Goal: Task Accomplishment & Management: Complete application form

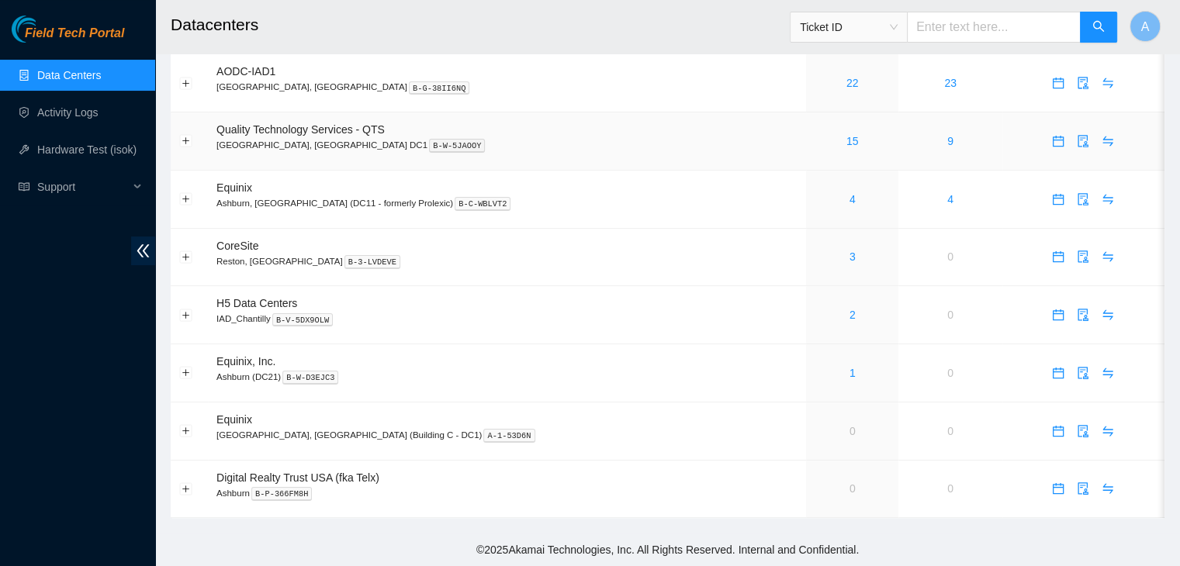
scroll to position [226, 0]
click at [189, 316] on button "Expand row" at bounding box center [186, 315] width 12 height 12
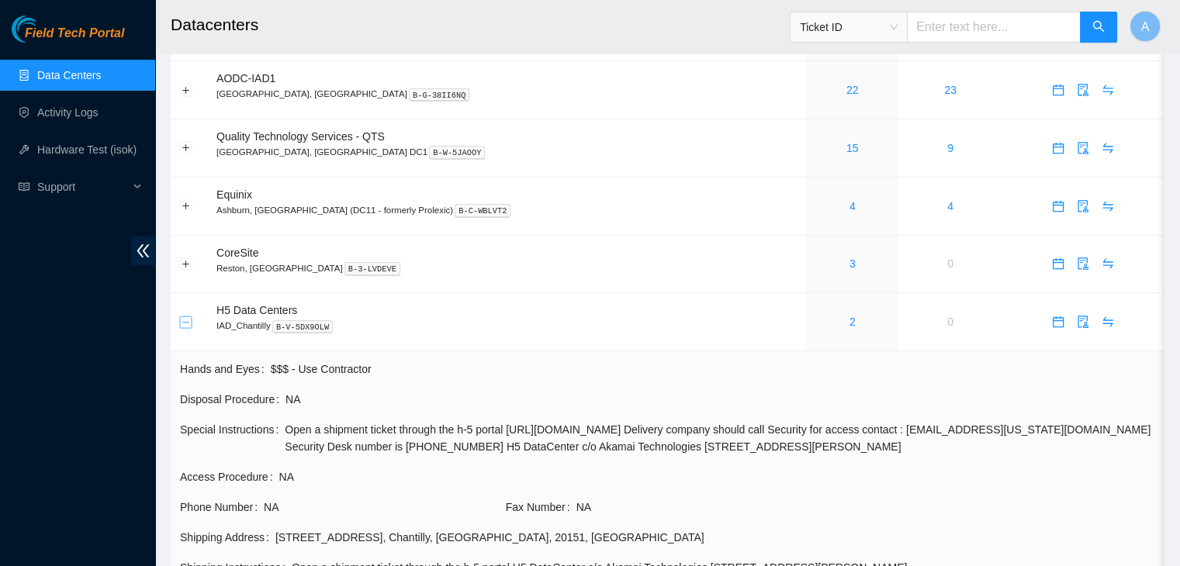
scroll to position [216, 0]
click at [189, 324] on button "Collapse row" at bounding box center [186, 323] width 12 height 12
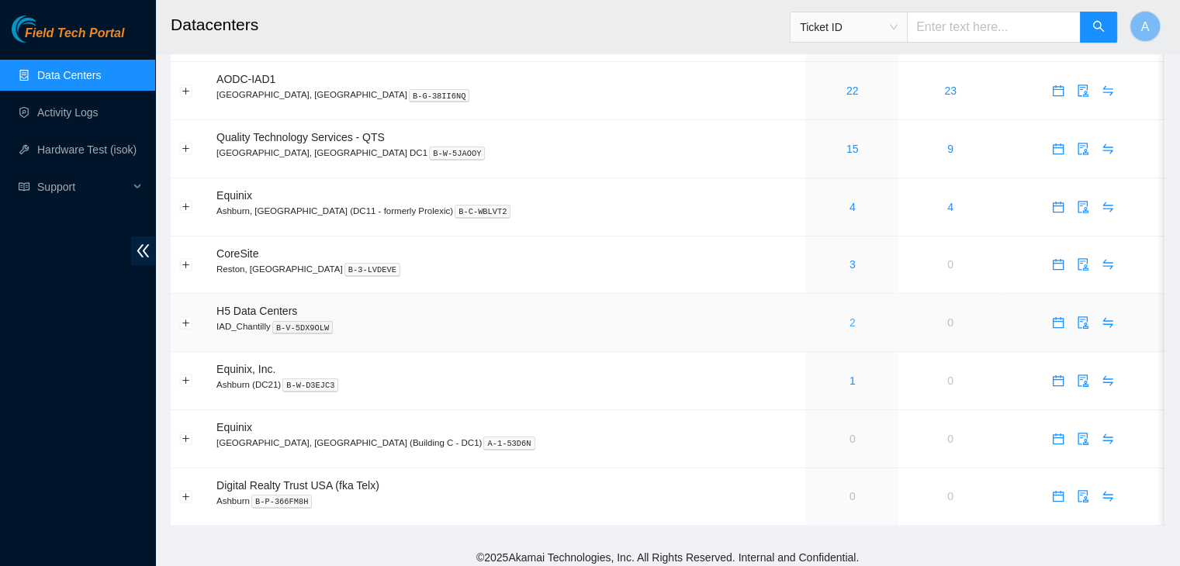
click at [849, 320] on link "2" at bounding box center [852, 323] width 6 height 12
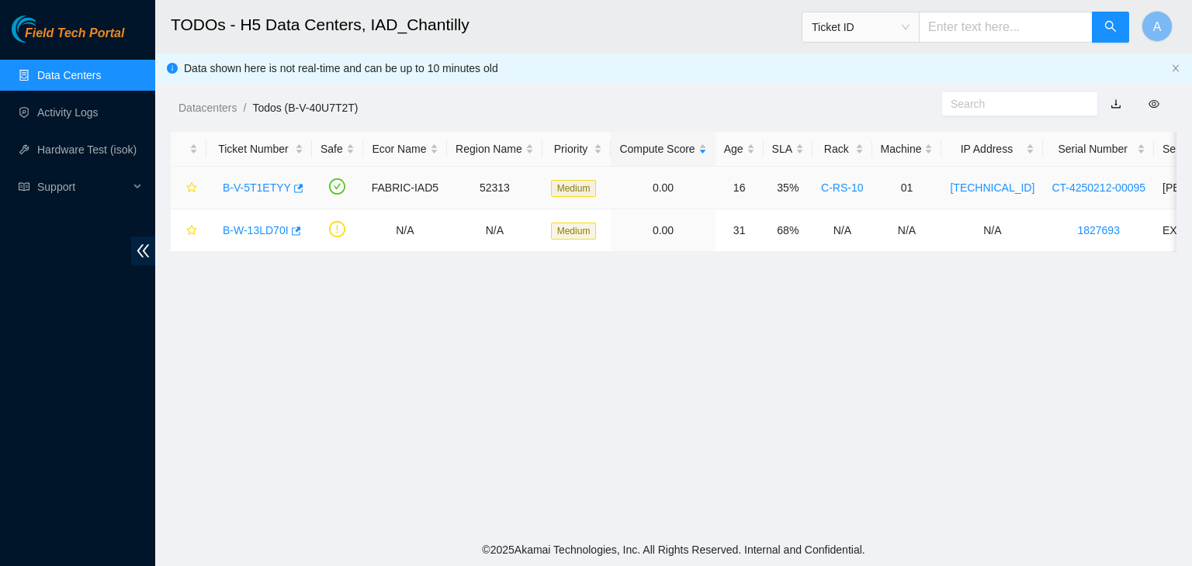
click at [264, 192] on link "B-V-5T1ETYY" at bounding box center [257, 188] width 68 height 12
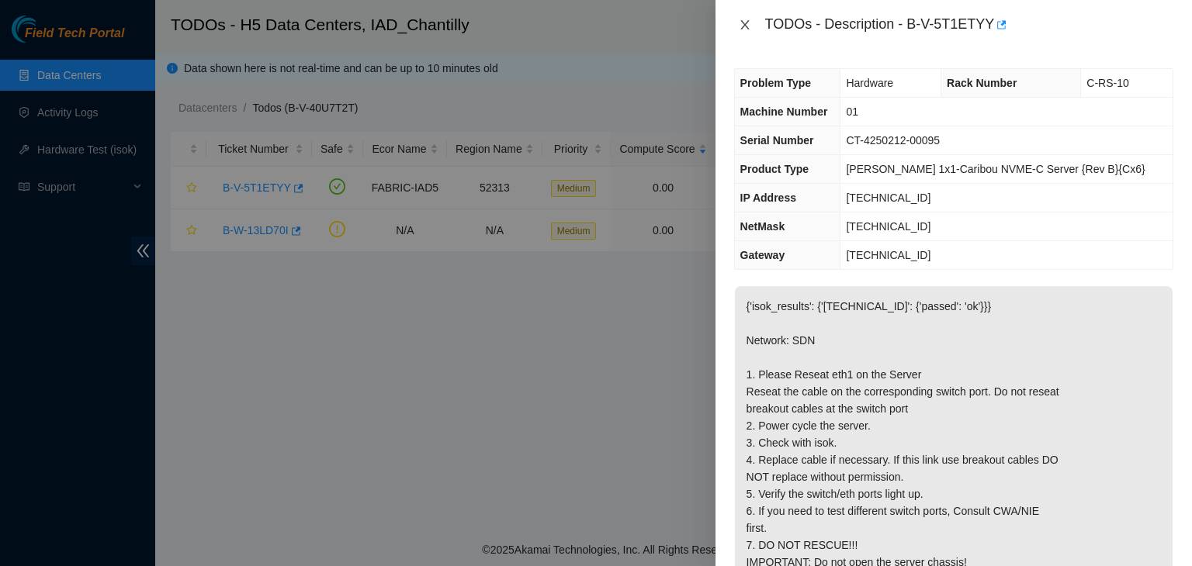
click at [751, 22] on button "Close" at bounding box center [745, 25] width 22 height 15
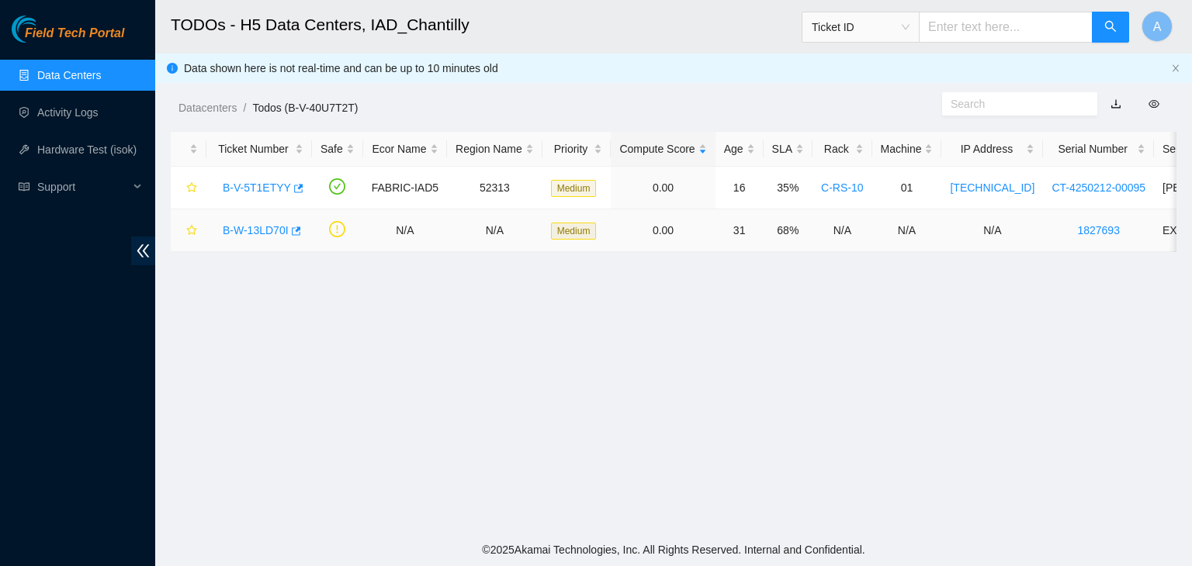
click at [275, 230] on link "B-W-13LD70I" at bounding box center [256, 230] width 66 height 12
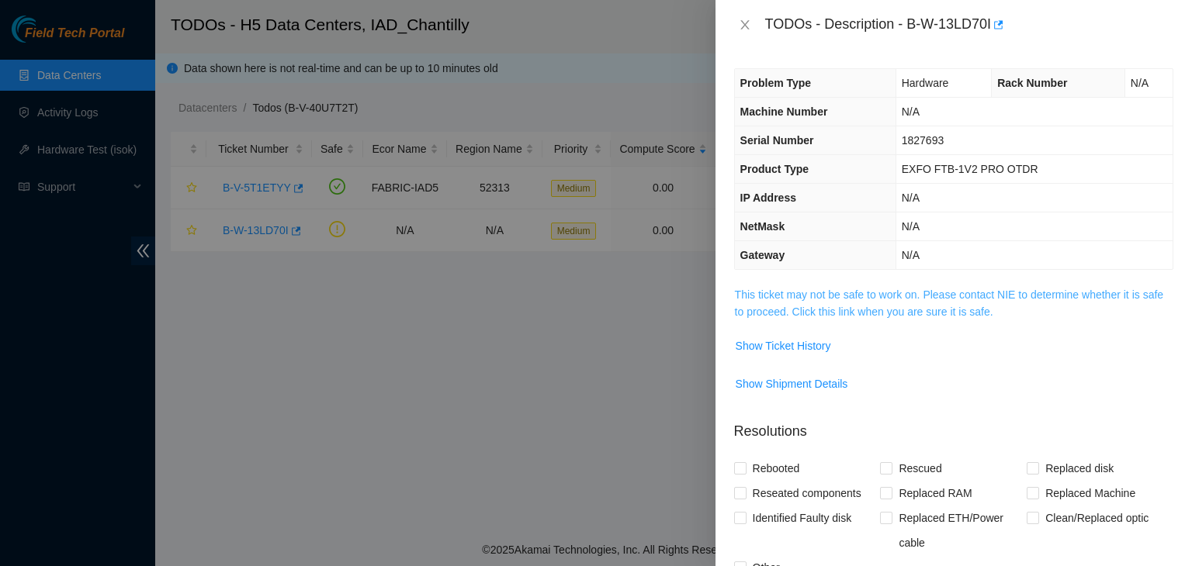
click at [856, 306] on link "This ticket may not be safe to work on. Please contact NIE to determine whether…" at bounding box center [949, 303] width 428 height 29
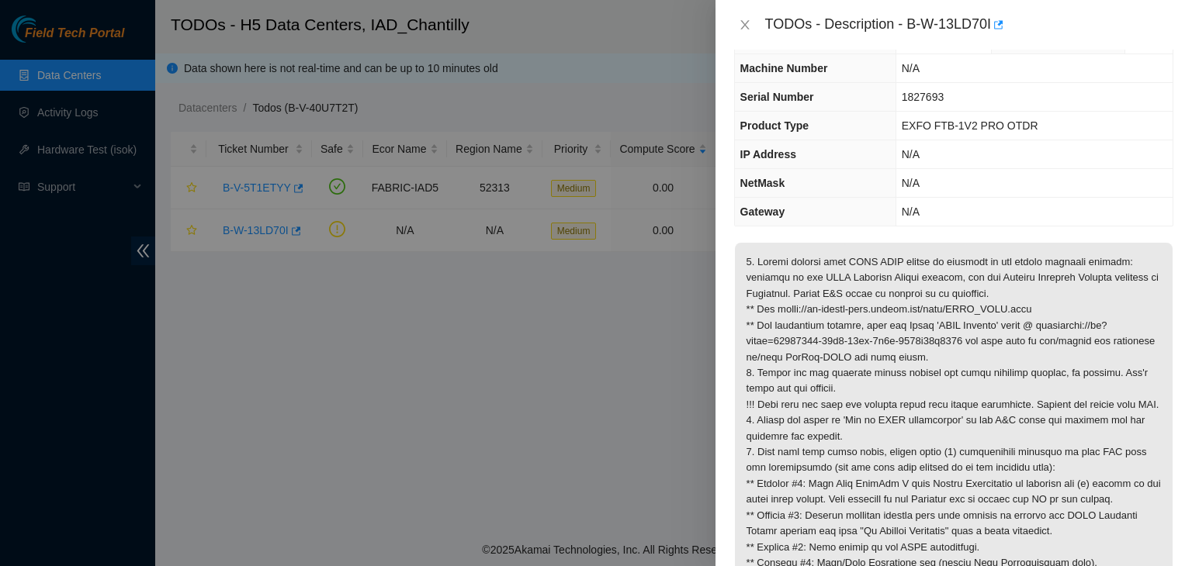
scroll to position [40, 0]
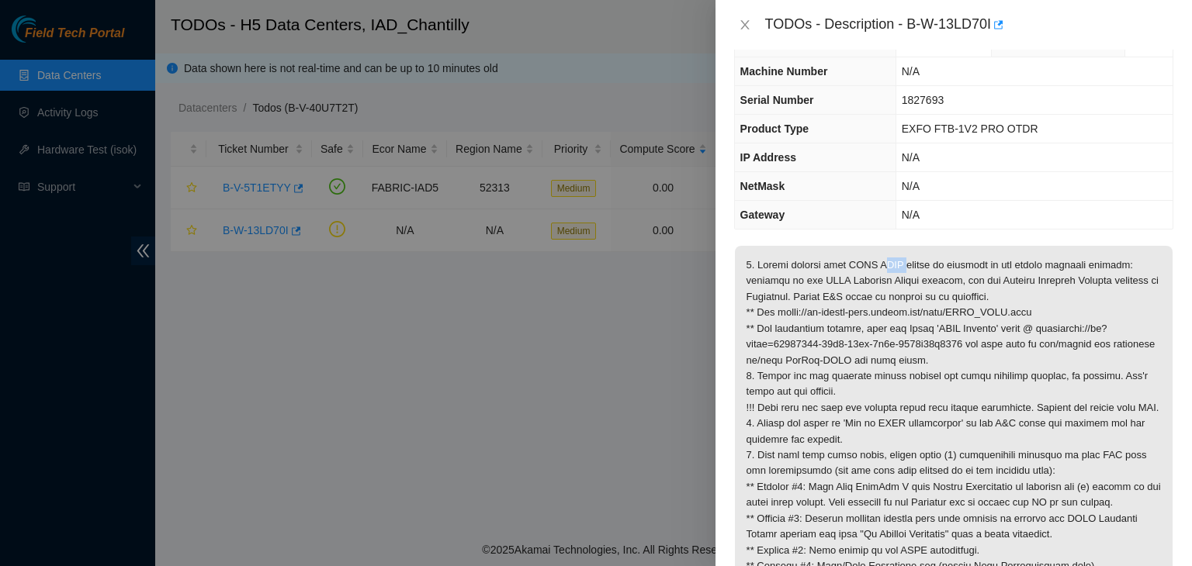
drag, startPoint x: 872, startPoint y: 259, endPoint x: 898, endPoint y: 259, distance: 25.6
click at [898, 259] on p at bounding box center [954, 456] width 438 height 420
drag, startPoint x: 867, startPoint y: 261, endPoint x: 946, endPoint y: 261, distance: 79.1
click at [946, 261] on p at bounding box center [954, 456] width 438 height 420
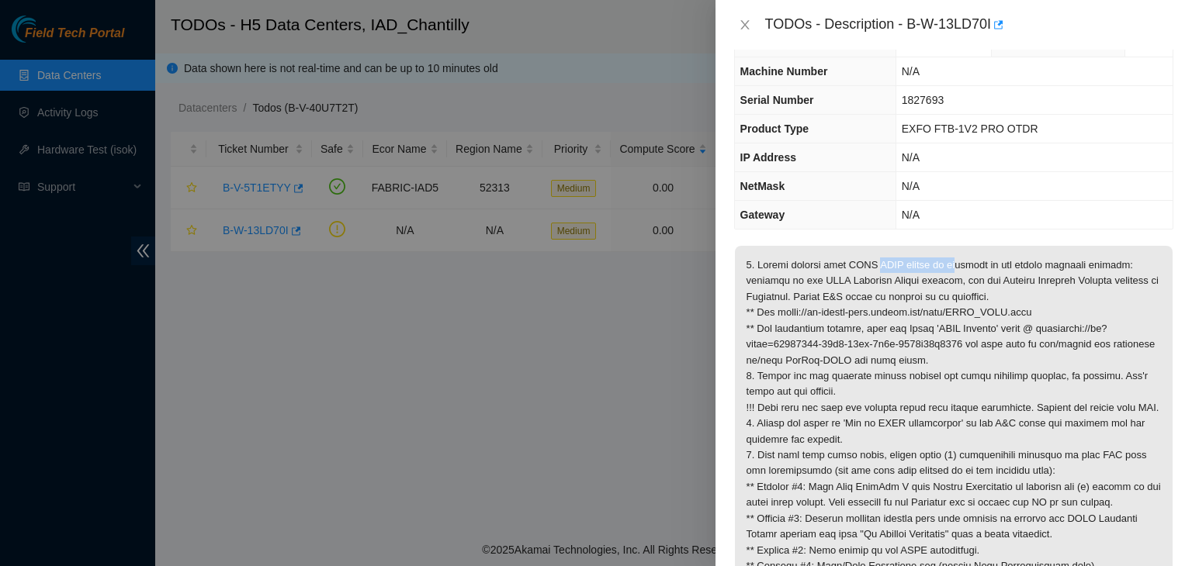
click at [946, 261] on p at bounding box center [954, 456] width 438 height 420
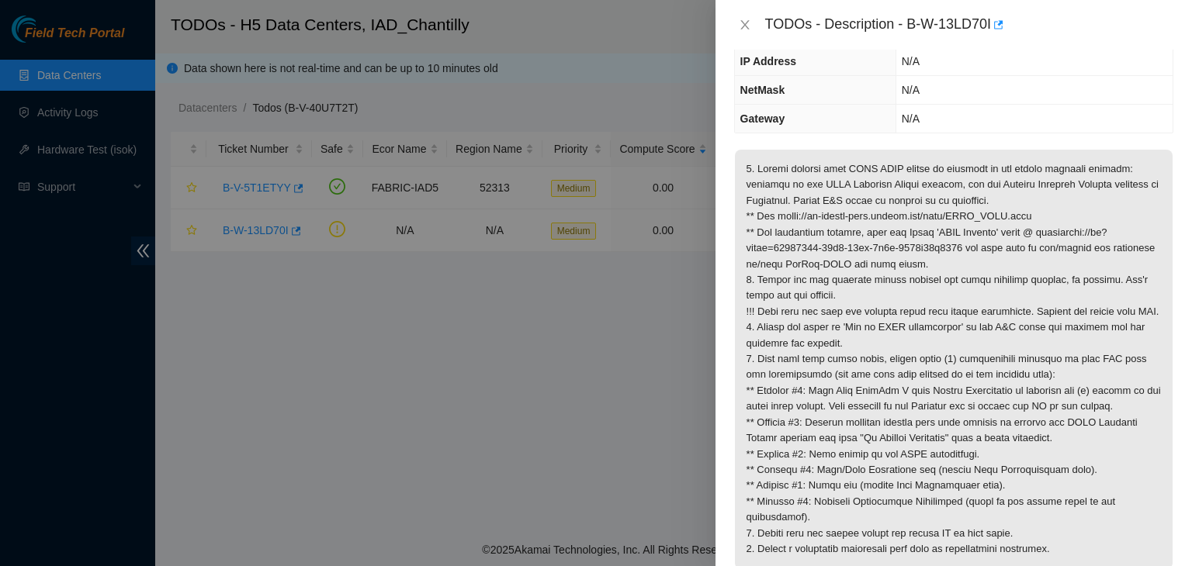
scroll to position [0, 0]
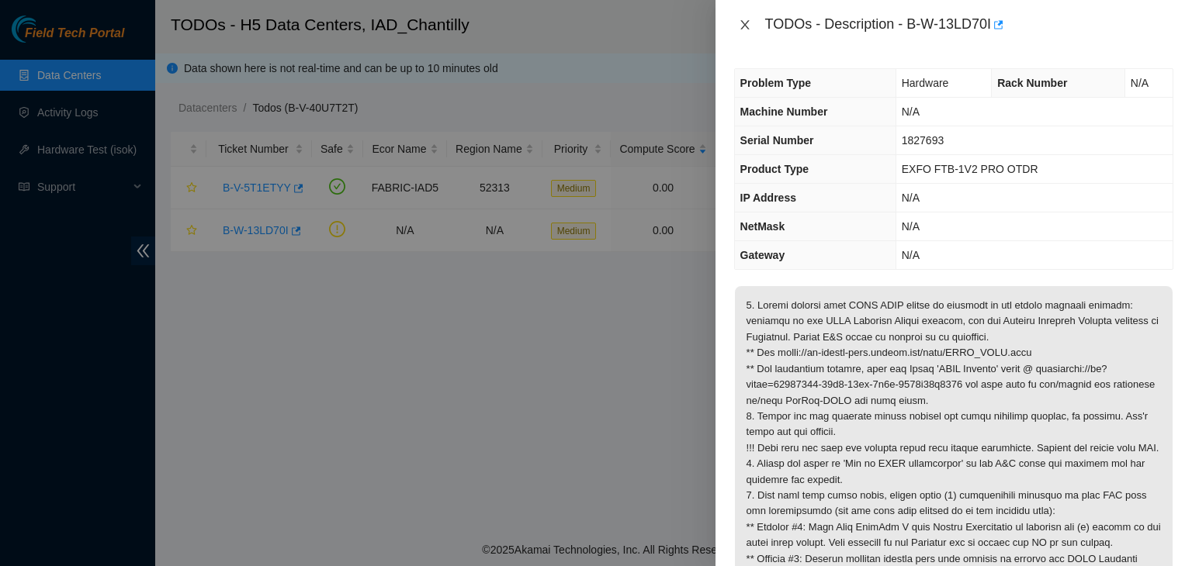
click at [742, 28] on icon "close" at bounding box center [744, 24] width 9 height 9
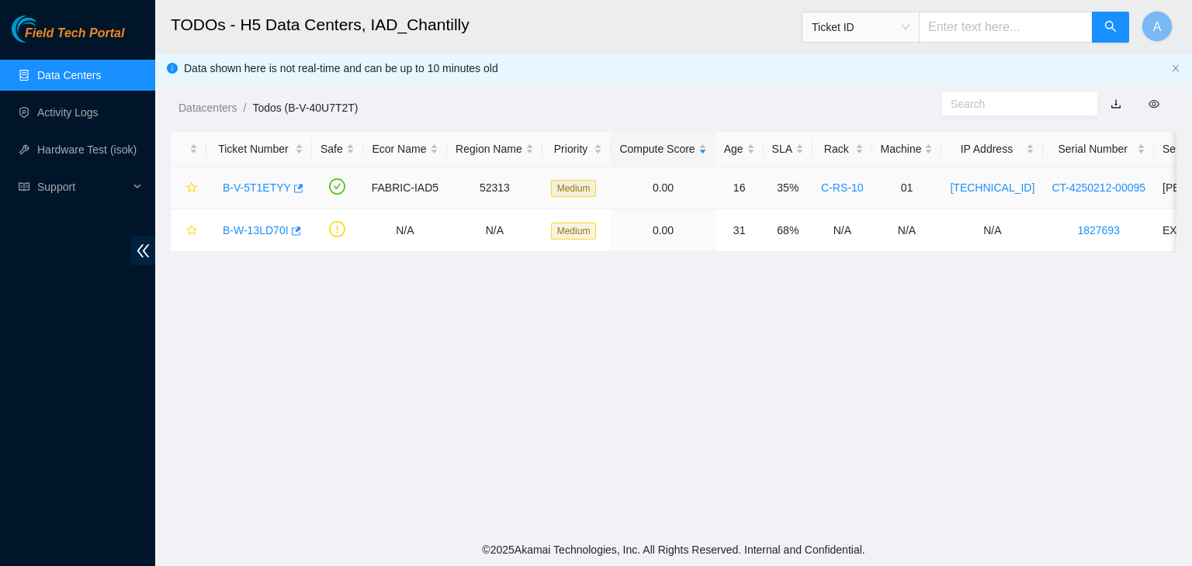
click at [267, 187] on link "B-V-5T1ETYY" at bounding box center [257, 188] width 68 height 12
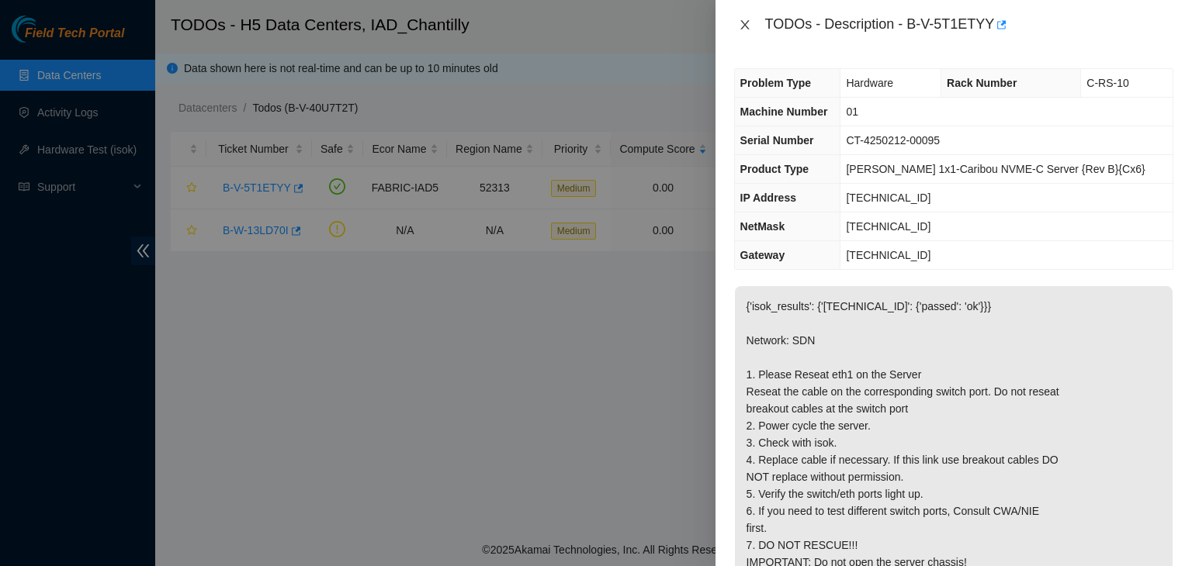
click at [742, 23] on icon "close" at bounding box center [745, 25] width 12 height 12
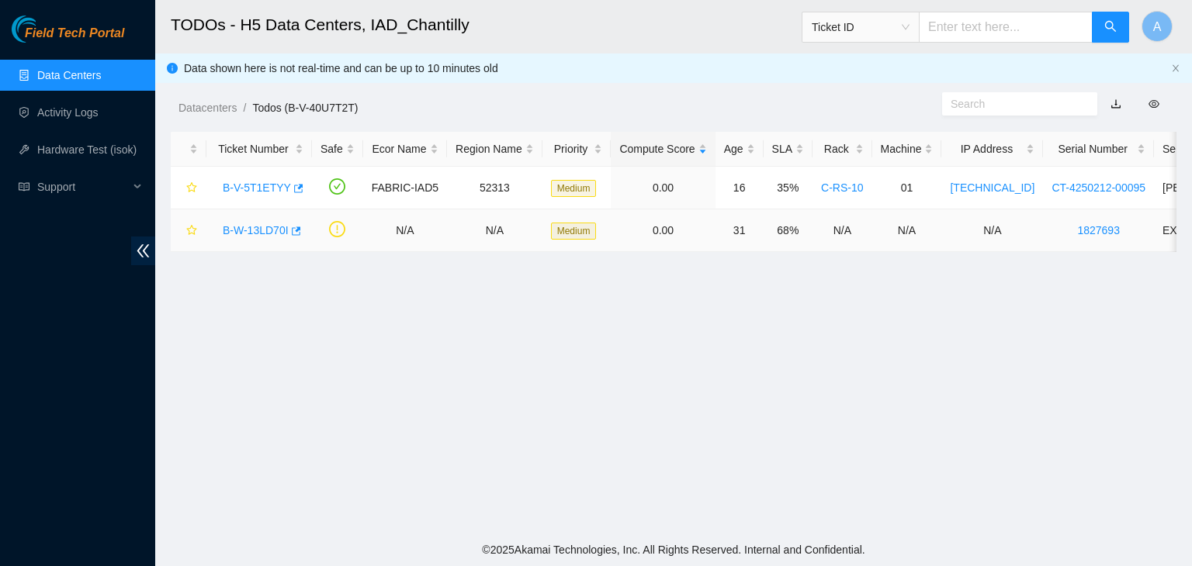
click at [270, 227] on link "B-W-13LD70I" at bounding box center [256, 230] width 66 height 12
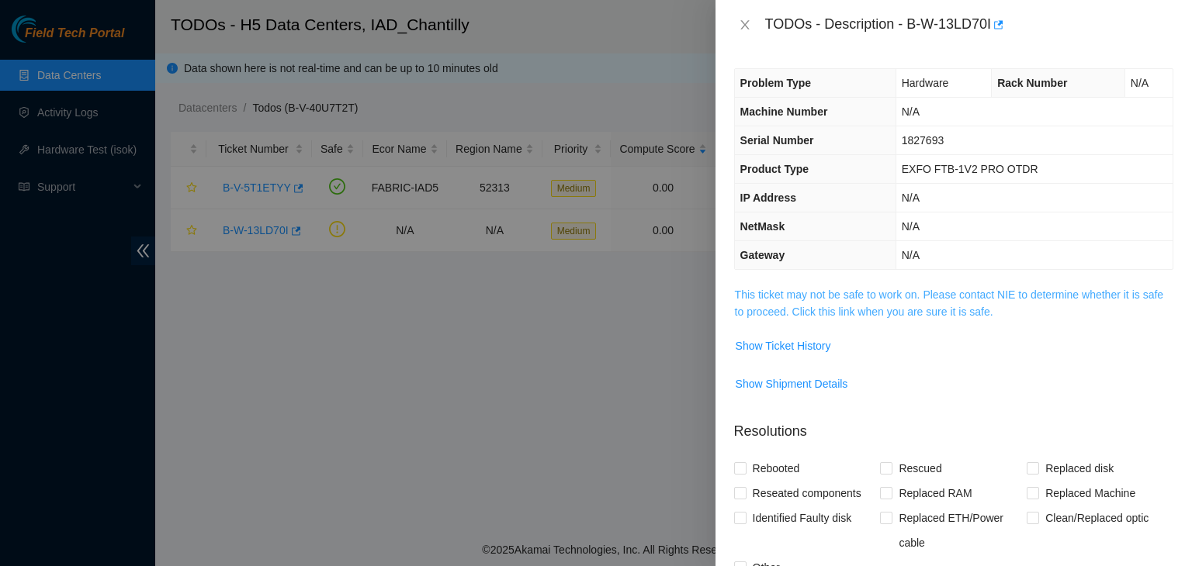
click at [822, 314] on link "This ticket may not be safe to work on. Please contact NIE to determine whether…" at bounding box center [949, 303] width 428 height 29
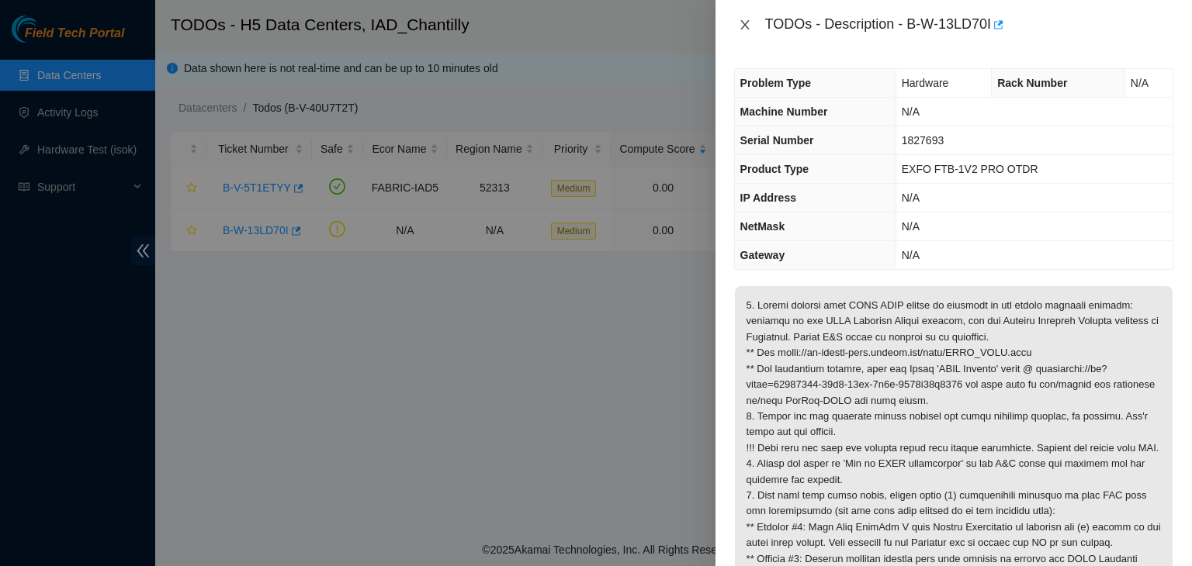
click at [736, 27] on button "Close" at bounding box center [745, 25] width 22 height 15
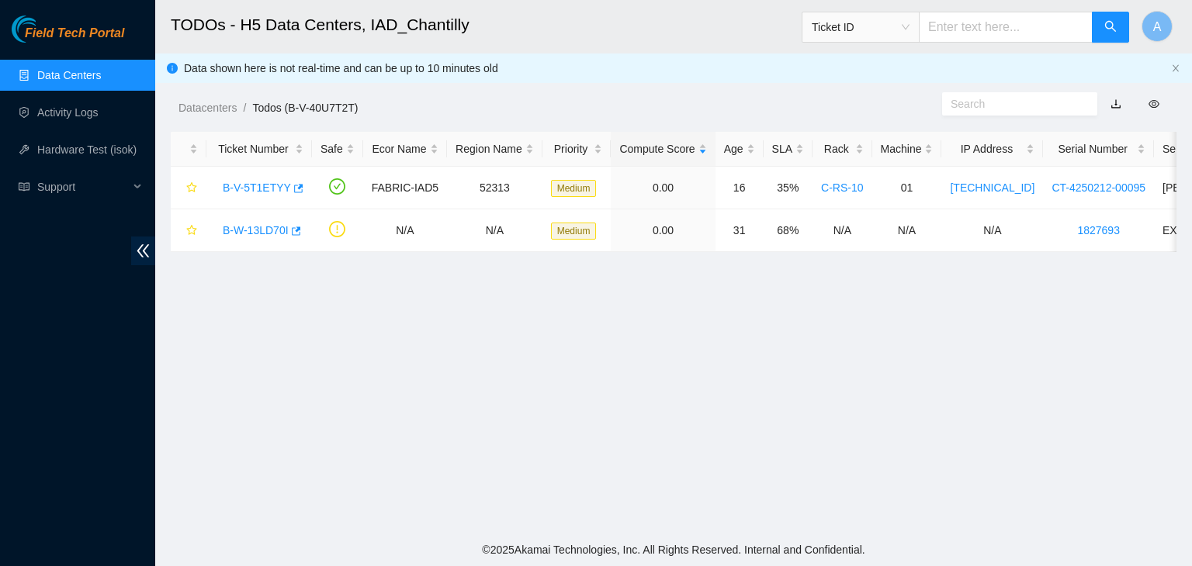
click at [101, 70] on link "Data Centers" at bounding box center [69, 75] width 64 height 12
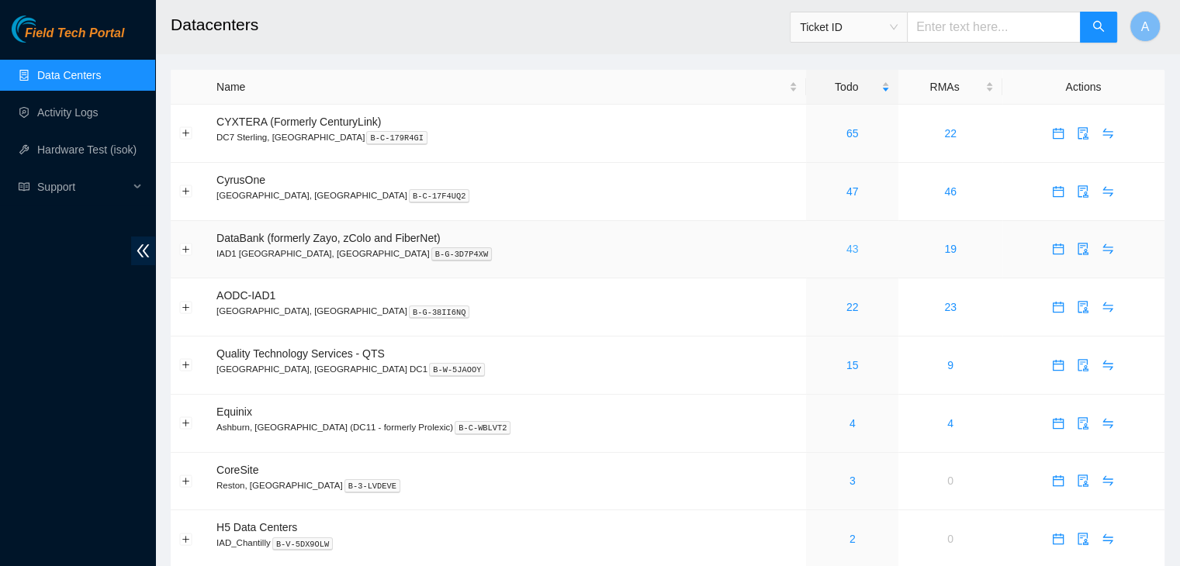
click at [846, 250] on link "43" at bounding box center [852, 249] width 12 height 12
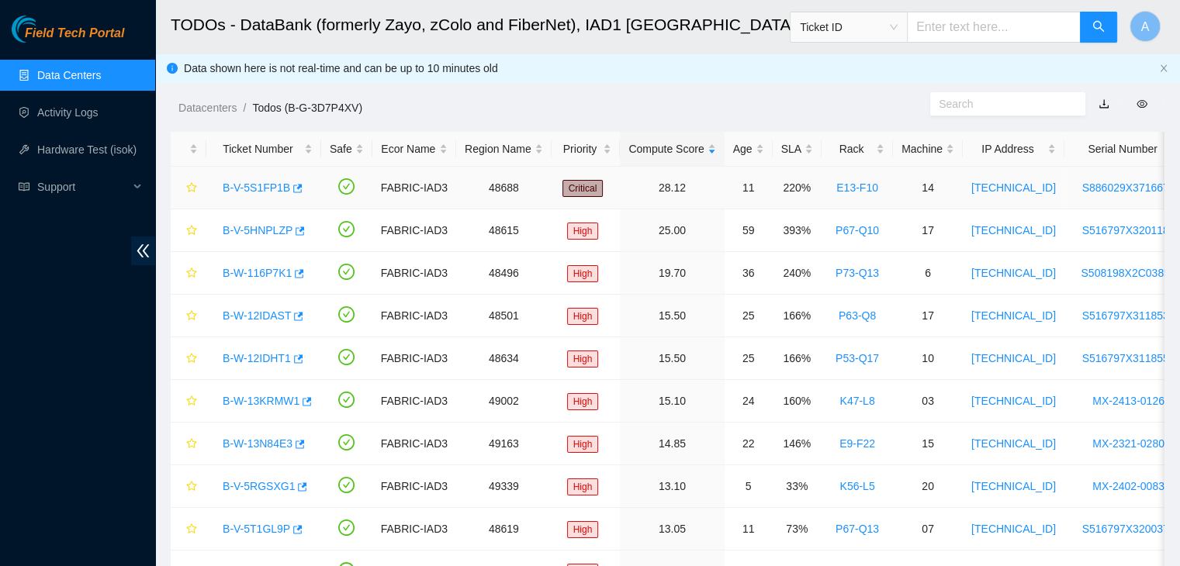
click at [258, 184] on link "B-V-5S1FP1B" at bounding box center [256, 188] width 67 height 12
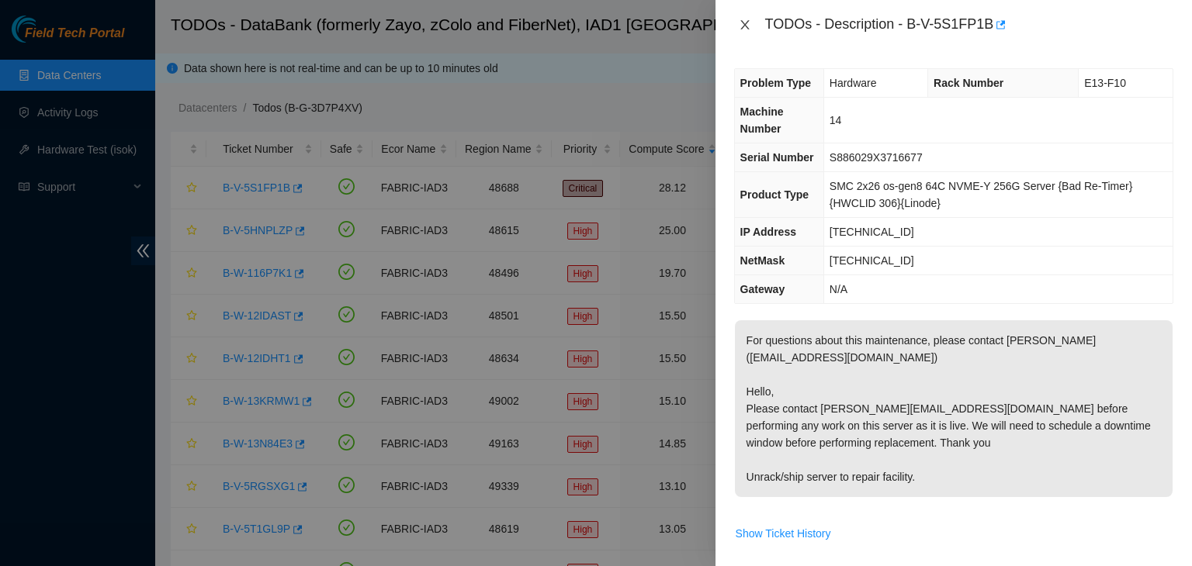
click at [742, 26] on icon "close" at bounding box center [744, 24] width 9 height 9
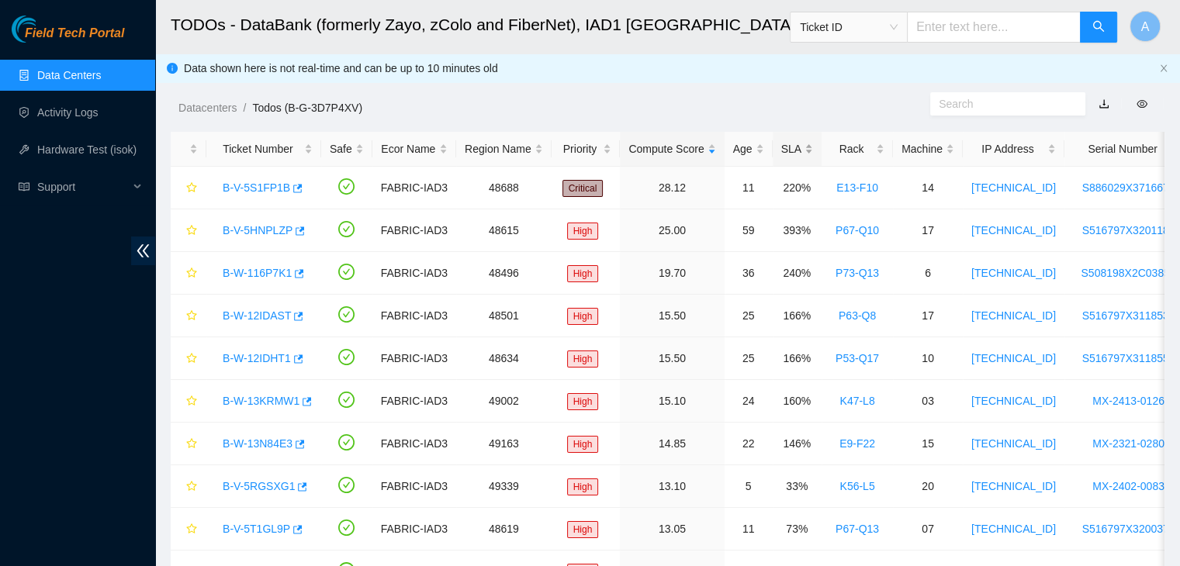
click at [804, 140] on div "SLA" at bounding box center [797, 148] width 32 height 17
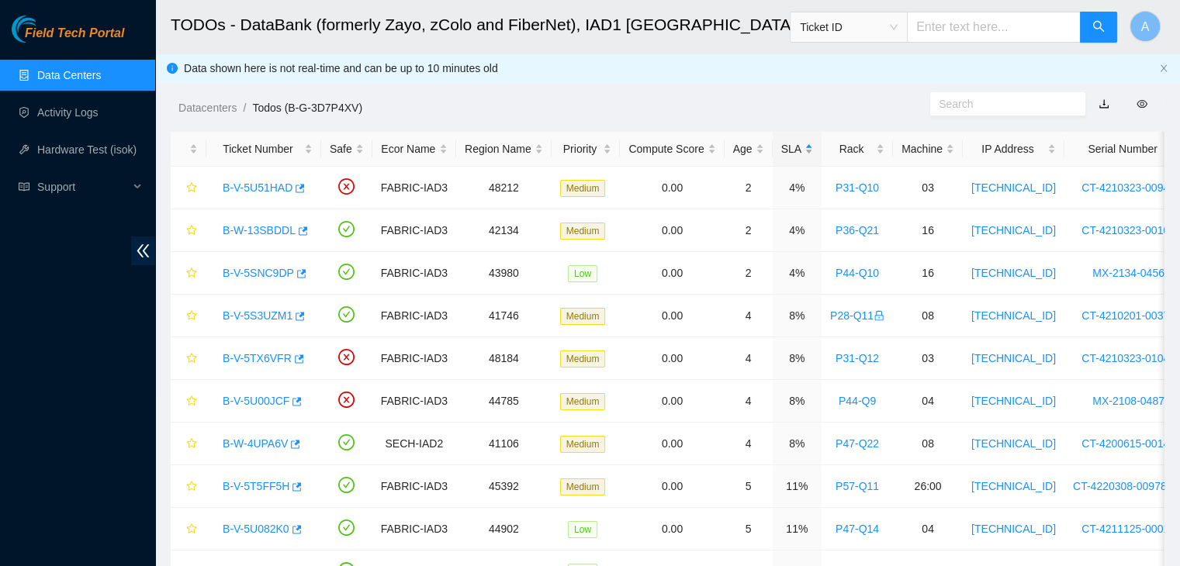
click at [804, 140] on div "SLA" at bounding box center [797, 148] width 32 height 17
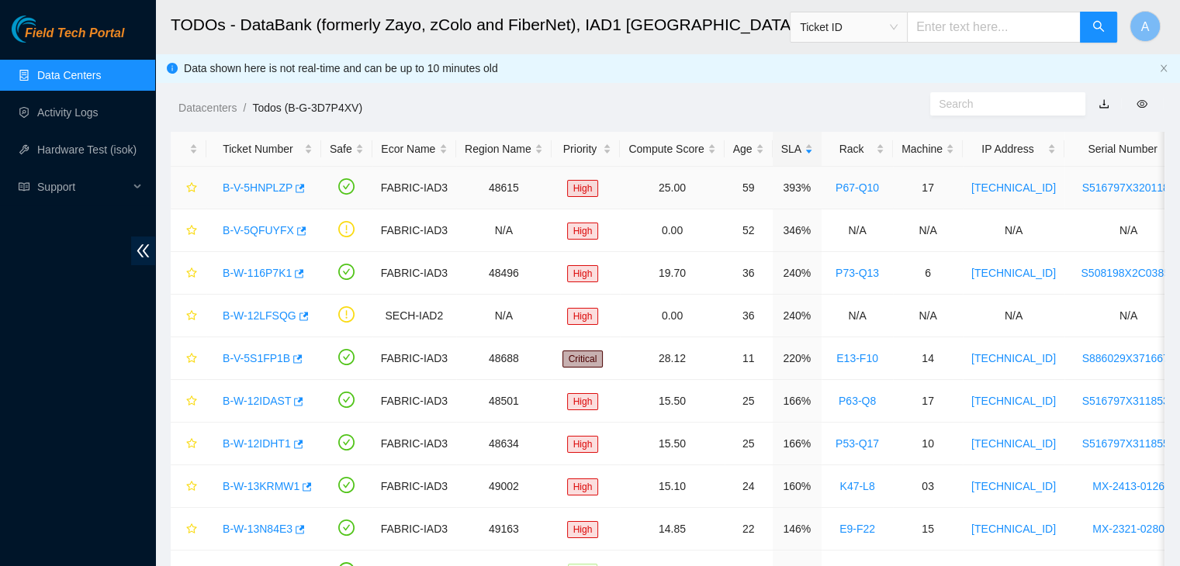
click at [272, 190] on link "B-V-5HNPLZP" at bounding box center [258, 188] width 70 height 12
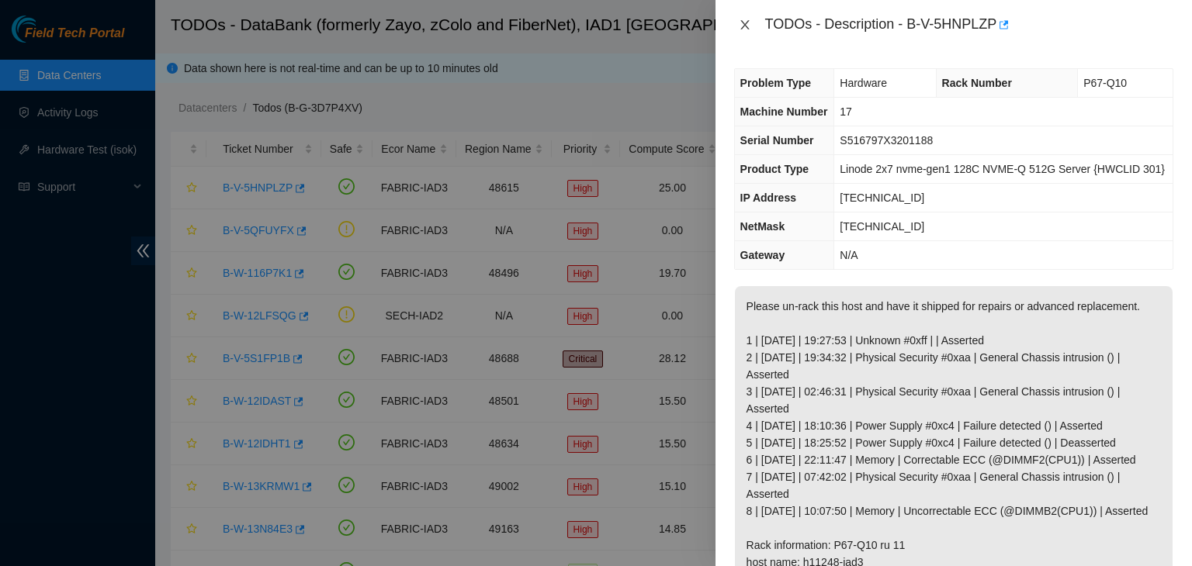
click at [740, 21] on icon "close" at bounding box center [745, 25] width 12 height 12
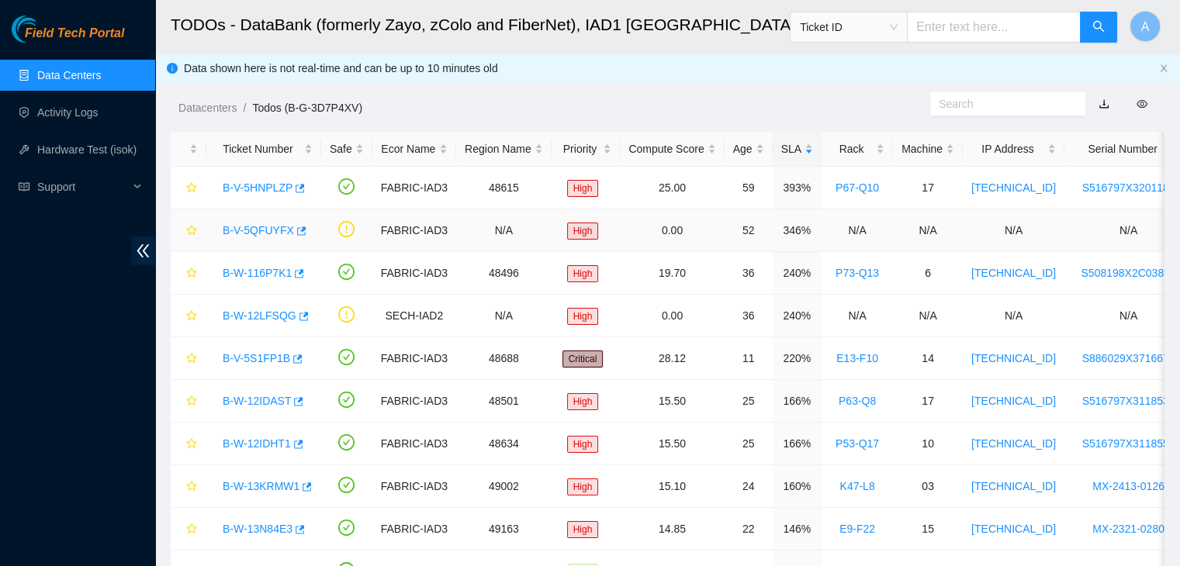
click at [268, 224] on link "B-V-5QFUYFX" at bounding box center [258, 230] width 71 height 12
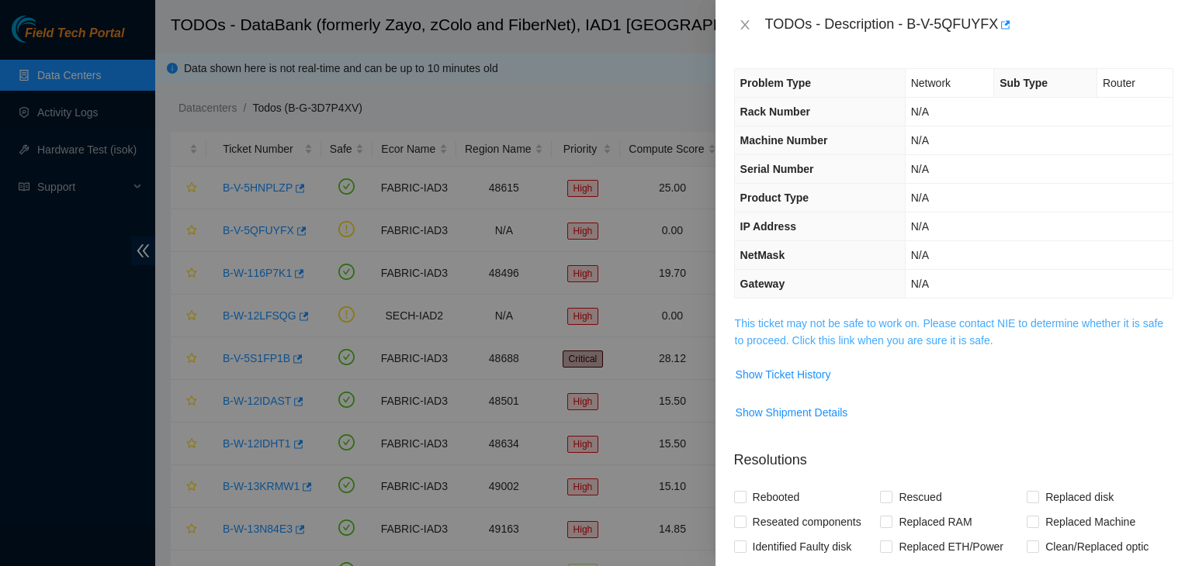
click at [773, 321] on link "This ticket may not be safe to work on. Please contact NIE to determine whether…" at bounding box center [949, 331] width 428 height 29
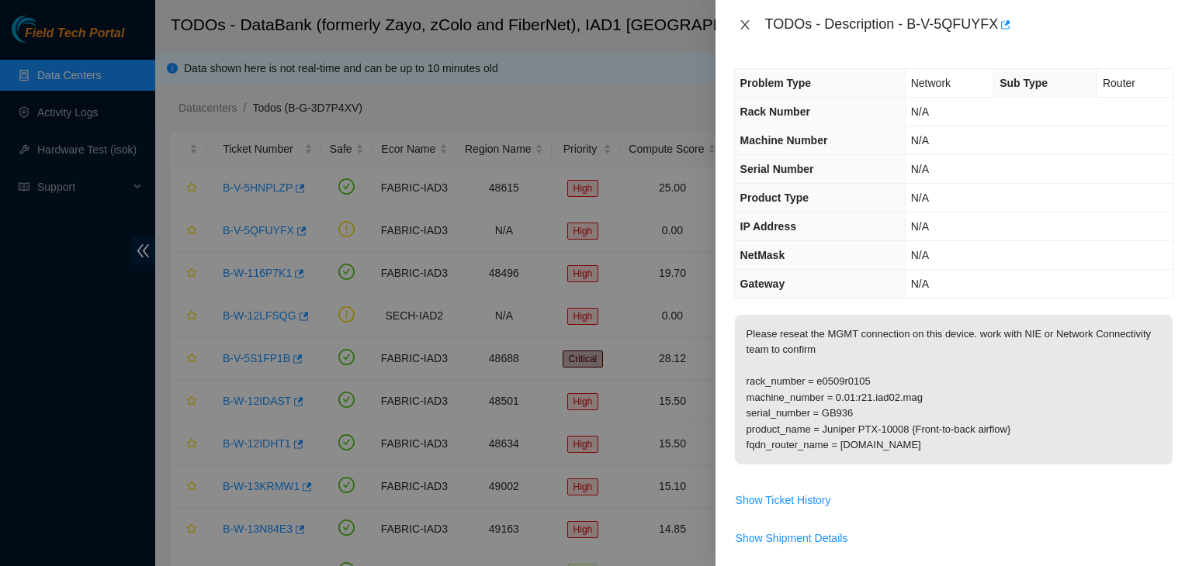
click at [745, 26] on icon "close" at bounding box center [745, 25] width 12 height 12
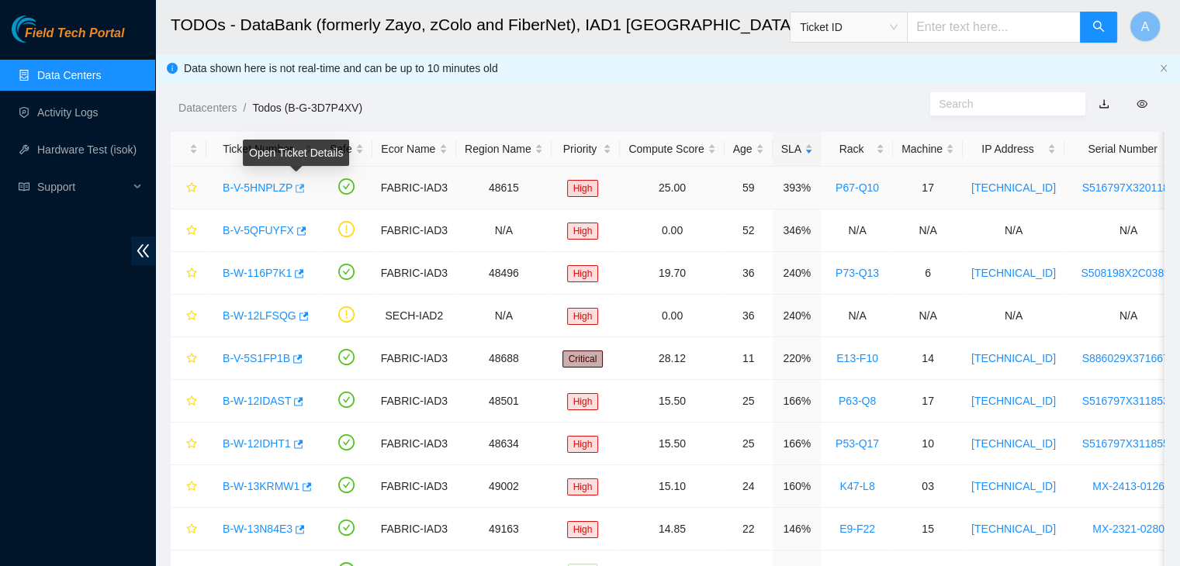
click at [296, 187] on icon "button" at bounding box center [298, 188] width 11 height 11
click at [101, 81] on link "Data Centers" at bounding box center [69, 75] width 64 height 12
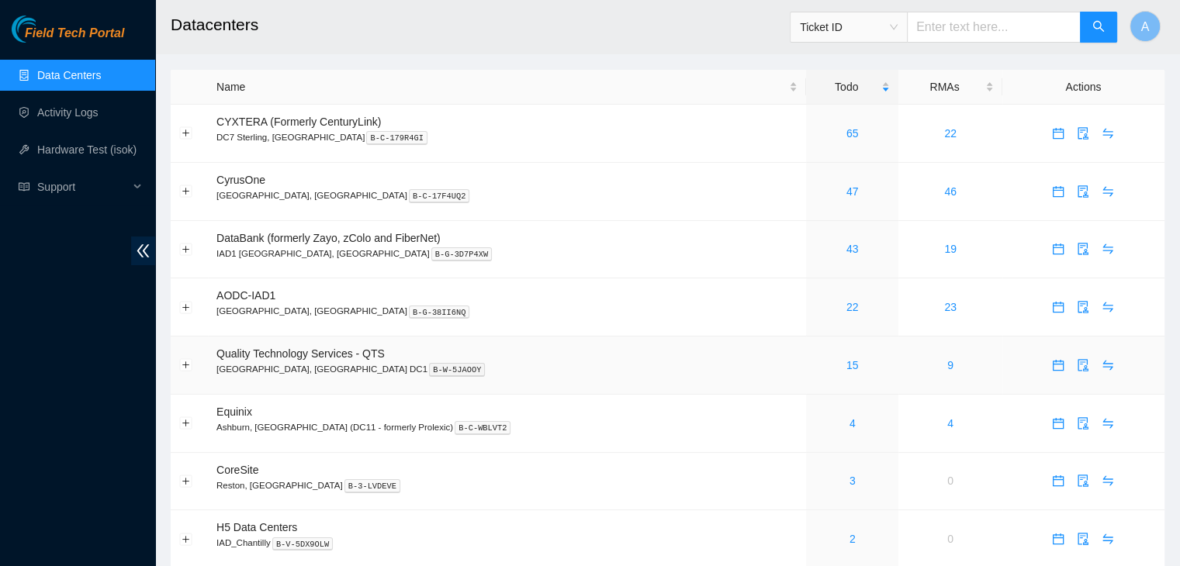
scroll to position [227, 0]
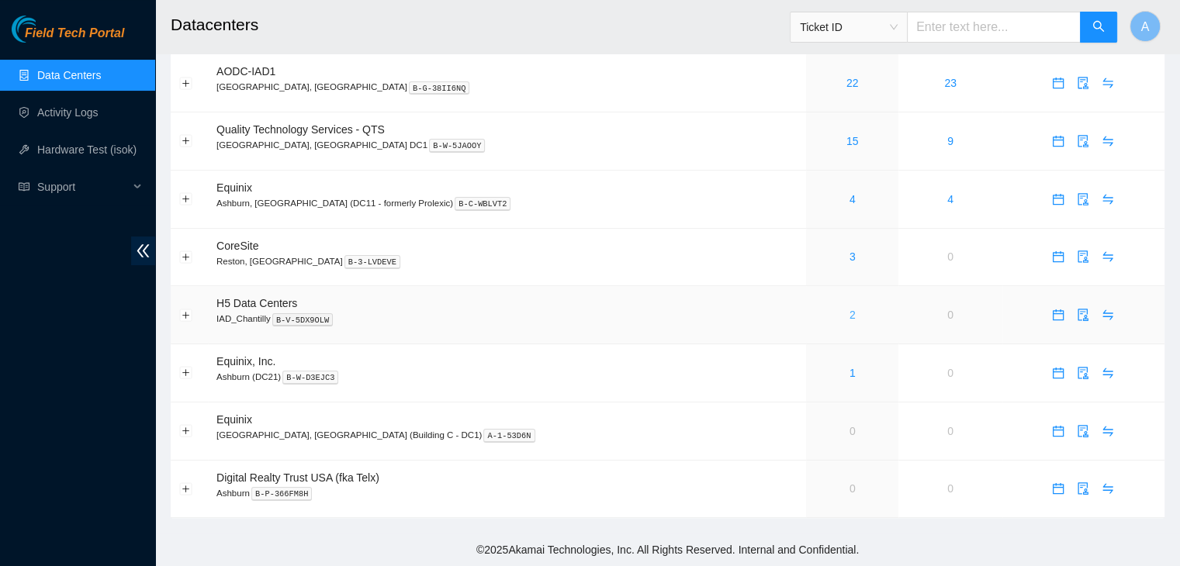
click at [849, 316] on link "2" at bounding box center [852, 315] width 6 height 12
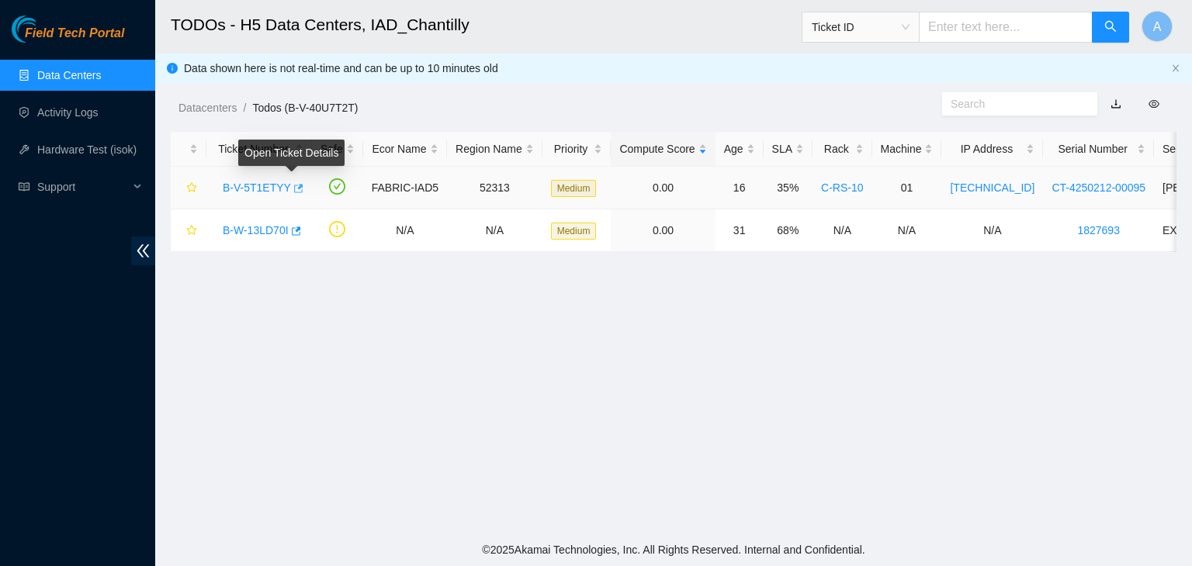
click at [292, 186] on icon "button" at bounding box center [297, 188] width 11 height 11
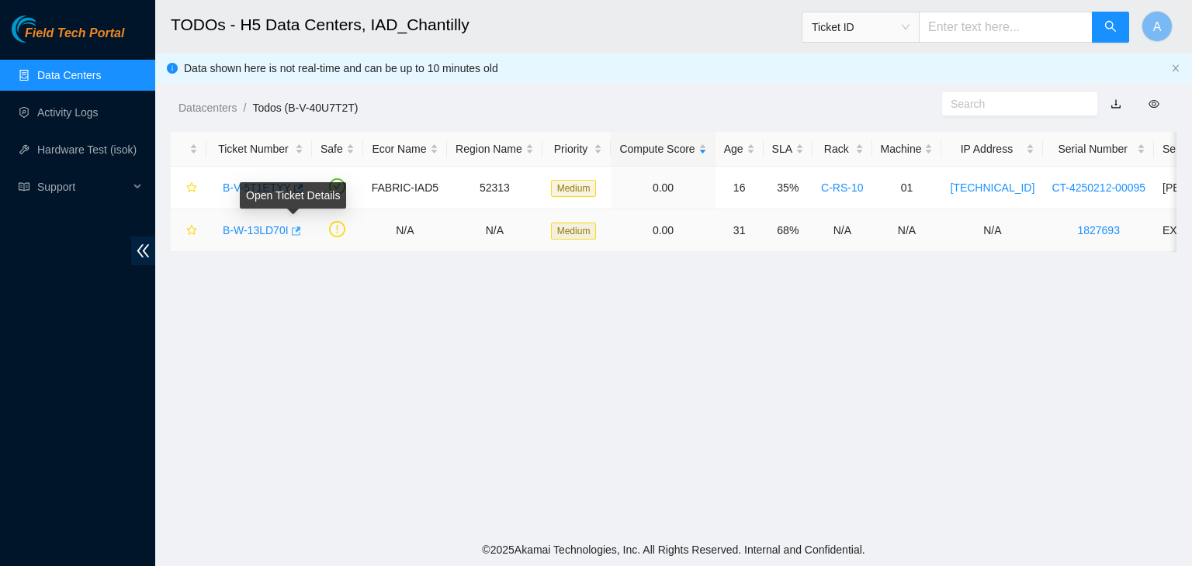
click at [294, 227] on icon "button" at bounding box center [294, 231] width 11 height 11
click at [99, 119] on link "Activity Logs" at bounding box center [67, 112] width 61 height 12
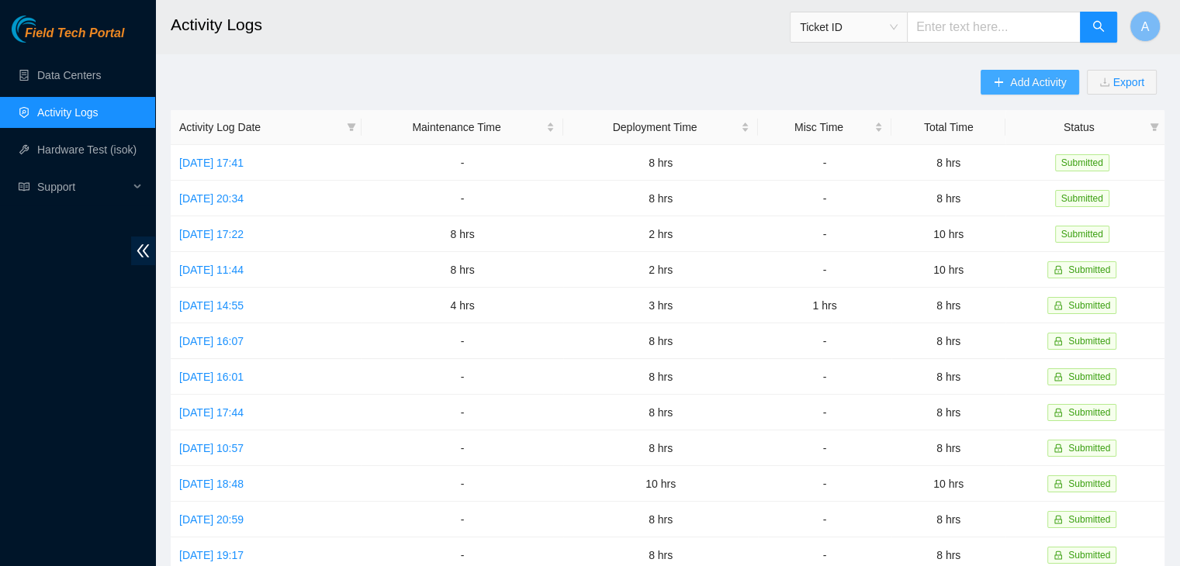
click at [1046, 77] on span "Add Activity" at bounding box center [1038, 82] width 56 height 17
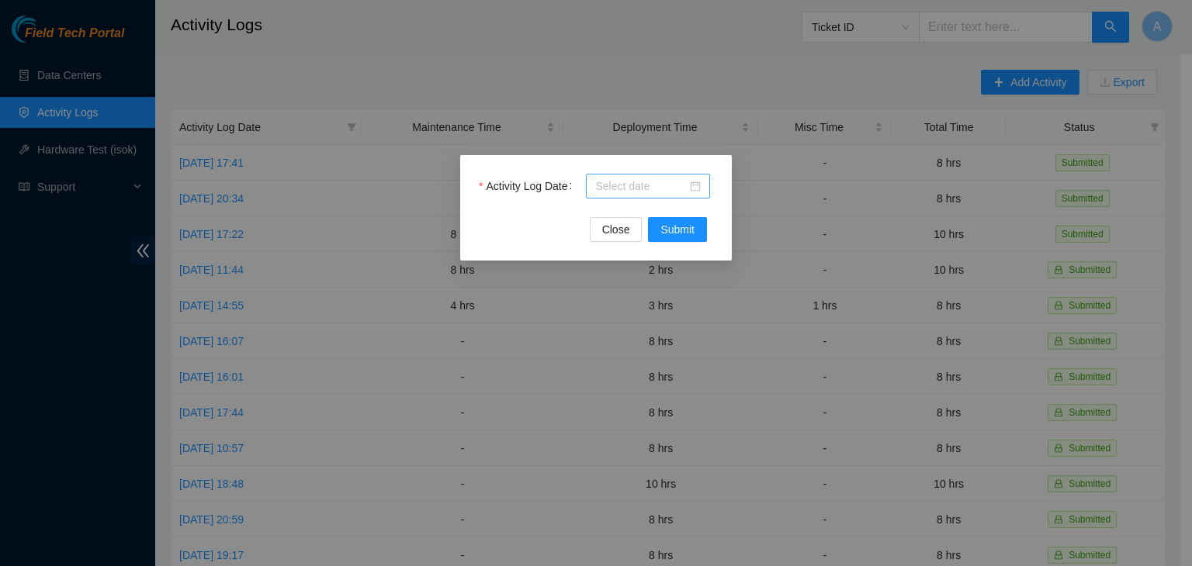
drag, startPoint x: 709, startPoint y: 167, endPoint x: 697, endPoint y: 188, distance: 24.3
click at [697, 188] on div "Activity Log Date Close Submit" at bounding box center [596, 208] width 272 height 106
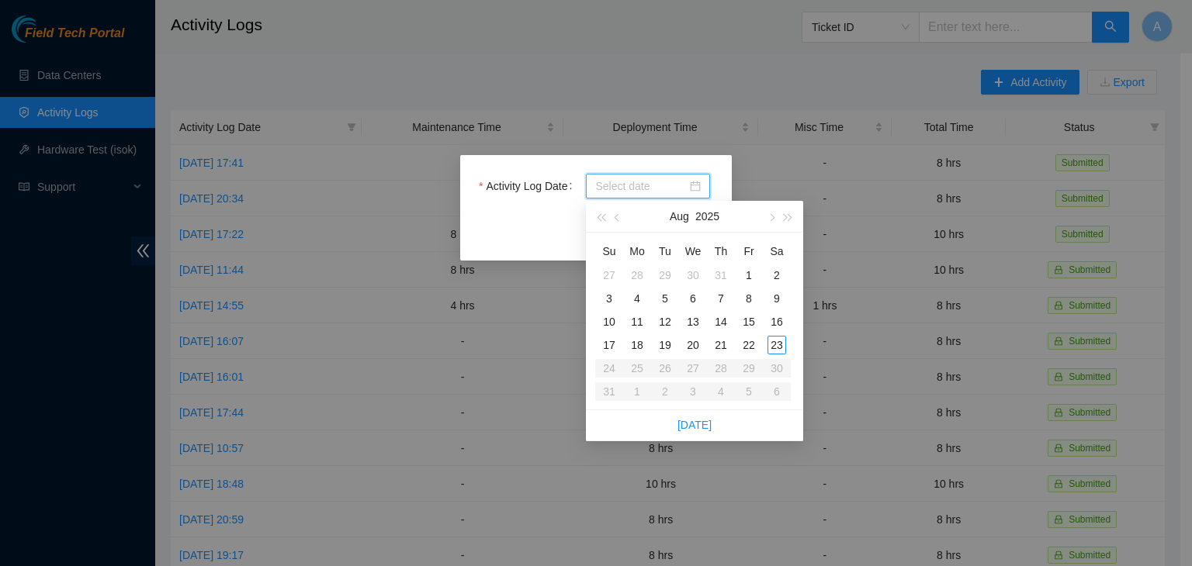
click at [697, 188] on div at bounding box center [648, 186] width 106 height 17
type input "2025-08-22"
type input "2025-08-21"
click at [725, 346] on div "21" at bounding box center [720, 345] width 19 height 19
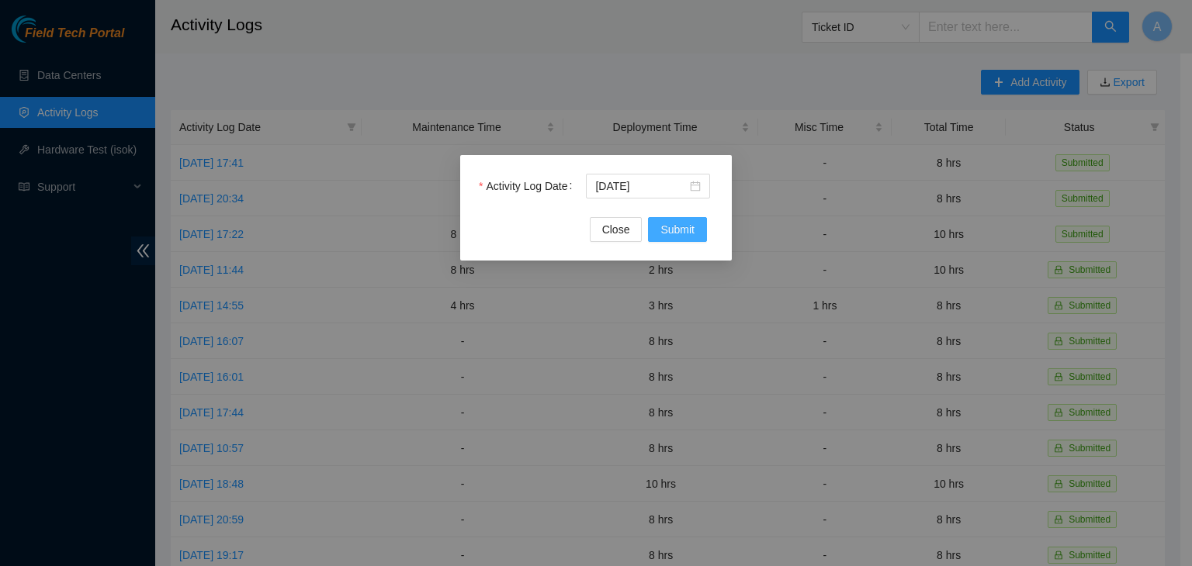
click at [680, 234] on span "Submit" at bounding box center [677, 229] width 34 height 17
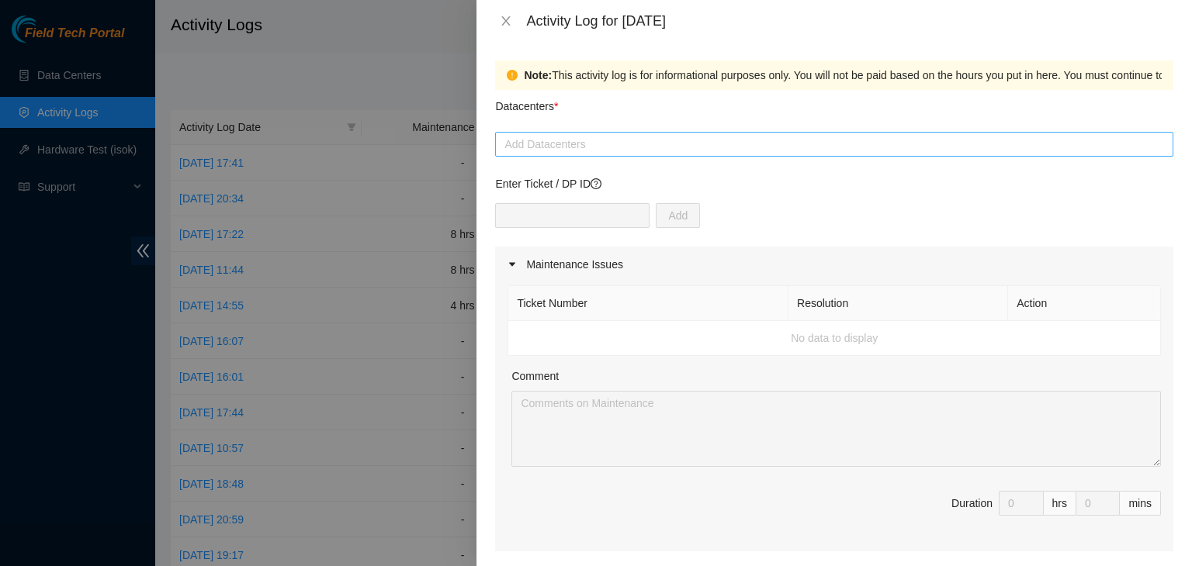
click at [636, 147] on div at bounding box center [834, 144] width 670 height 19
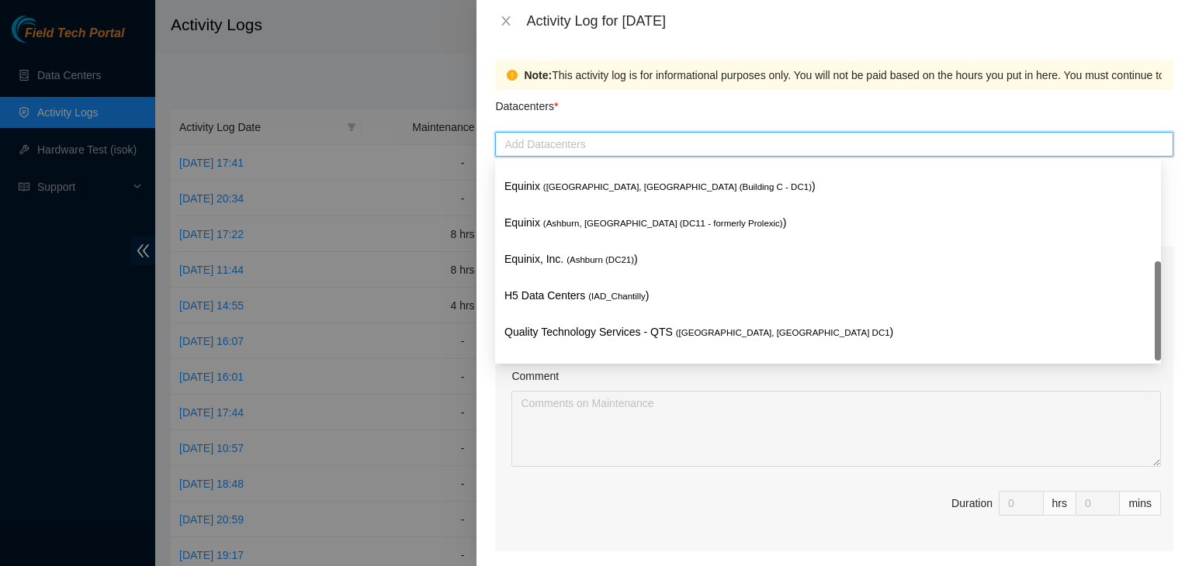
scroll to position [211, 0]
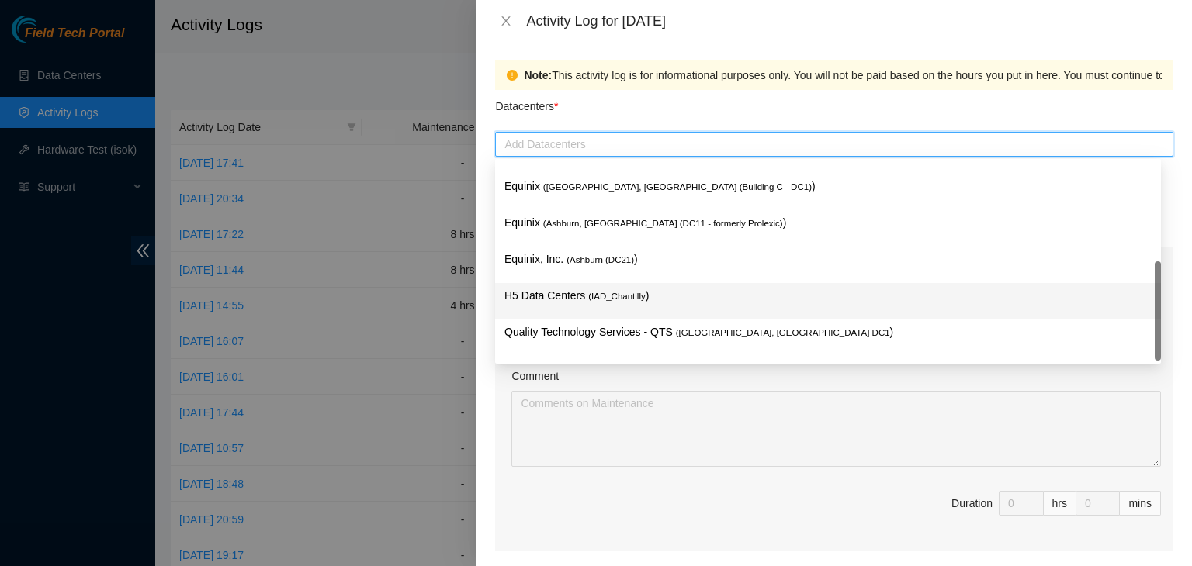
click at [622, 292] on span "( IAD_Chantilly" at bounding box center [616, 296] width 57 height 9
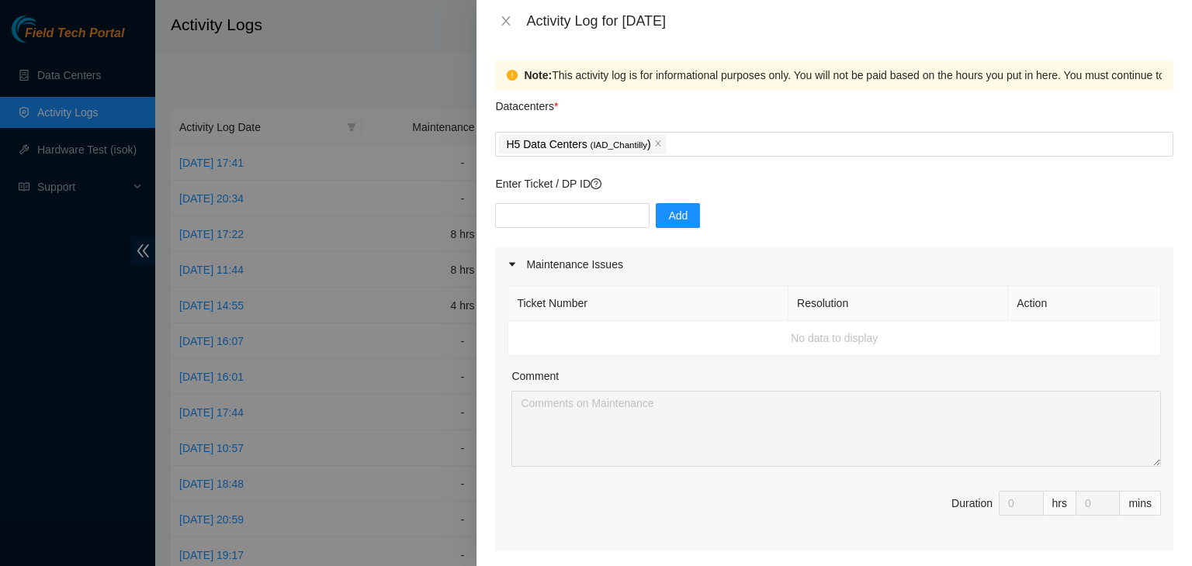
click at [721, 105] on div "Datacenters *" at bounding box center [834, 111] width 678 height 42
click at [575, 212] on input "text" at bounding box center [572, 215] width 154 height 25
paste input "DP82713"
type input "DP82713"
click at [669, 212] on span "Add" at bounding box center [677, 215] width 19 height 17
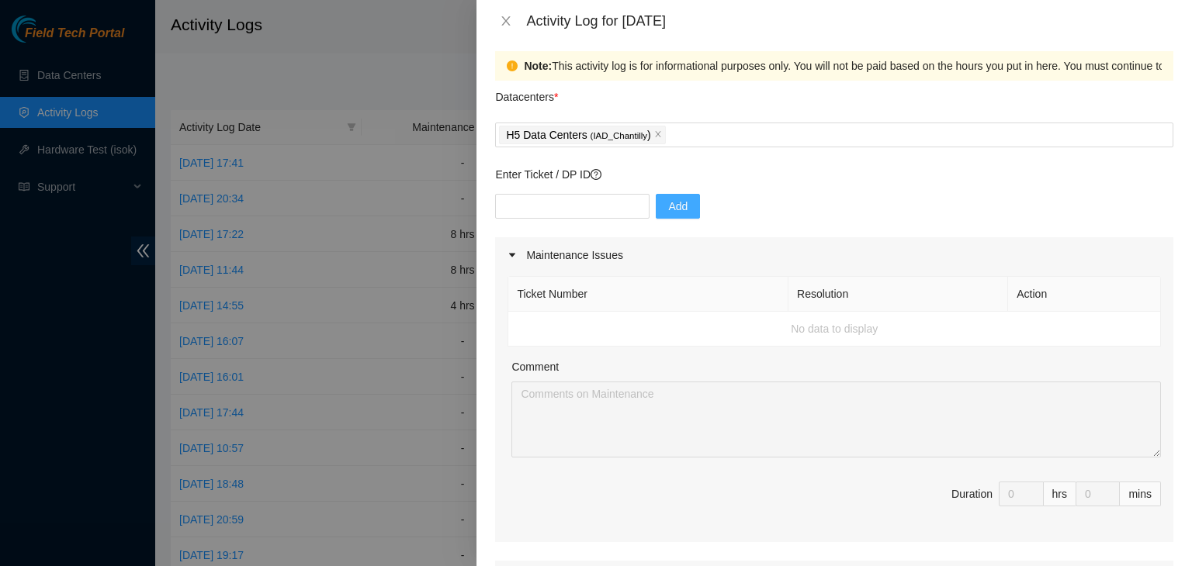
scroll to position [6, 0]
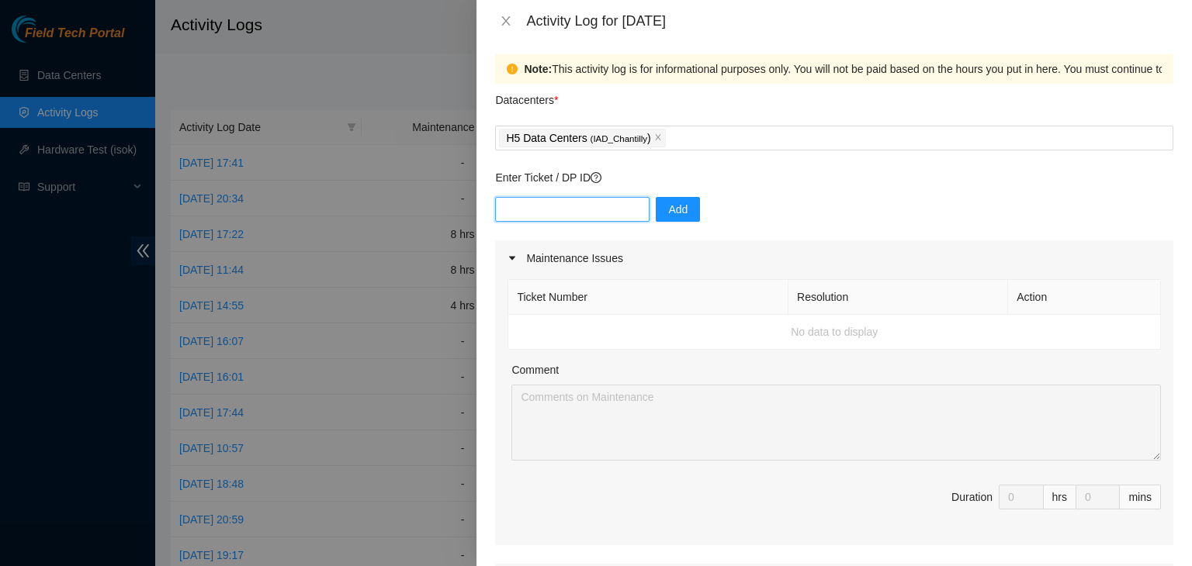
click at [608, 215] on input "text" at bounding box center [572, 209] width 154 height 25
paste input "DP82683"
type input "DP82683"
click at [668, 206] on span "Add" at bounding box center [677, 209] width 19 height 17
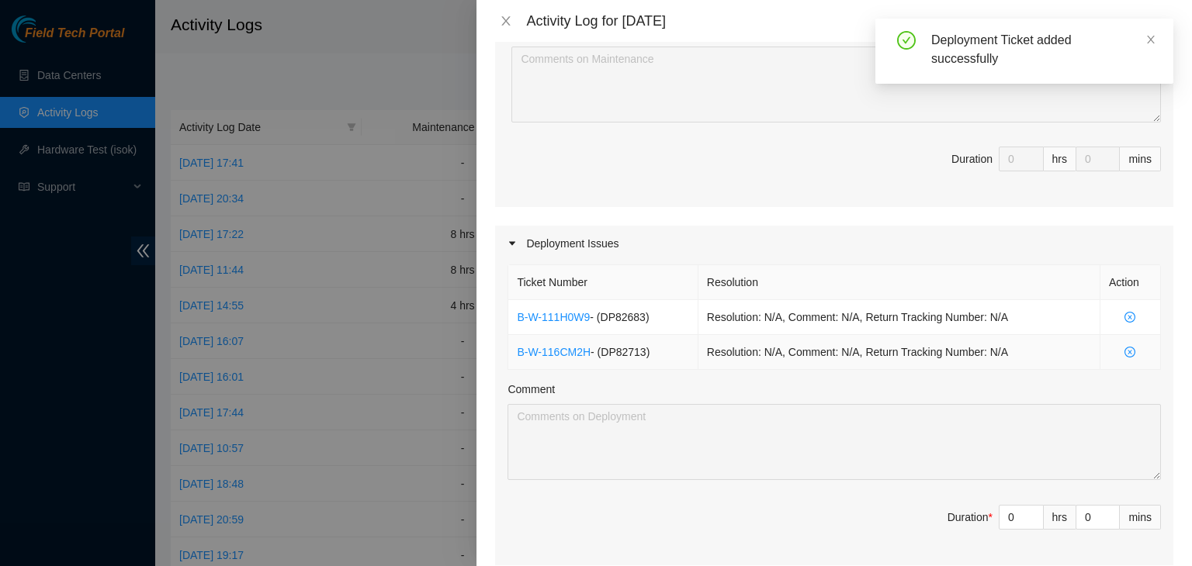
scroll to position [465, 0]
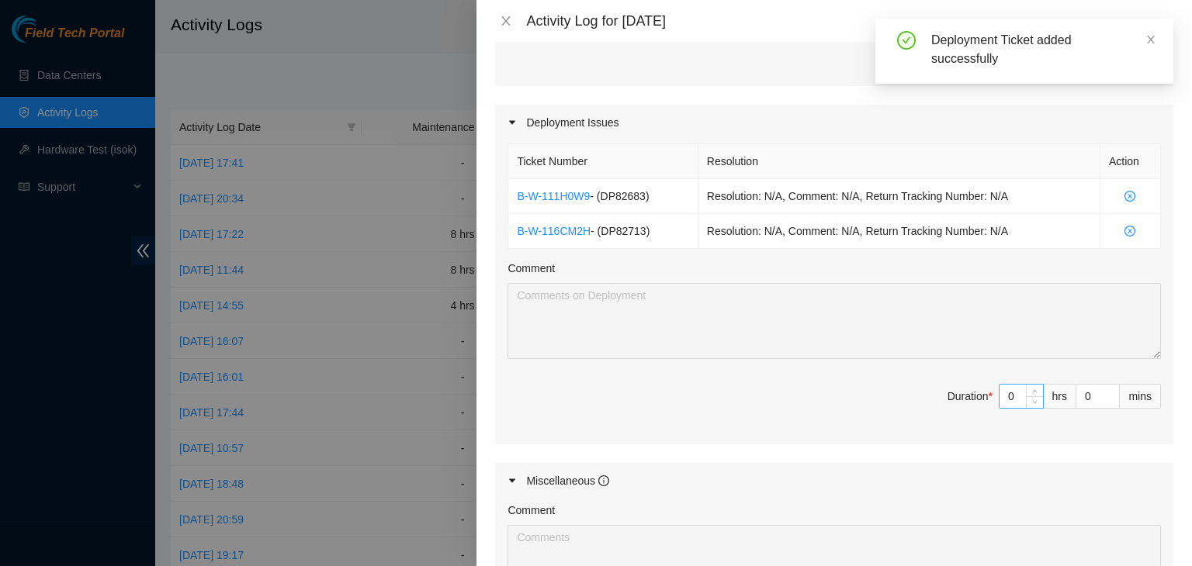
click at [1005, 387] on input "0" at bounding box center [1020, 396] width 43 height 23
type input "8"
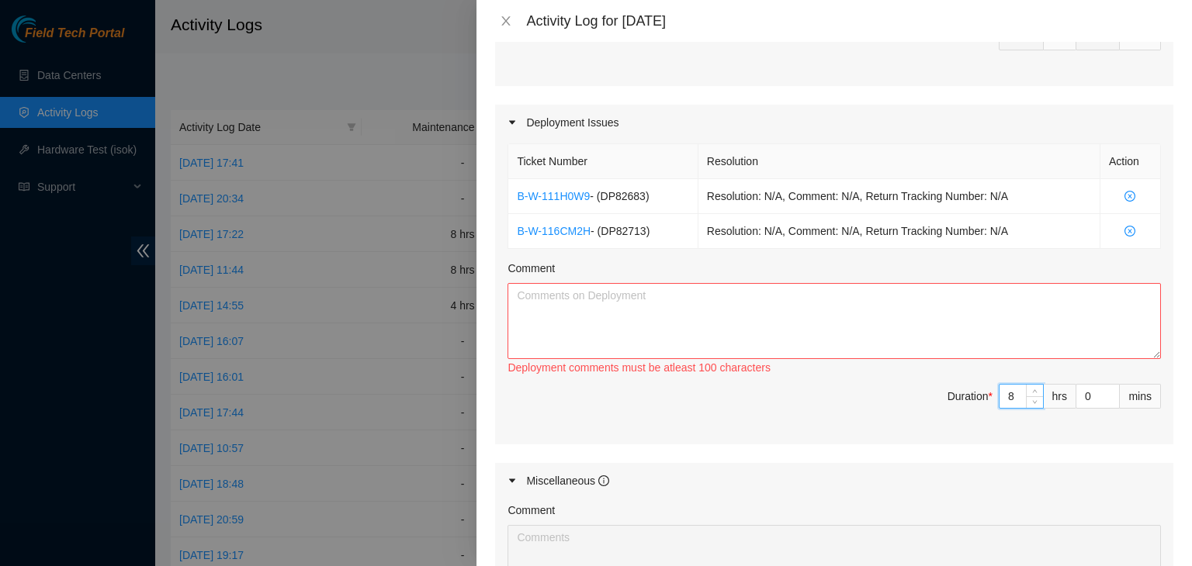
type input "8"
type input "0"
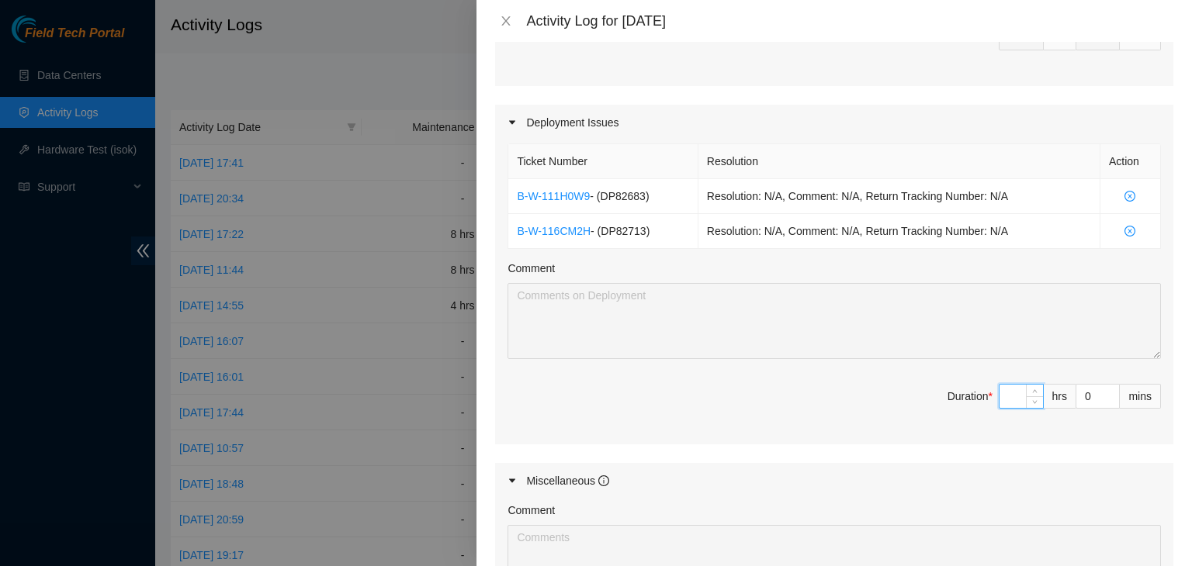
type input "9"
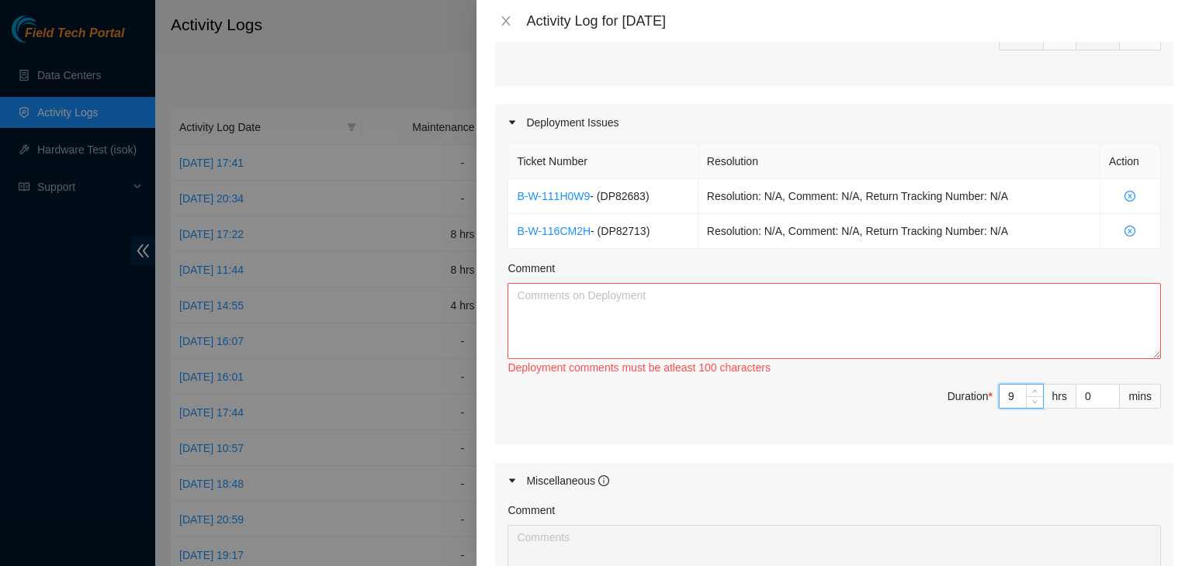
type input "9"
click at [674, 323] on textarea "Comment" at bounding box center [833, 321] width 653 height 76
paste textarea "EOD Report: -Adjusted and focused cams -Tested rids -2x servers having issues; …"
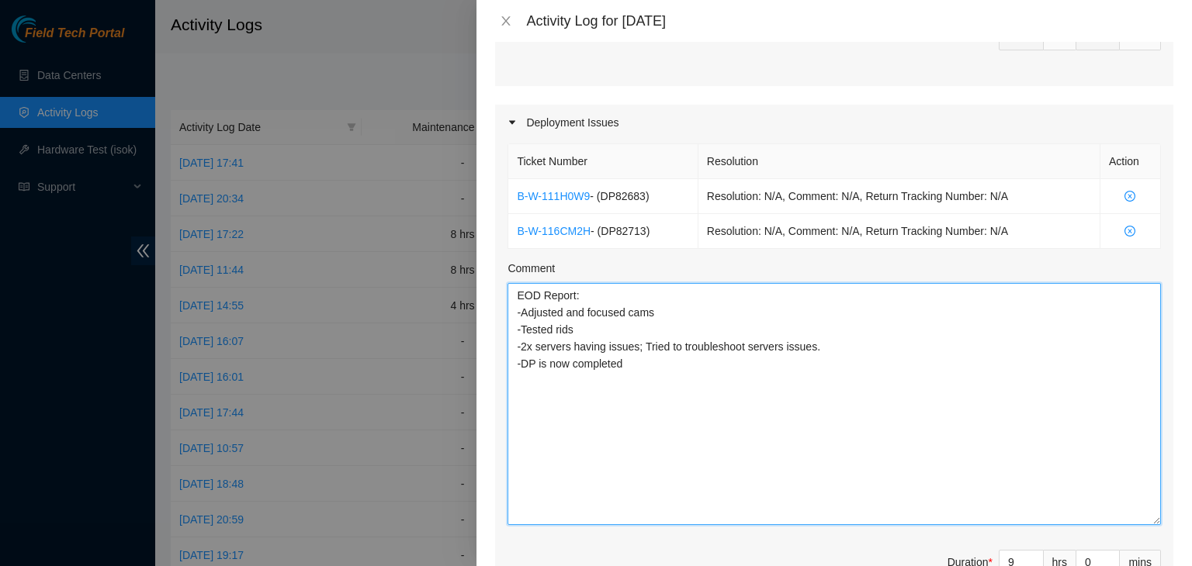
scroll to position [0, 0]
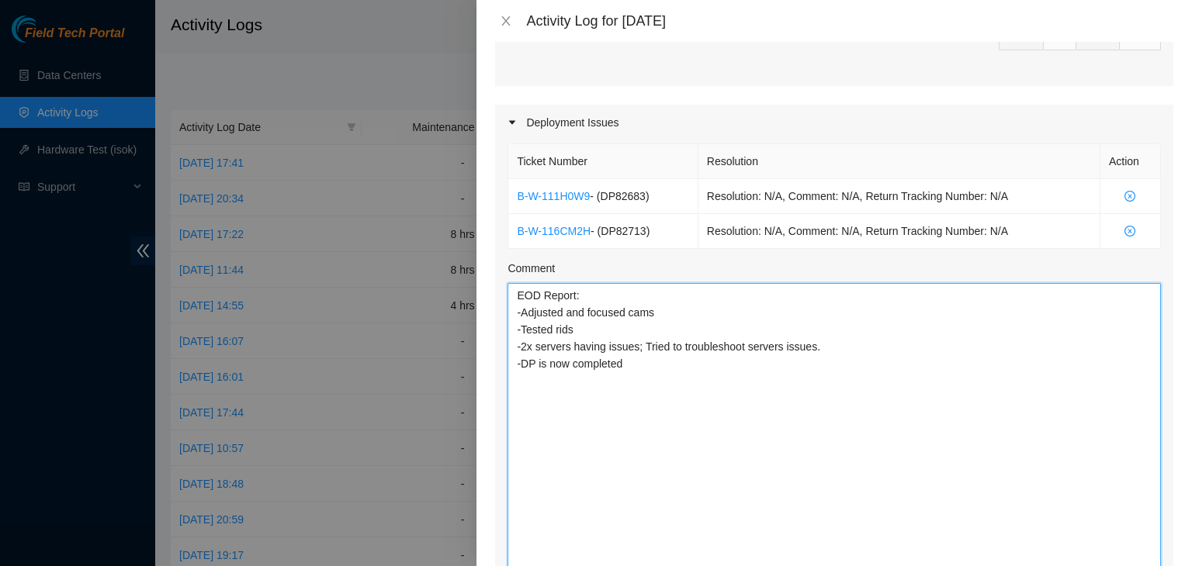
drag, startPoint x: 1143, startPoint y: 351, endPoint x: 1092, endPoint y: 600, distance: 253.3
click at [1092, 566] on html "Field Tech Portal Data Centers Activity Logs Hardware Test (isok) Support Activ…" at bounding box center [596, 283] width 1192 height 566
click at [580, 293] on textarea "EOD Report: -Adjusted and focused cams -Tested rids -2x servers having issues; …" at bounding box center [833, 445] width 653 height 324
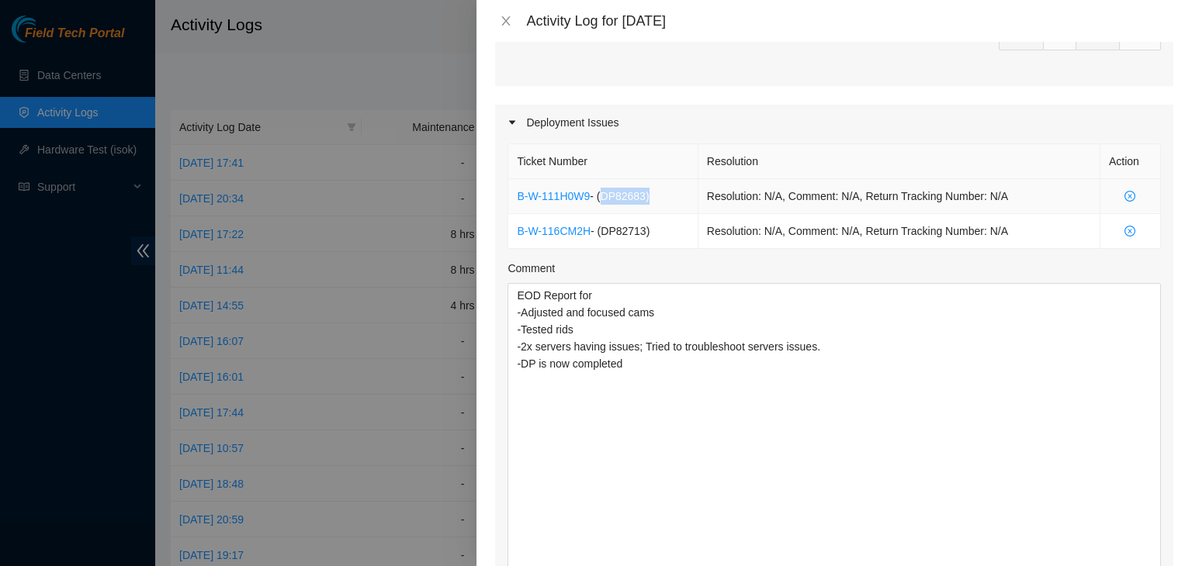
drag, startPoint x: 650, startPoint y: 198, endPoint x: 599, endPoint y: 196, distance: 51.2
click at [599, 196] on td "B-W-111H0W9 - ( DP82683 )" at bounding box center [602, 196] width 189 height 35
copy span "( DP82683 )"
click at [599, 196] on span "- ( DP82683 )" at bounding box center [619, 196] width 59 height 12
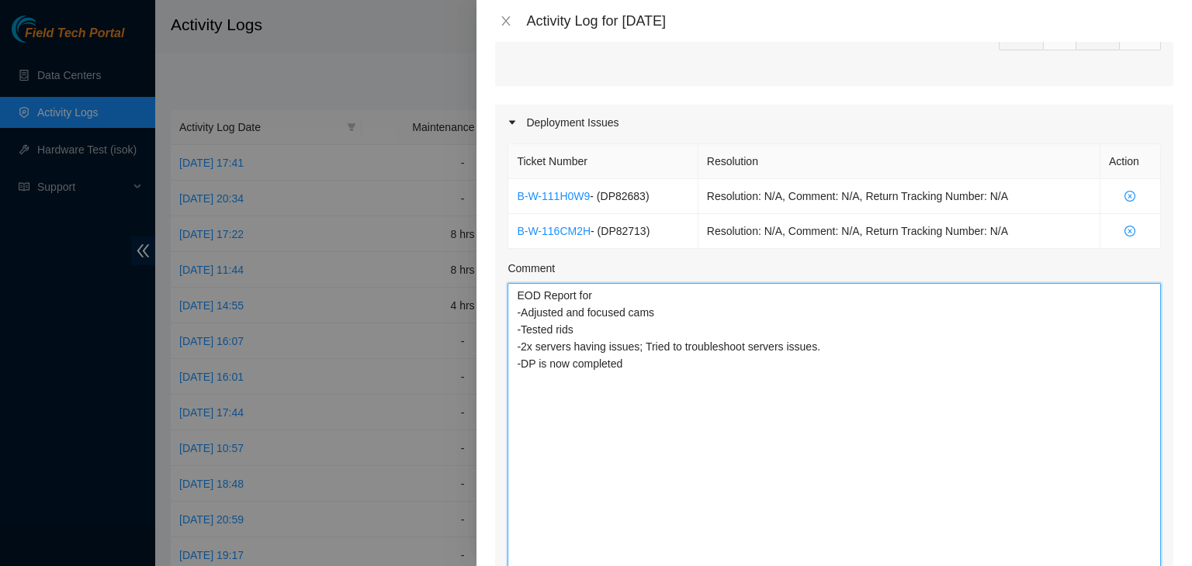
click at [623, 292] on textarea "EOD Report for -Adjusted and focused cams -Tested rids -2x servers having issue…" at bounding box center [833, 445] width 653 height 324
paste textarea "(DP82683)"
click at [665, 386] on textarea "EOD Report for (DP82683) -Adjusted and focused cams -Tested rids -2x servers ha…" at bounding box center [833, 445] width 653 height 324
click at [661, 429] on textarea "EOD Report for (DP82683) -Adjusted and focused cams -Tested rids -2x servers ha…" at bounding box center [833, 445] width 653 height 324
paste textarea "EOD Update - worked with FT Arya - continued working with Nigel on bootstrappin…"
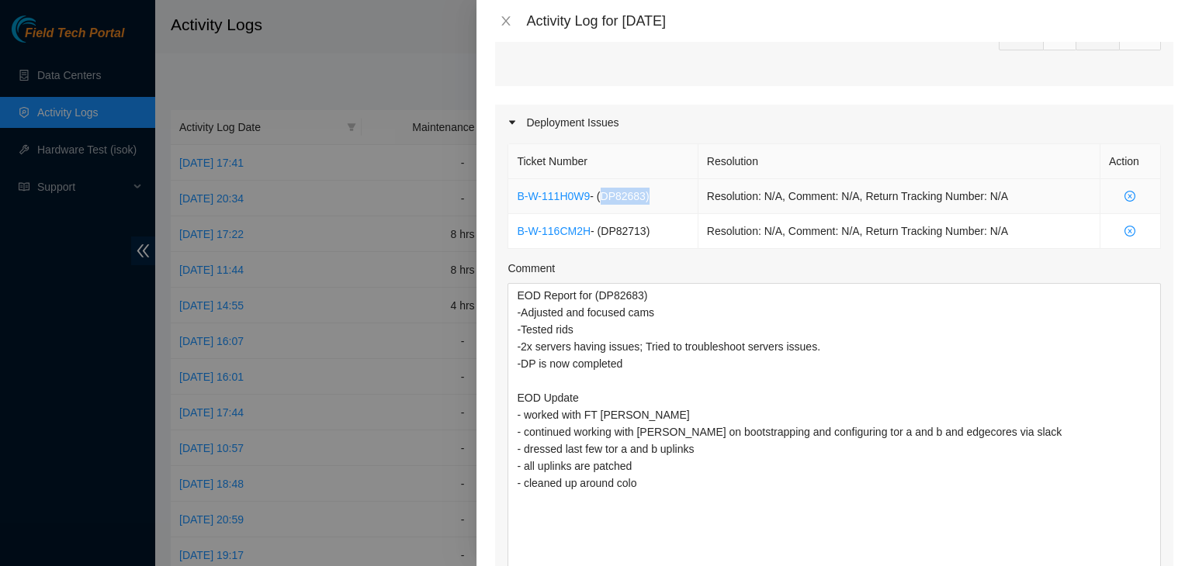
drag, startPoint x: 655, startPoint y: 193, endPoint x: 600, endPoint y: 193, distance: 54.3
click at [600, 193] on td "B-W-111H0W9 - ( DP82683 )" at bounding box center [602, 196] width 189 height 35
copy span "( DP82683 )"
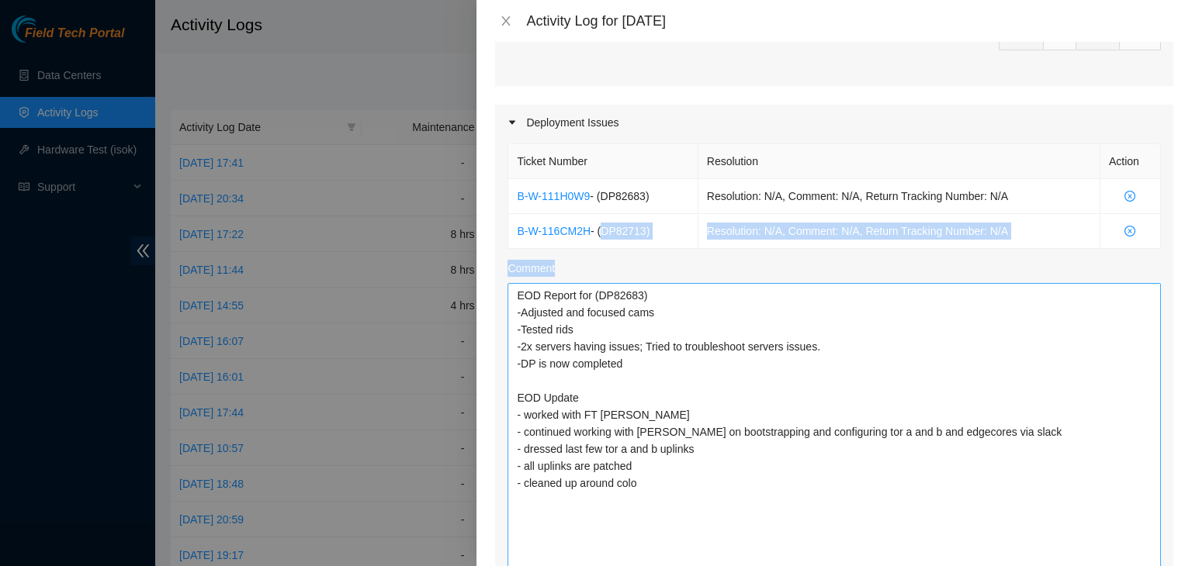
drag, startPoint x: 599, startPoint y: 215, endPoint x: 613, endPoint y: 378, distance: 163.5
click at [613, 378] on div "Ticket Number Resolution Action B-W-111H0W9 - ( DP82683 ) Resolution: N/A, Comm…" at bounding box center [834, 416] width 678 height 552
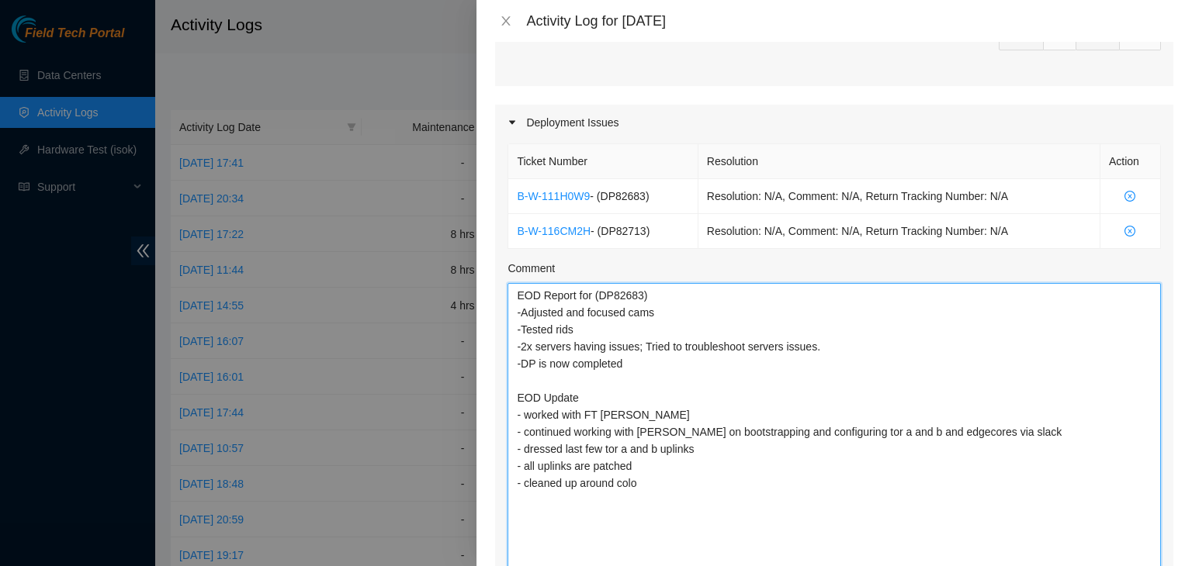
click at [613, 378] on textarea "EOD Report for (DP82683) -Adjusted and focused cams -Tested rids -2x servers ha…" at bounding box center [833, 445] width 653 height 324
click at [624, 400] on textarea "EOD Report for (DP82683) -Adjusted and focused cams -Tested rids -2x servers ha…" at bounding box center [833, 445] width 653 height 324
paste textarea "(DP82683)"
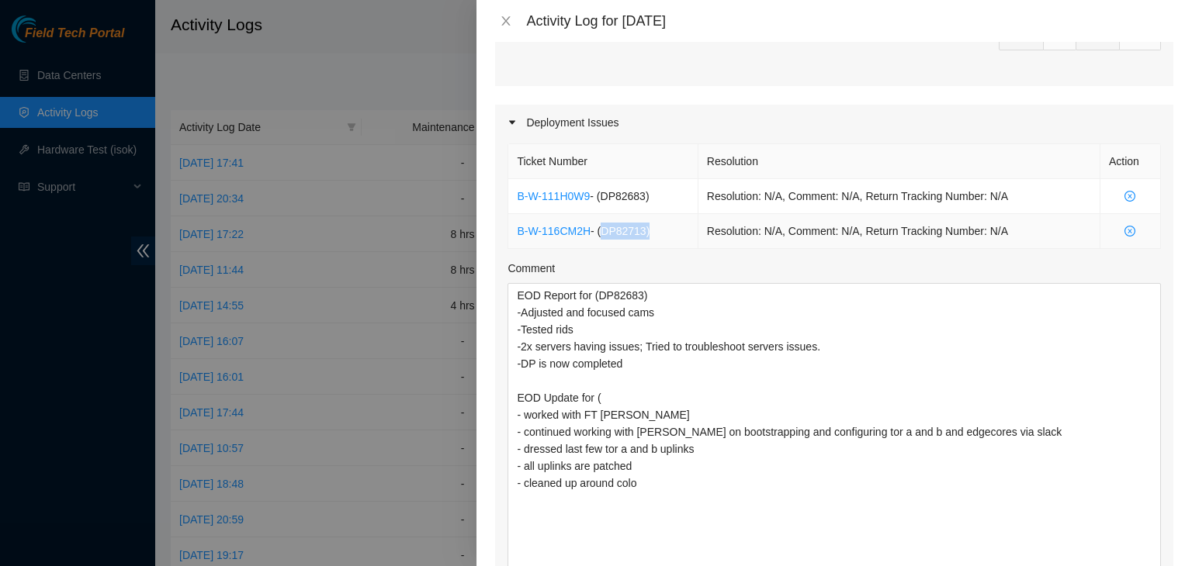
drag, startPoint x: 650, startPoint y: 236, endPoint x: 602, endPoint y: 226, distance: 49.1
click at [602, 226] on td "B-W-116CM2H - ( DP82713 )" at bounding box center [602, 231] width 189 height 35
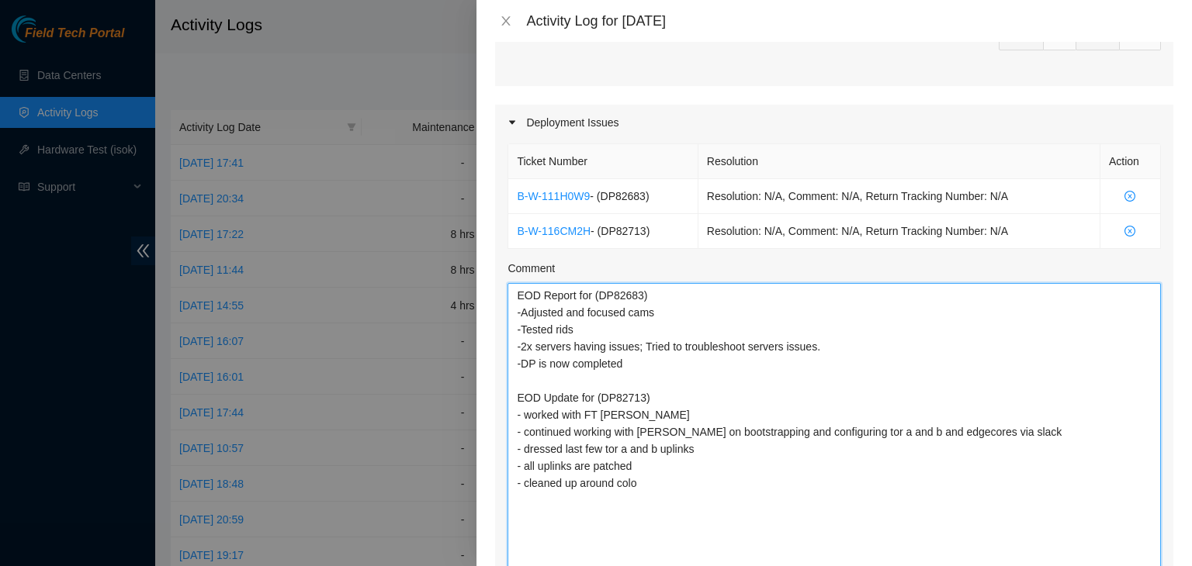
click at [648, 396] on textarea "EOD Report for (DP82683) -Adjusted and focused cams -Tested rids -2x servers ha…" at bounding box center [833, 445] width 653 height 324
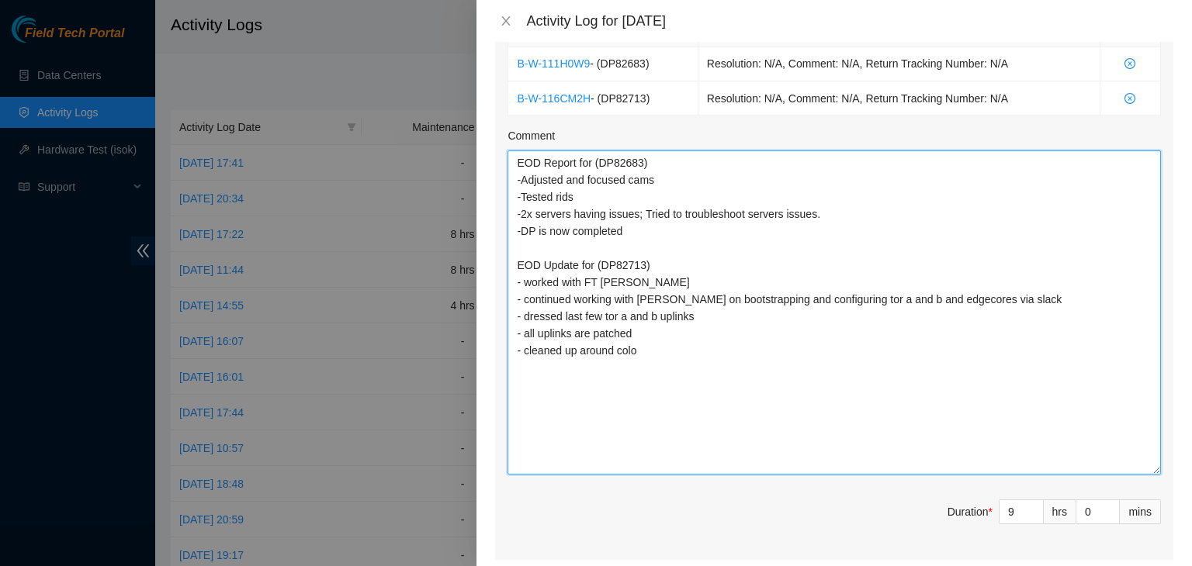
scroll to position [599, 0]
click at [637, 283] on textarea "EOD Report for (DP82683) -Adjusted and focused cams -Tested rids -2x servers ha…" at bounding box center [833, 312] width 653 height 324
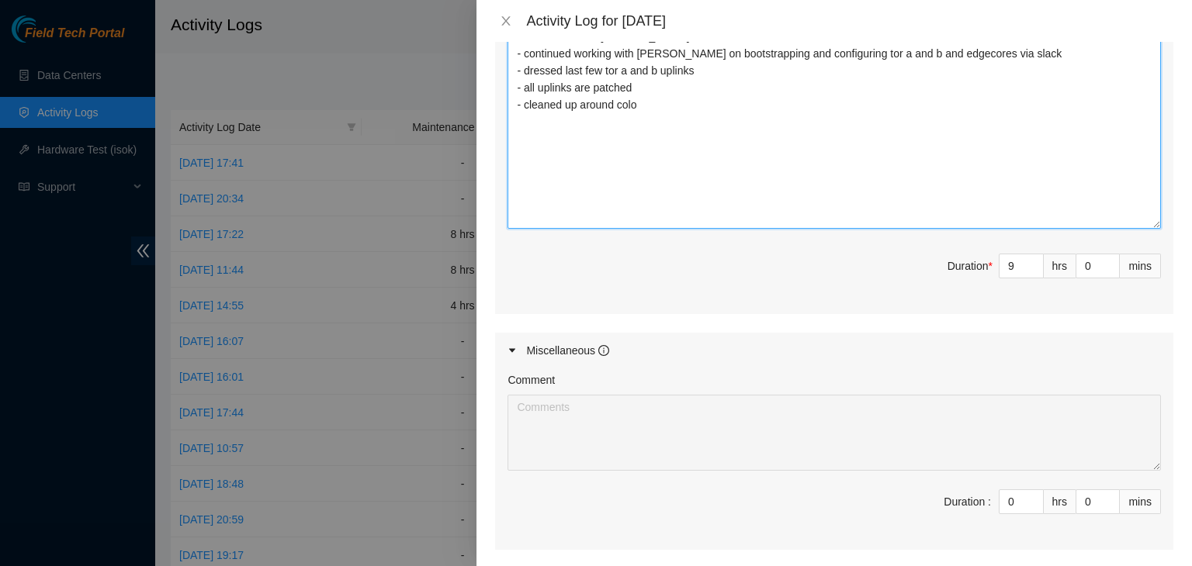
scroll to position [993, 0]
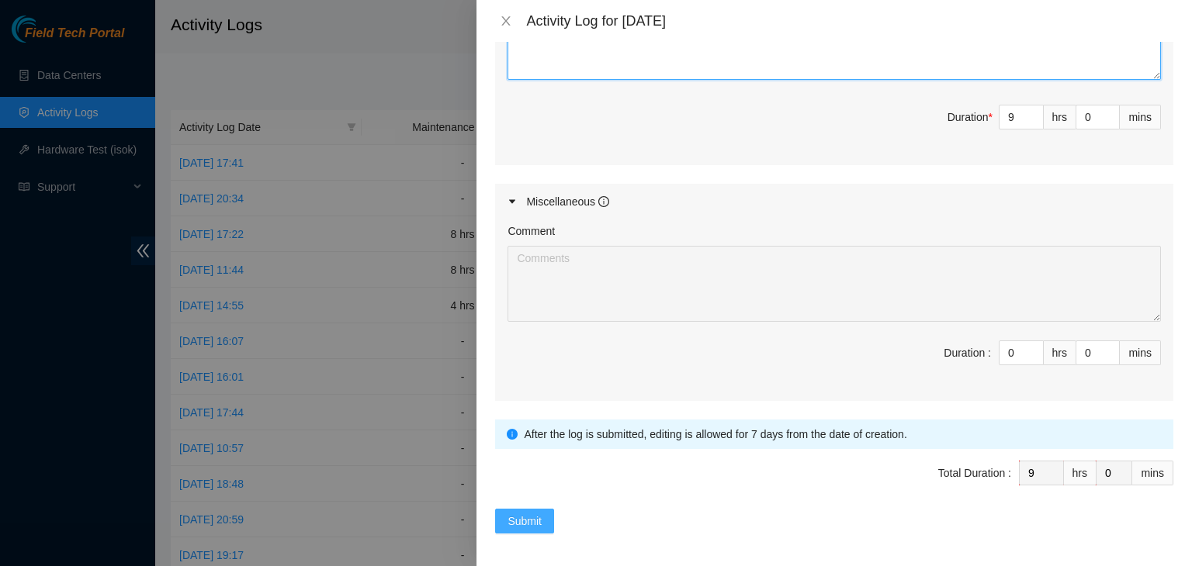
type textarea "EOD Report for (DP82683) -Adjusted and focused cams -Tested rids -2x servers ha…"
click at [523, 515] on span "Submit" at bounding box center [524, 521] width 34 height 17
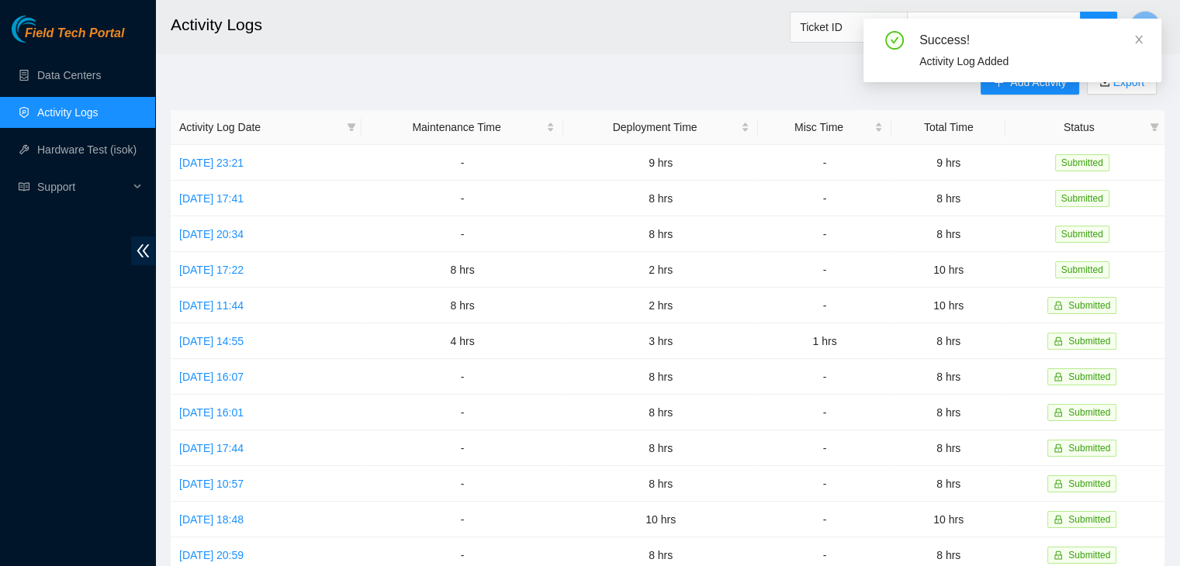
click at [1005, 92] on div "Success! Activity Log Added" at bounding box center [1012, 57] width 298 height 76
click at [1141, 40] on icon "close" at bounding box center [1138, 39] width 11 height 11
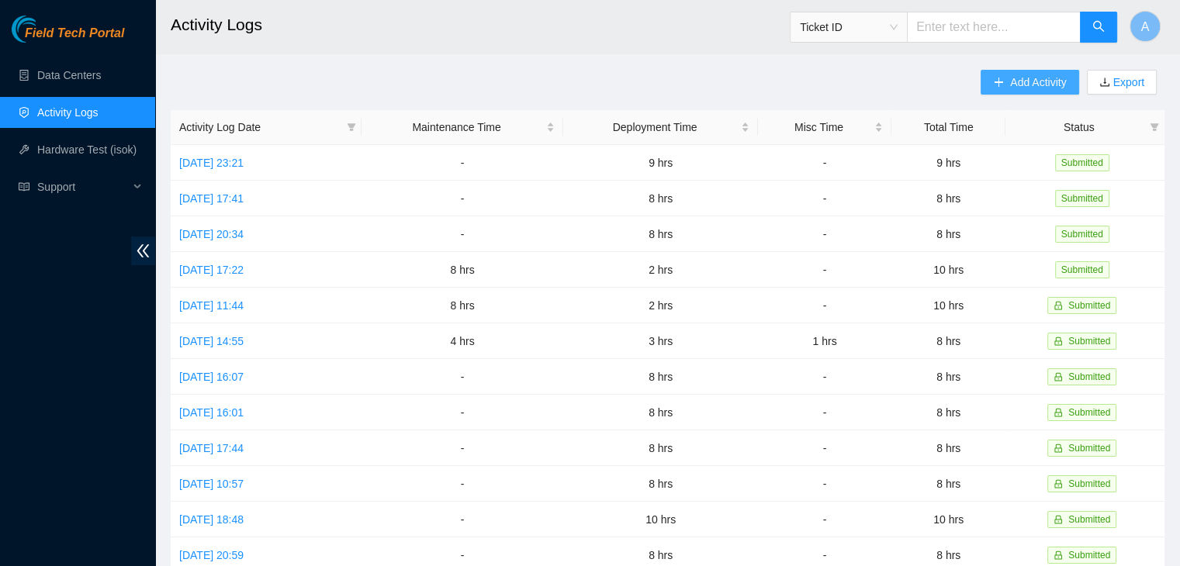
click at [1041, 85] on span "Add Activity" at bounding box center [1038, 82] width 56 height 17
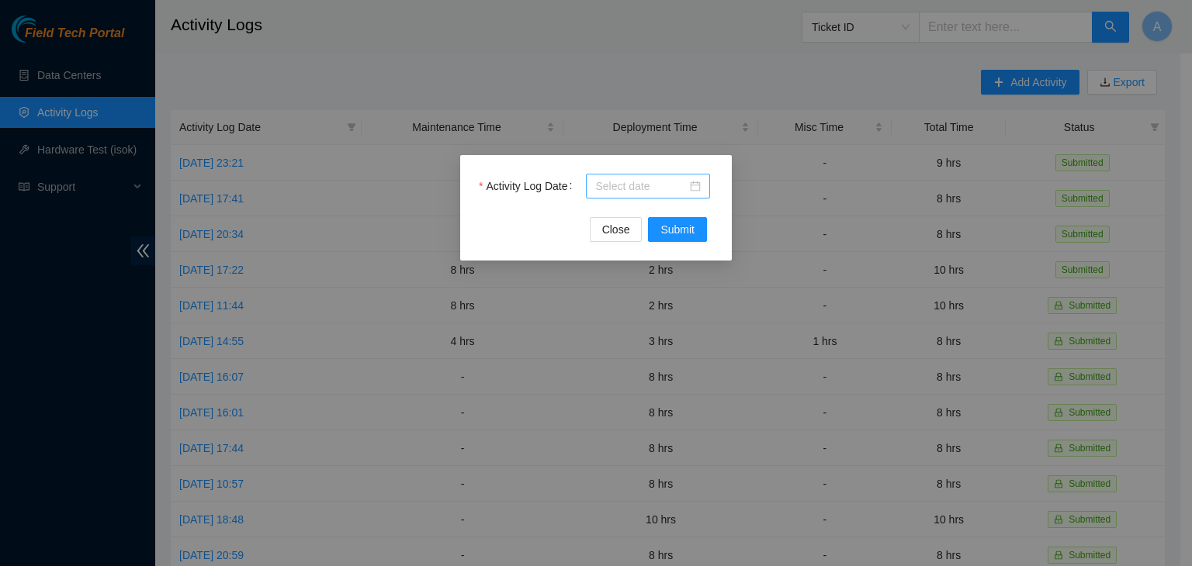
click at [688, 192] on div at bounding box center [648, 186] width 106 height 17
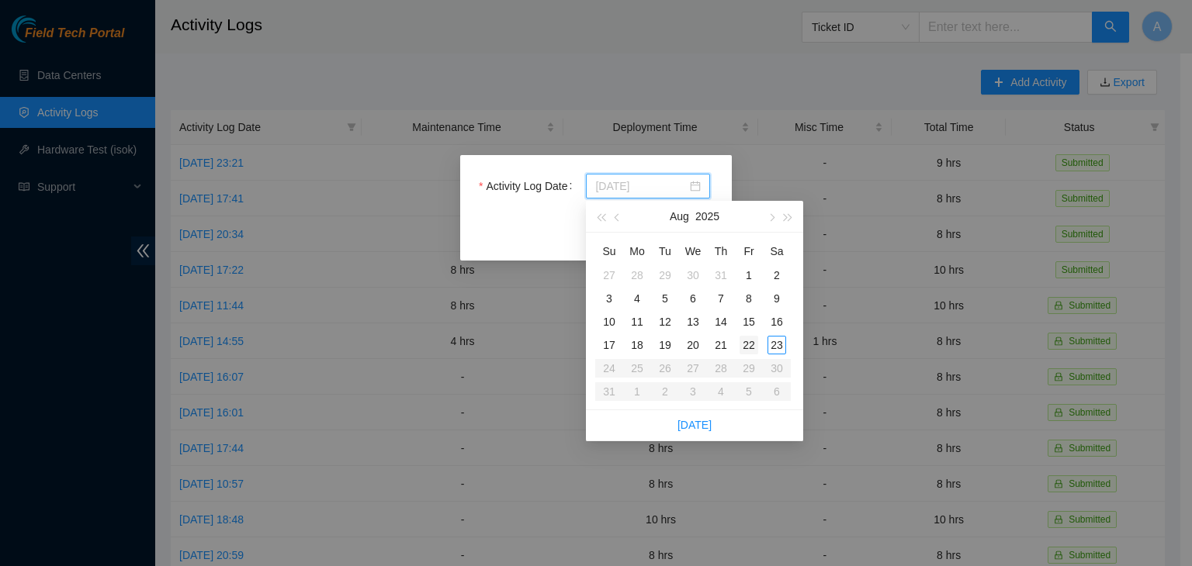
type input "2025-08-22"
click at [748, 344] on div "22" at bounding box center [748, 345] width 19 height 19
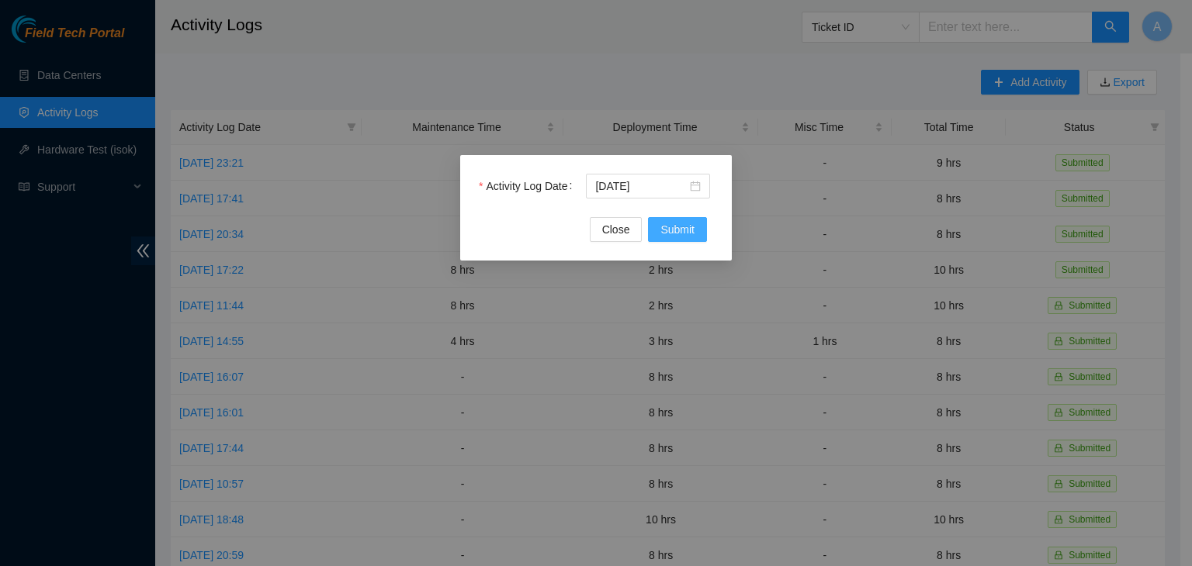
click at [684, 234] on span "Submit" at bounding box center [677, 229] width 34 height 17
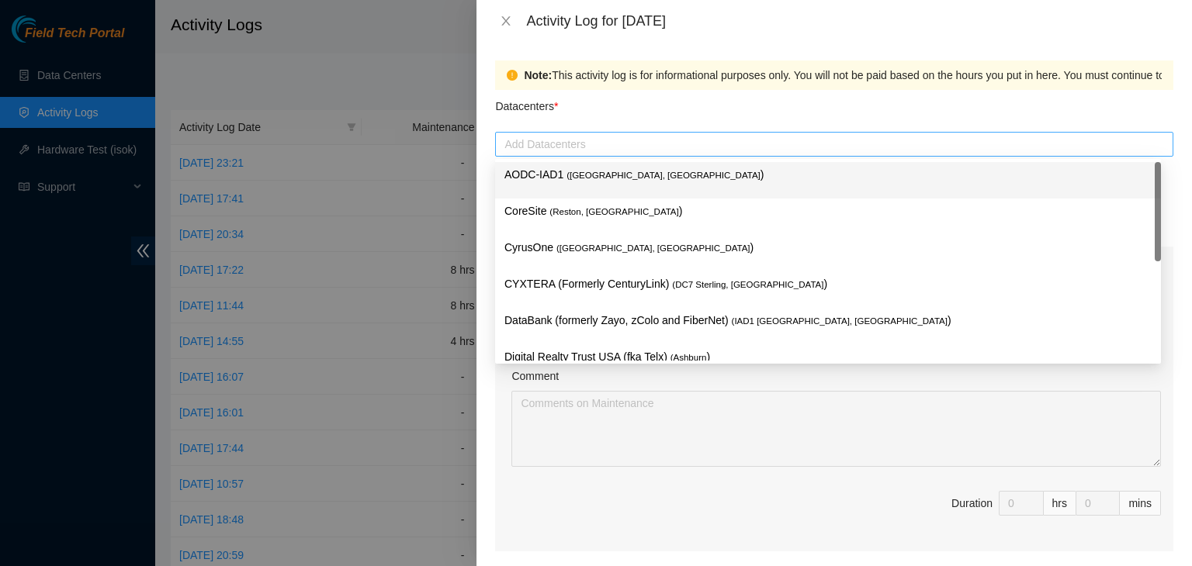
click at [604, 141] on div at bounding box center [834, 144] width 670 height 19
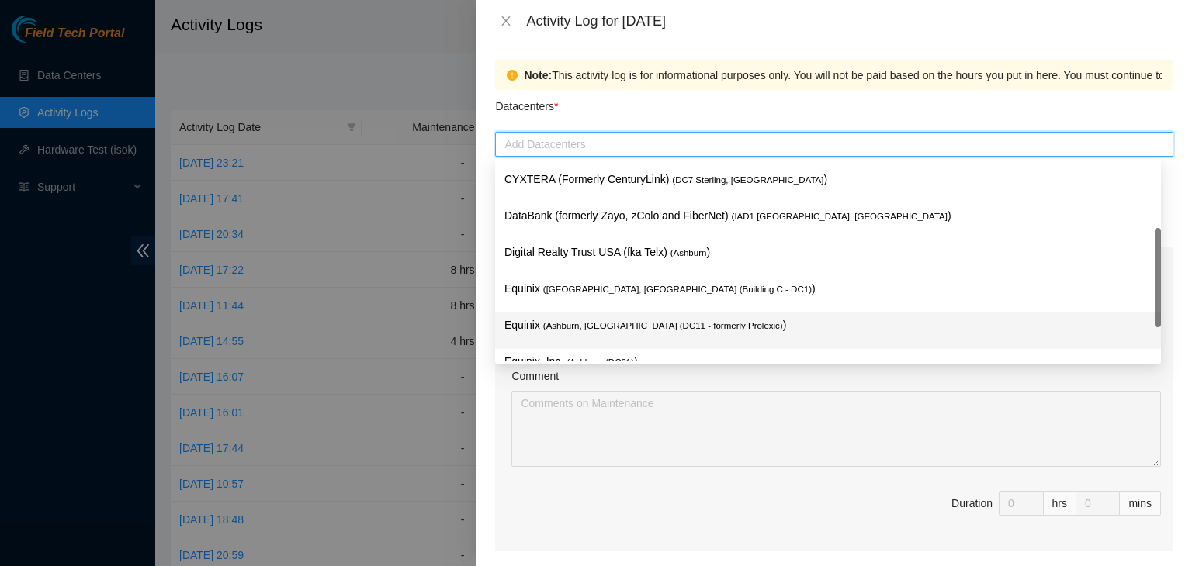
scroll to position [211, 0]
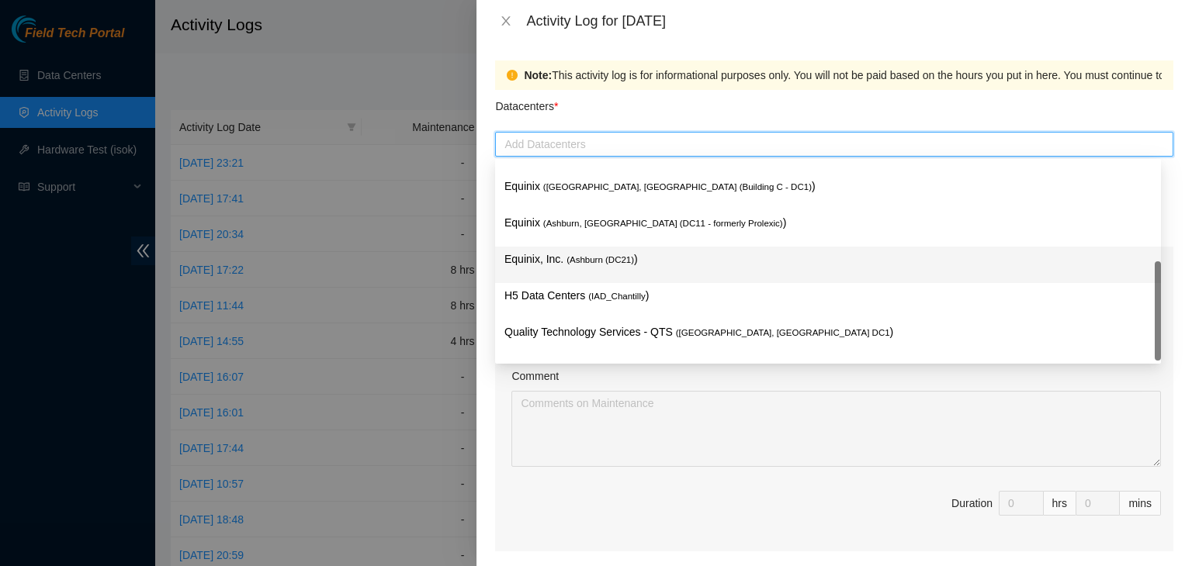
click at [616, 283] on div "Equinix, Inc. ( Ashburn (DC21) )" at bounding box center [828, 265] width 666 height 36
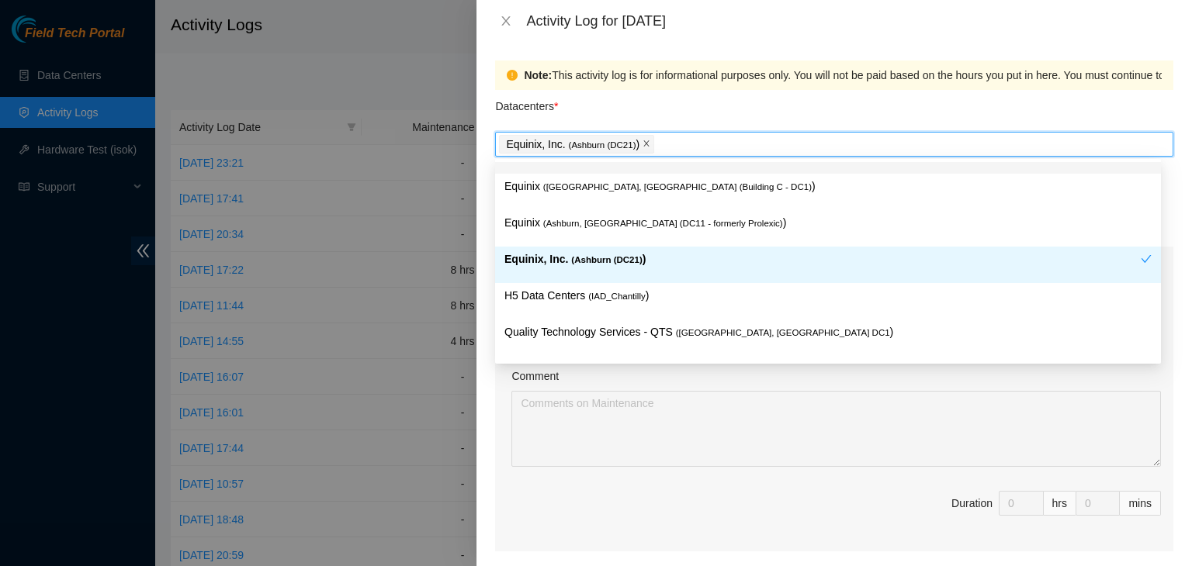
click at [644, 143] on icon "close" at bounding box center [646, 143] width 5 height 5
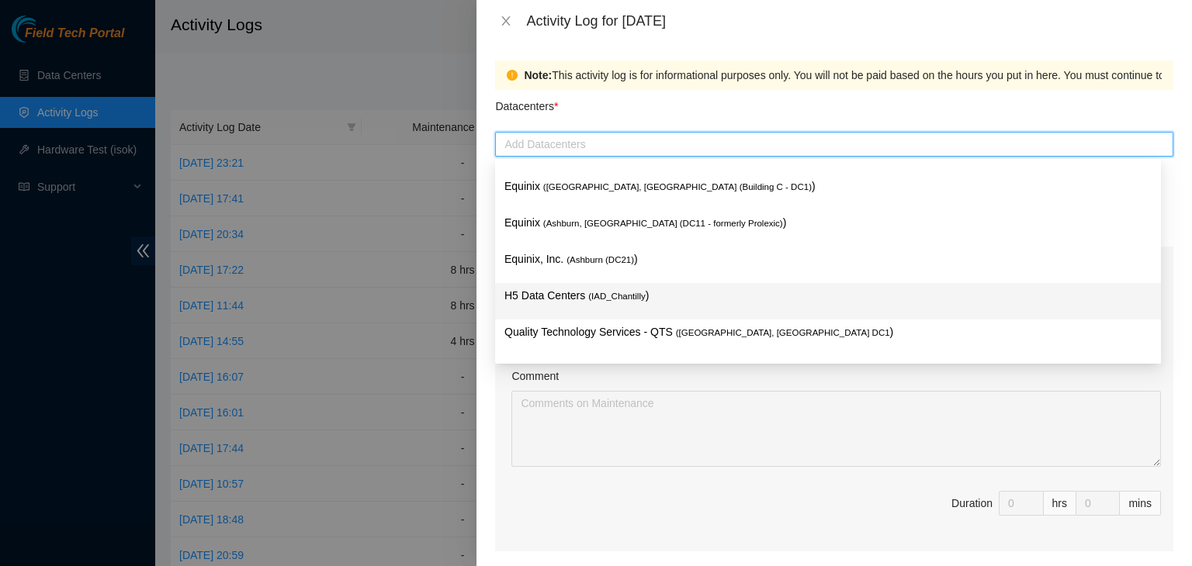
click at [623, 301] on span "( IAD_Chantilly" at bounding box center [616, 296] width 57 height 9
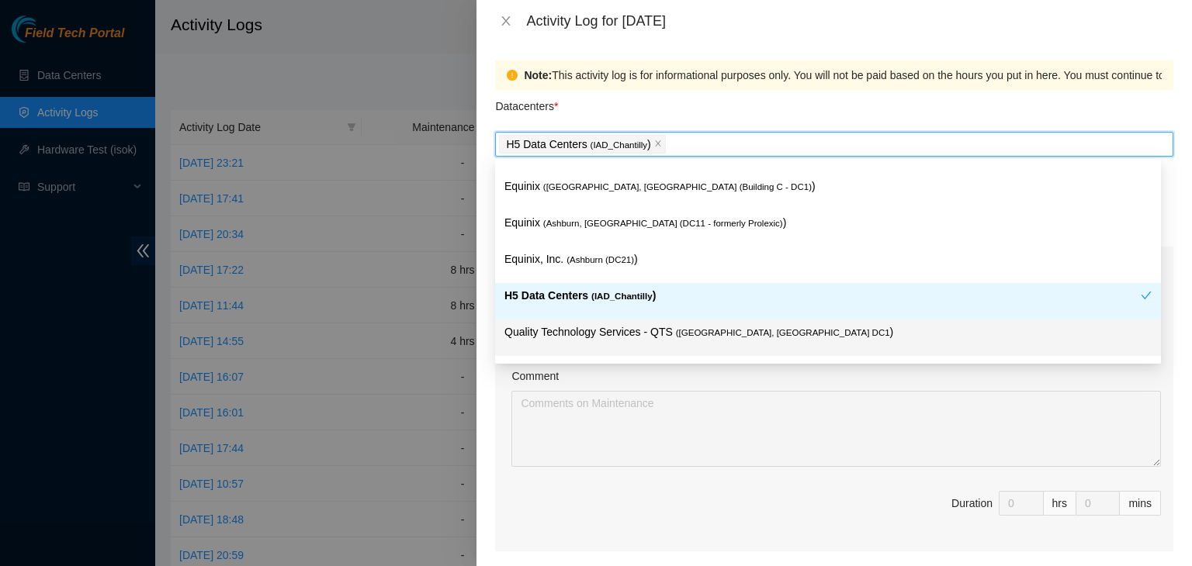
click at [701, 384] on div "Comment" at bounding box center [835, 379] width 649 height 23
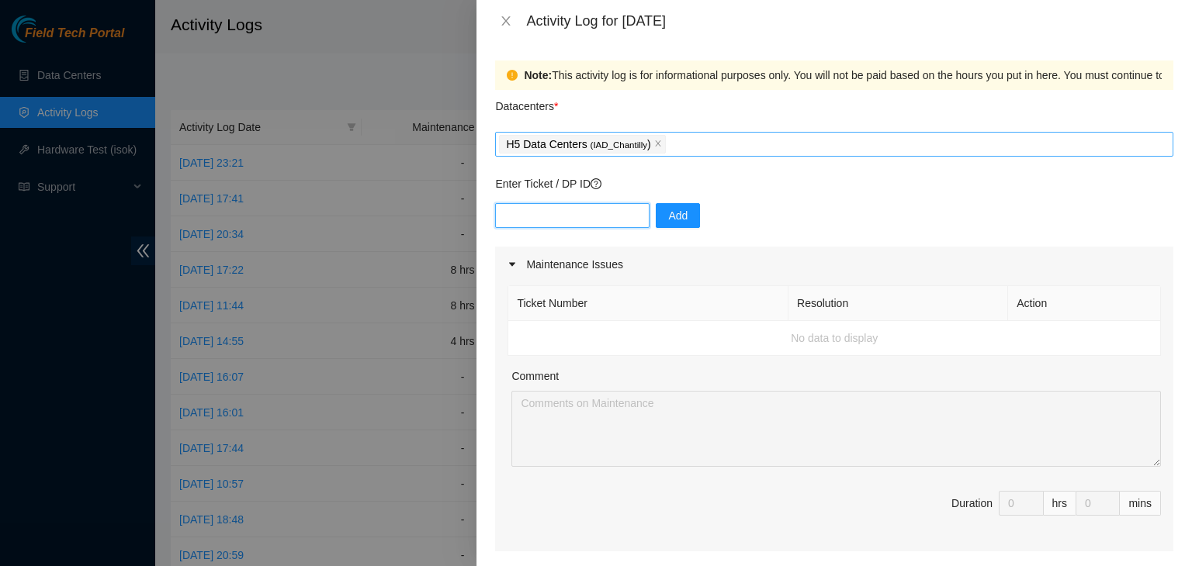
click at [605, 215] on input "text" at bounding box center [572, 215] width 154 height 25
paste input "DP82713"
type input "DP82713"
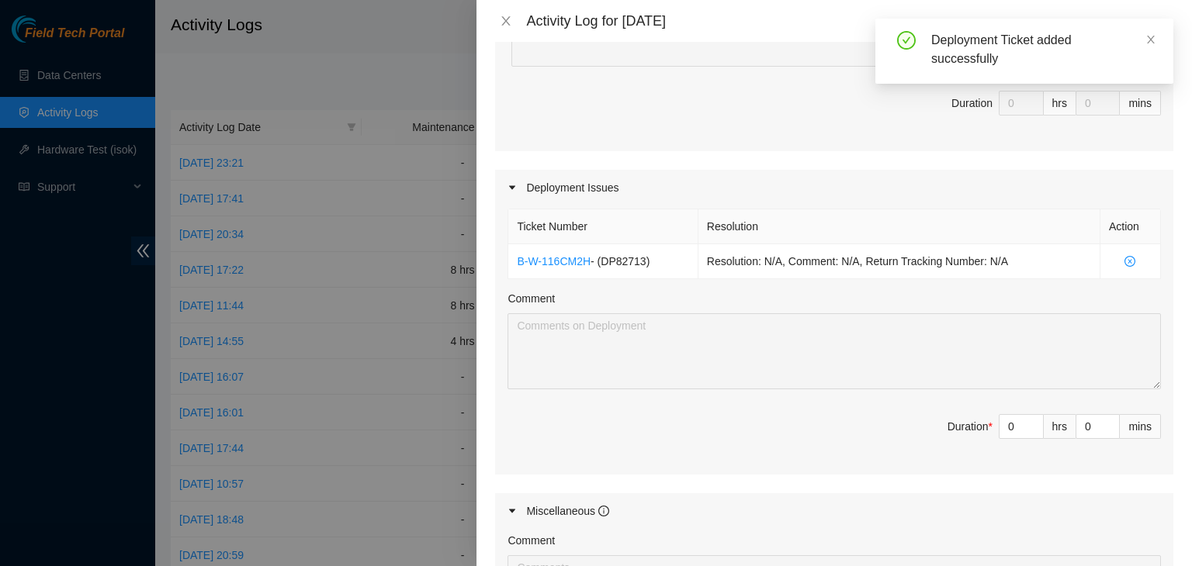
scroll to position [568, 0]
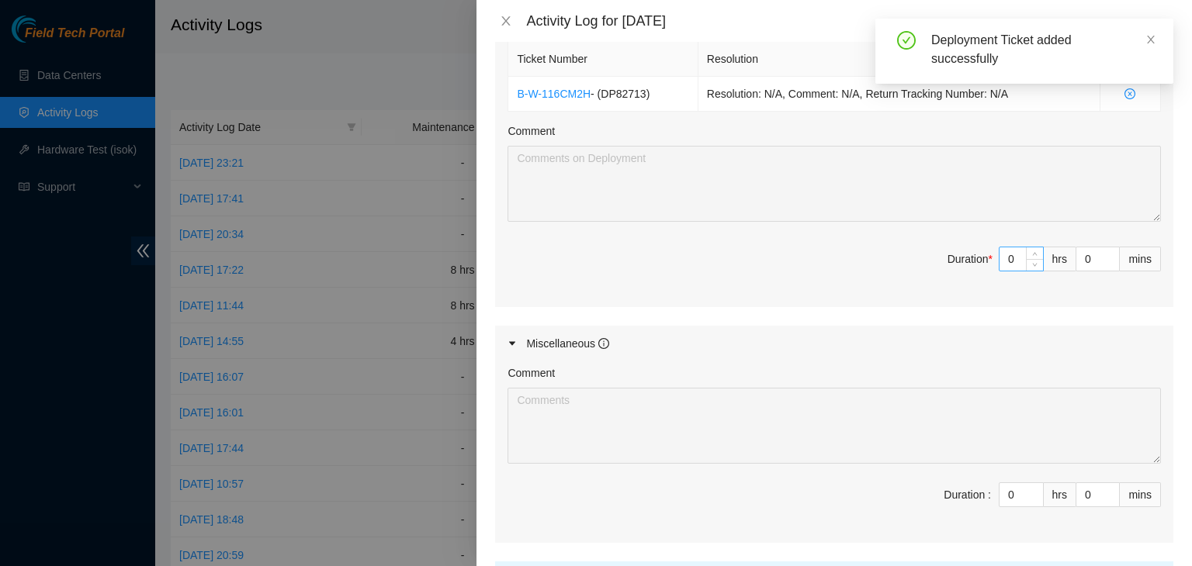
click at [1000, 258] on input "0" at bounding box center [1020, 258] width 43 height 23
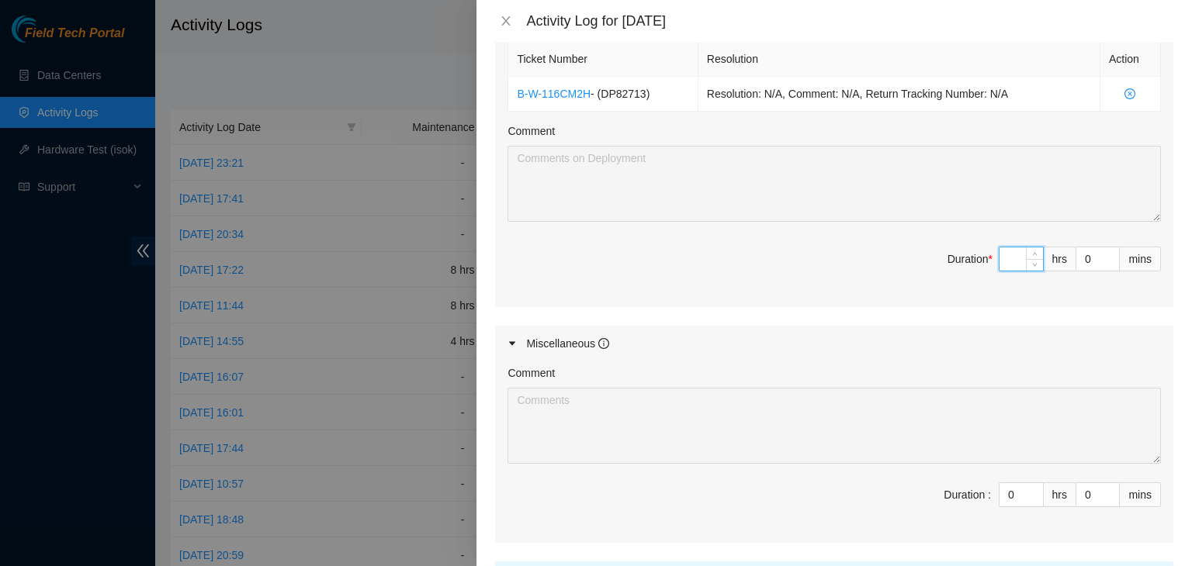
type input "1"
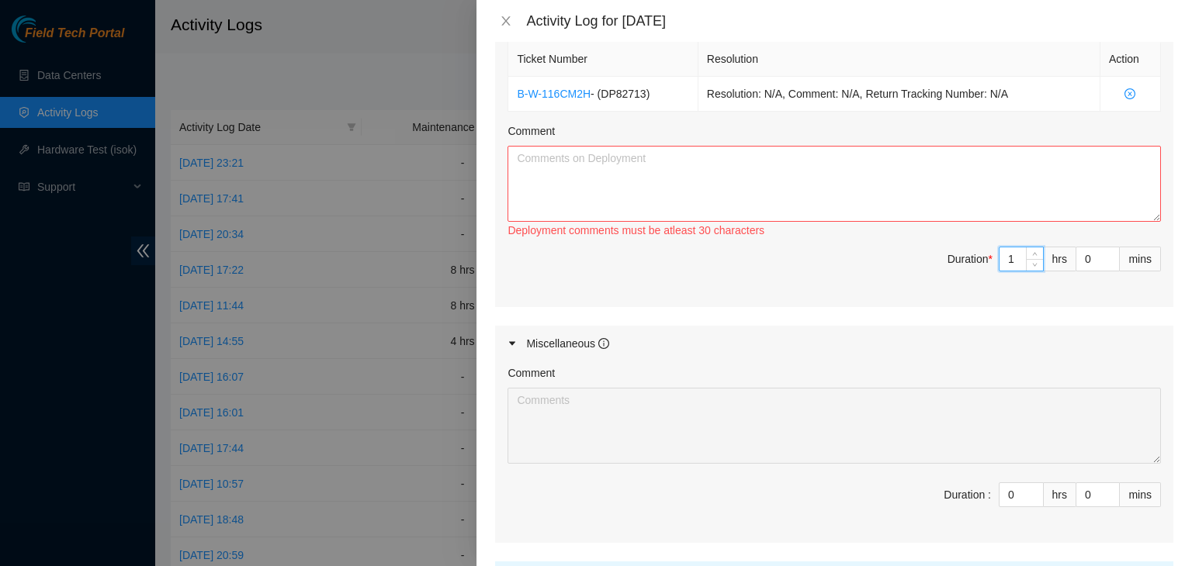
type input "11"
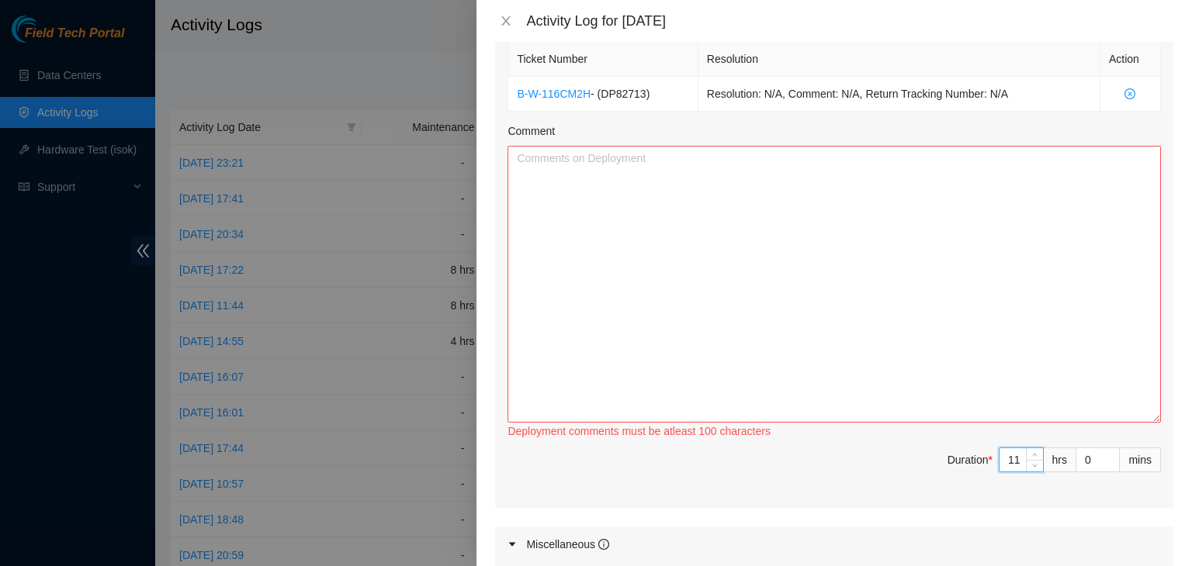
drag, startPoint x: 1142, startPoint y: 215, endPoint x: 1111, endPoint y: 473, distance: 260.2
click at [1111, 423] on textarea "Comment" at bounding box center [833, 284] width 653 height 277
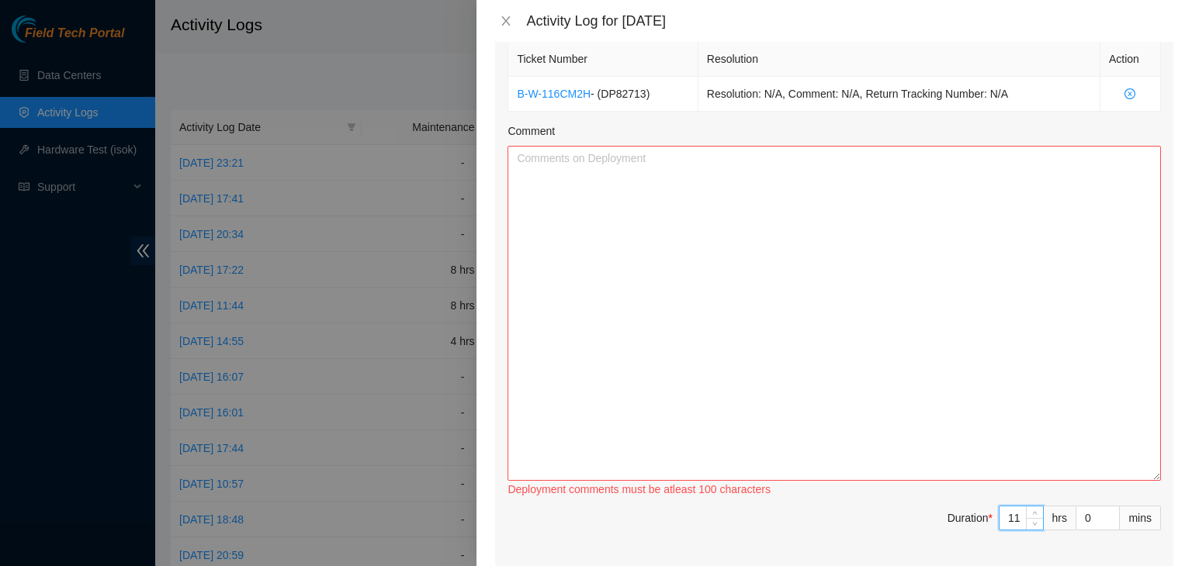
type input "11"
click at [712, 269] on textarea "Comment" at bounding box center [833, 313] width 653 height 335
paste textarea "EOD Update: Worked with FT David V FT Jeff brought supplies from Databank -Prin…"
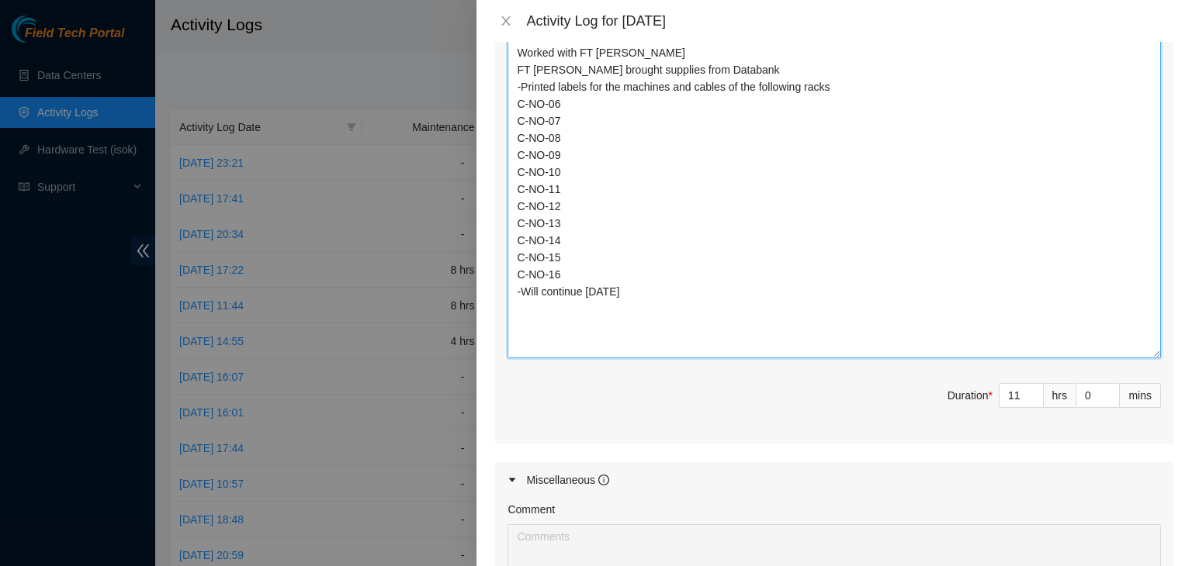
scroll to position [659, 0]
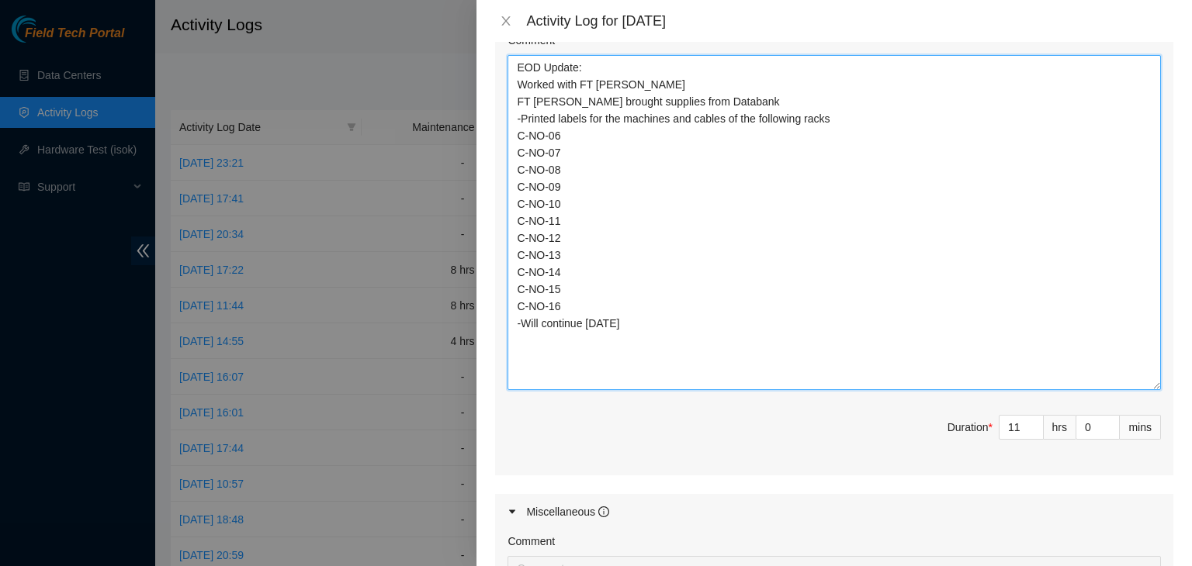
click at [583, 313] on textarea "EOD Update: Worked with FT David V FT Jeff brought supplies from Databank -Prin…" at bounding box center [833, 222] width 653 height 335
click at [590, 300] on textarea "EOD Update: Worked with FT David V FT Jeff brought supplies from Databank -Prin…" at bounding box center [833, 222] width 653 height 335
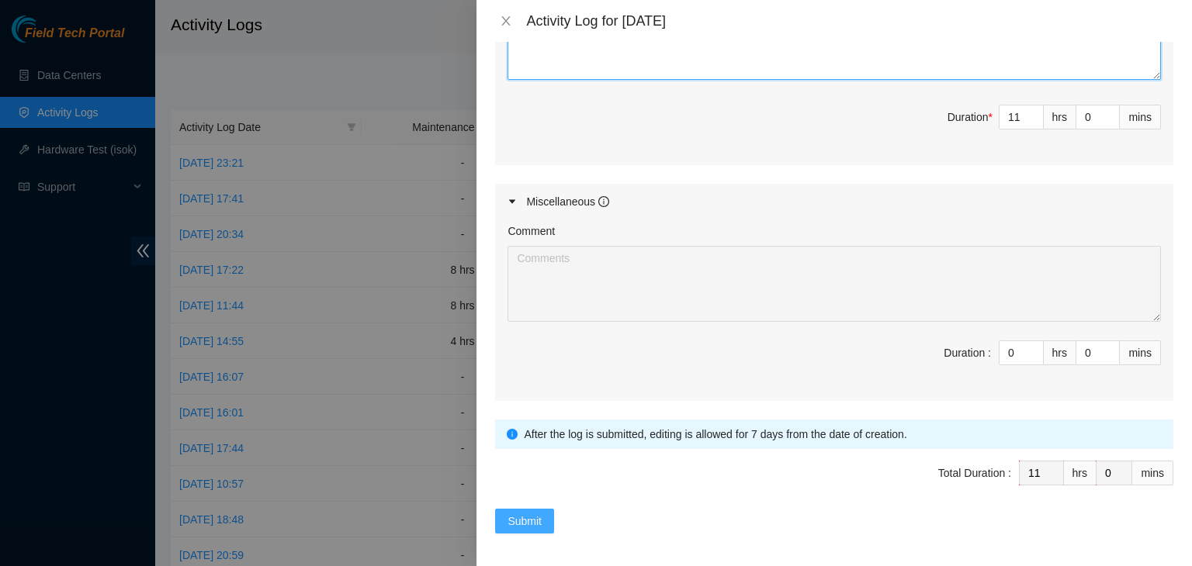
type textarea "EOD Update: Worked with FT David V FT Jeff brought supplies from Databank -Prin…"
click at [531, 509] on button "Submit" at bounding box center [524, 521] width 59 height 25
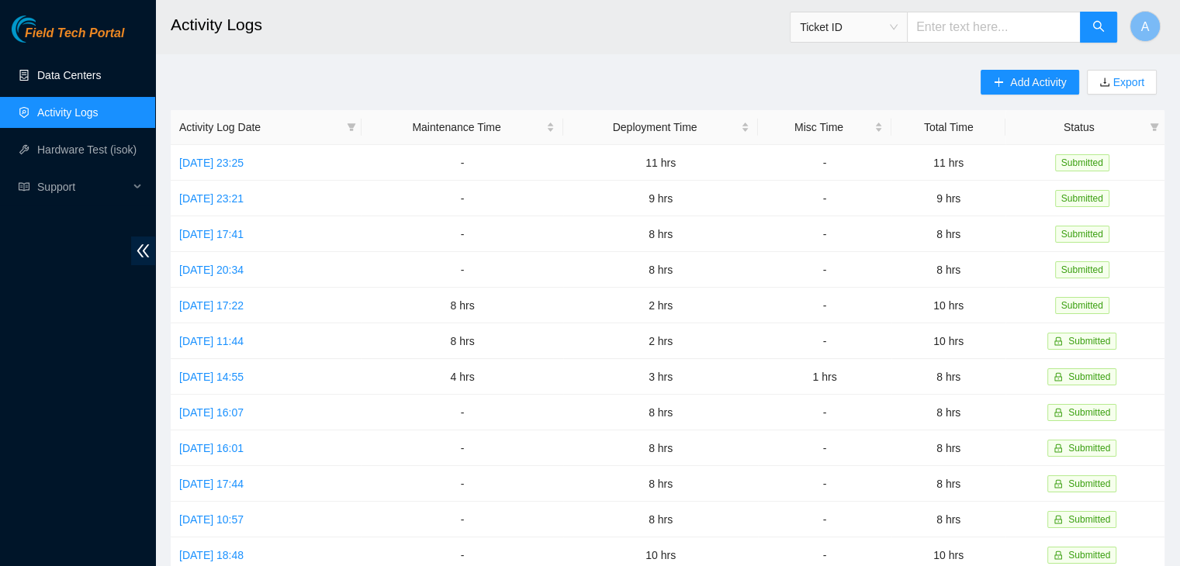
click at [101, 81] on link "Data Centers" at bounding box center [69, 75] width 64 height 12
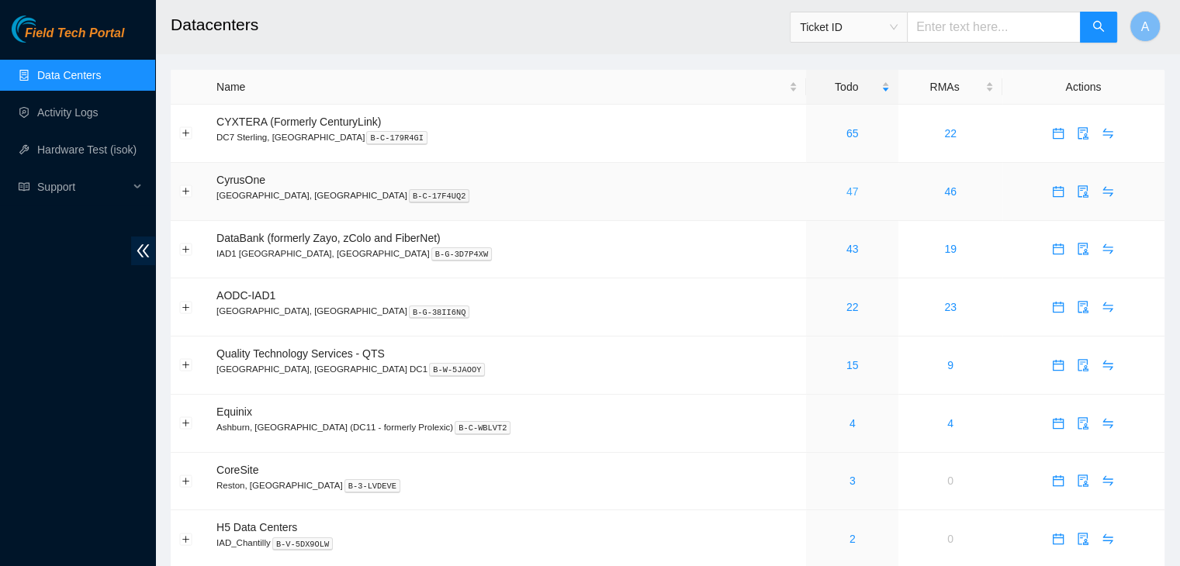
click at [846, 189] on link "47" at bounding box center [852, 191] width 12 height 12
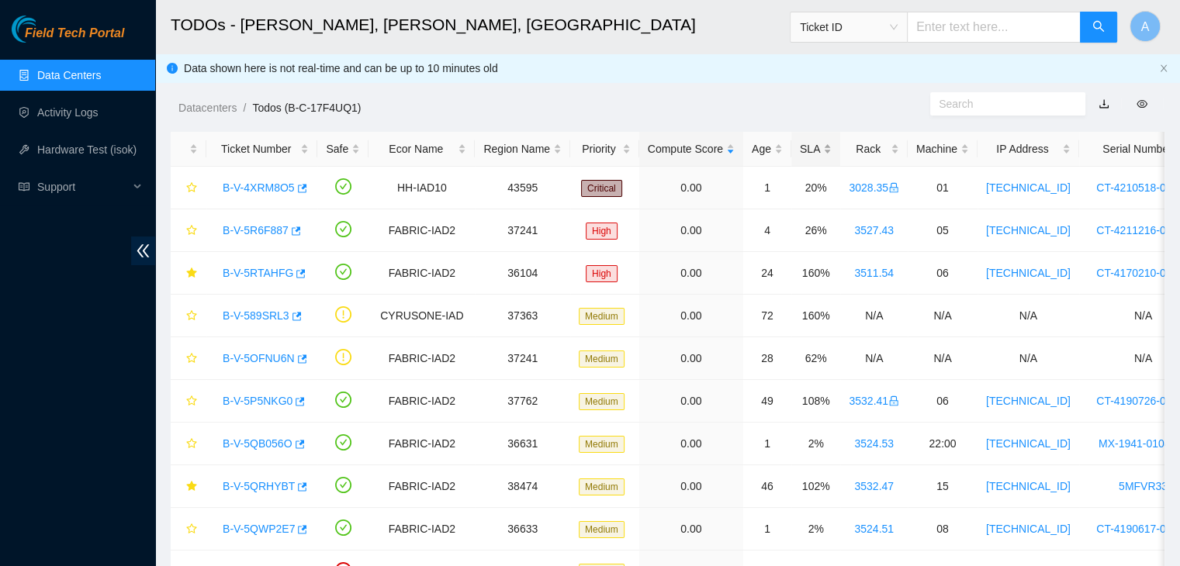
click at [804, 151] on div "SLA" at bounding box center [816, 148] width 32 height 17
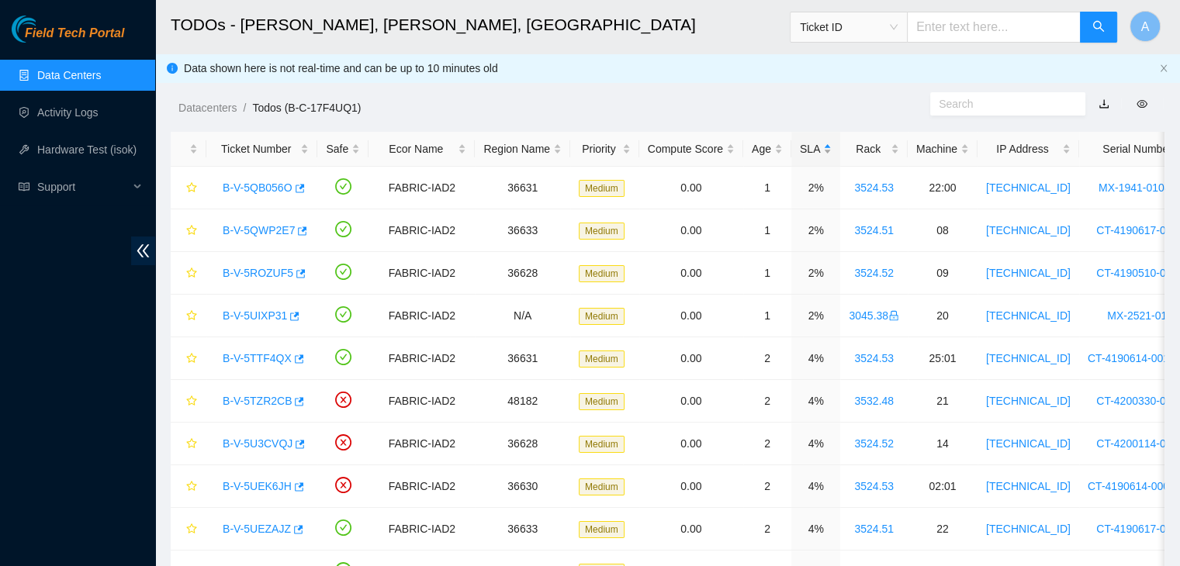
click at [804, 151] on div "SLA" at bounding box center [816, 148] width 32 height 17
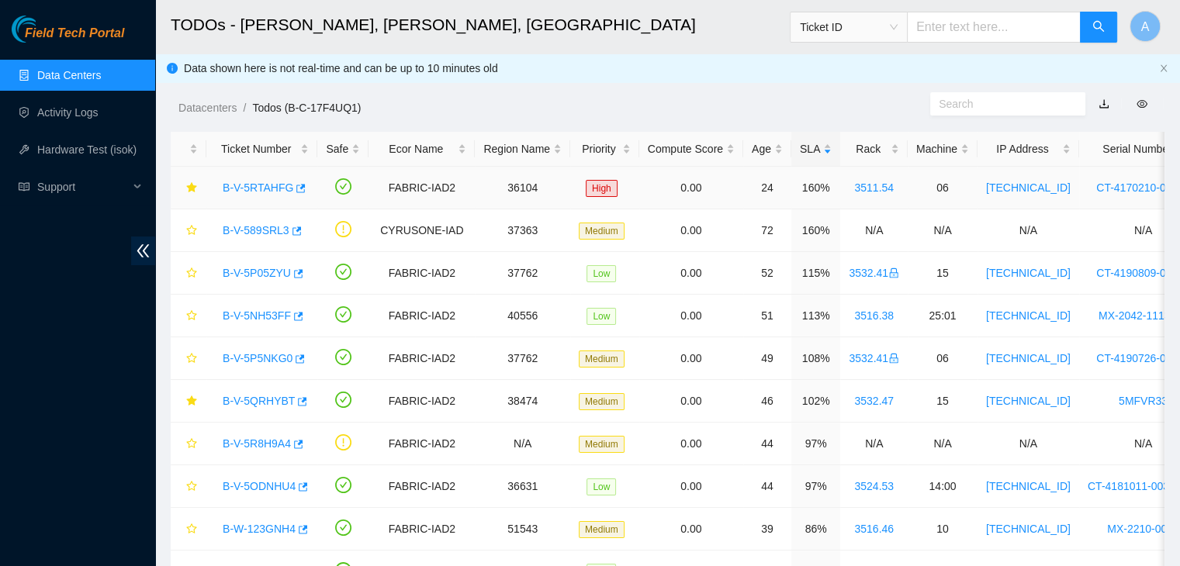
click at [263, 183] on link "B-V-5RTAHFG" at bounding box center [258, 188] width 71 height 12
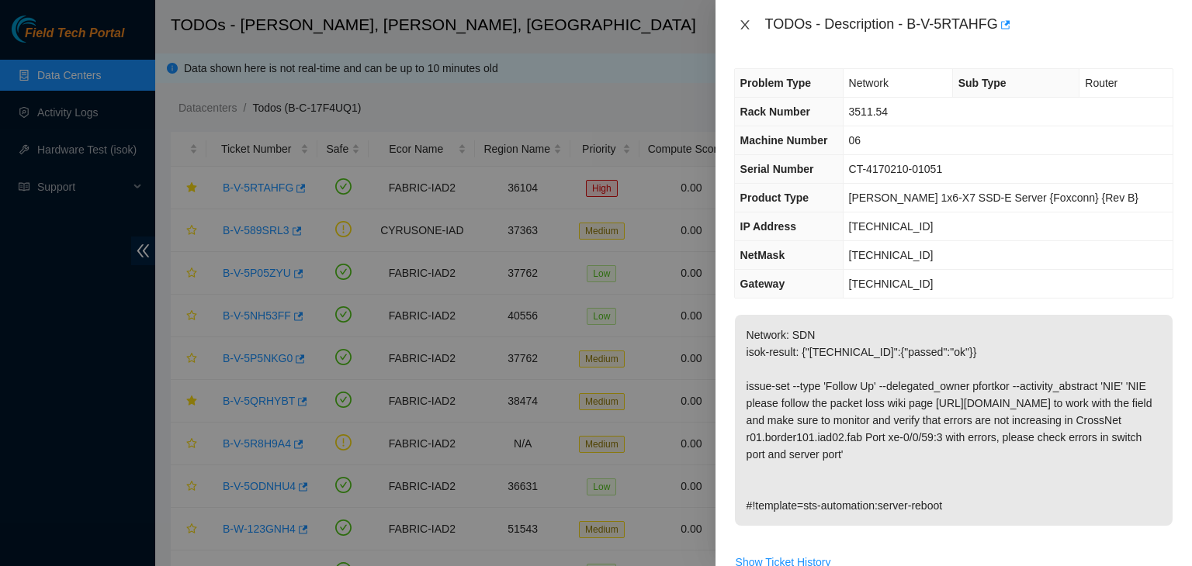
click at [748, 24] on icon "close" at bounding box center [745, 25] width 12 height 12
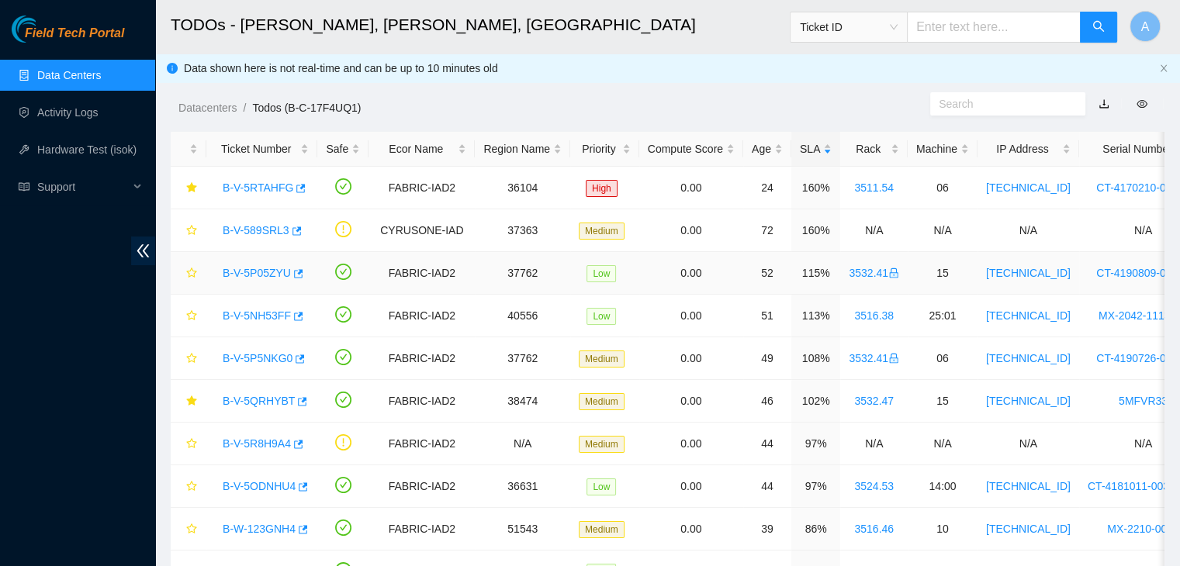
click at [254, 272] on link "B-V-5P05ZYU" at bounding box center [257, 273] width 68 height 12
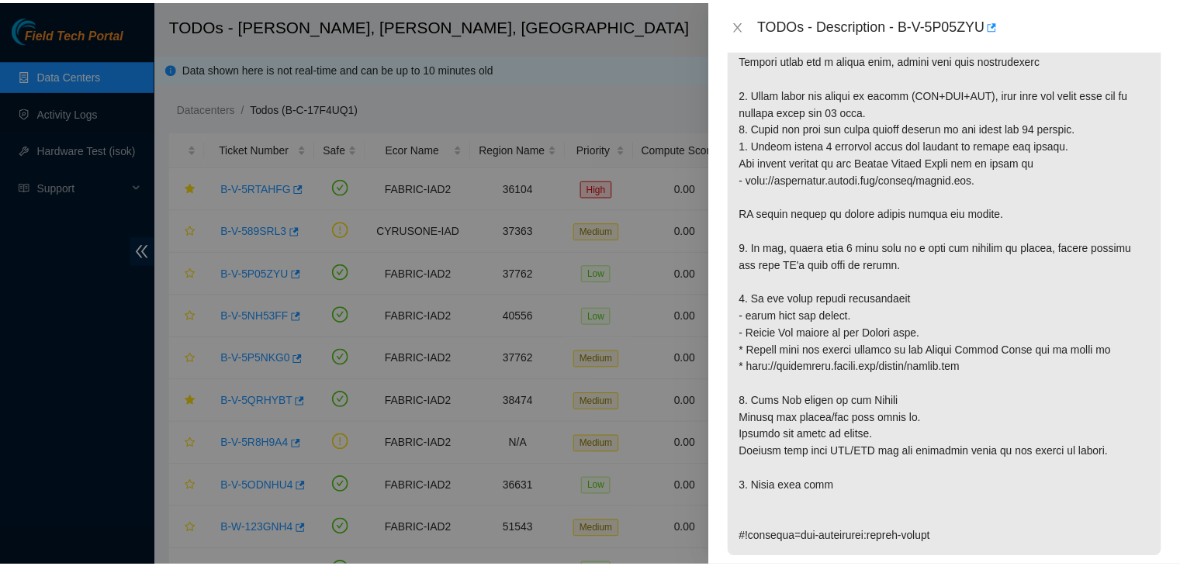
scroll to position [344, 0]
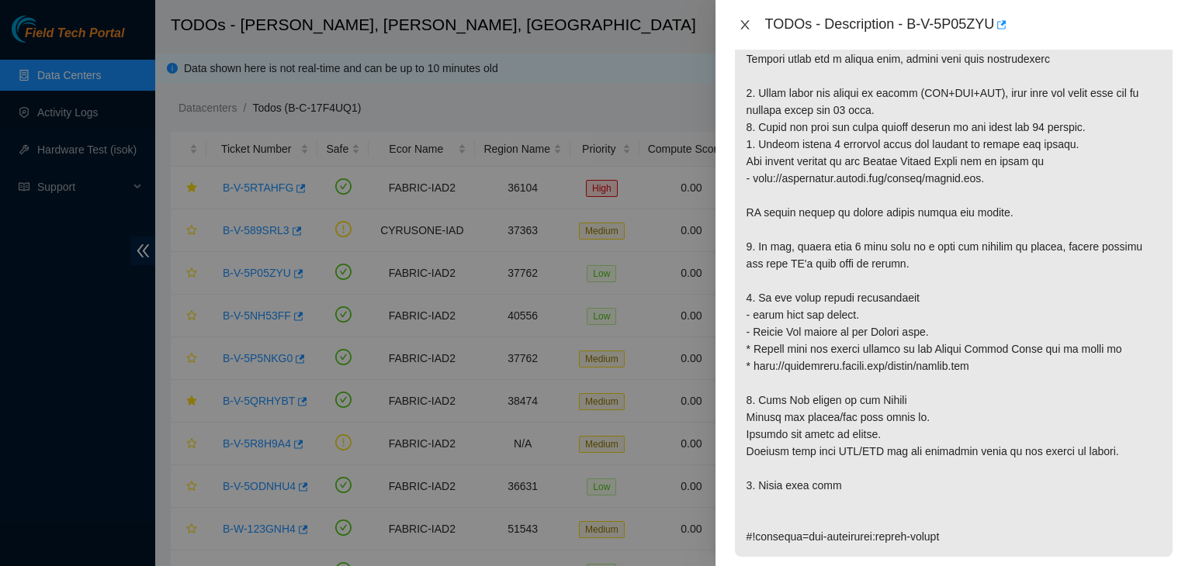
click at [744, 27] on icon "close" at bounding box center [745, 25] width 12 height 12
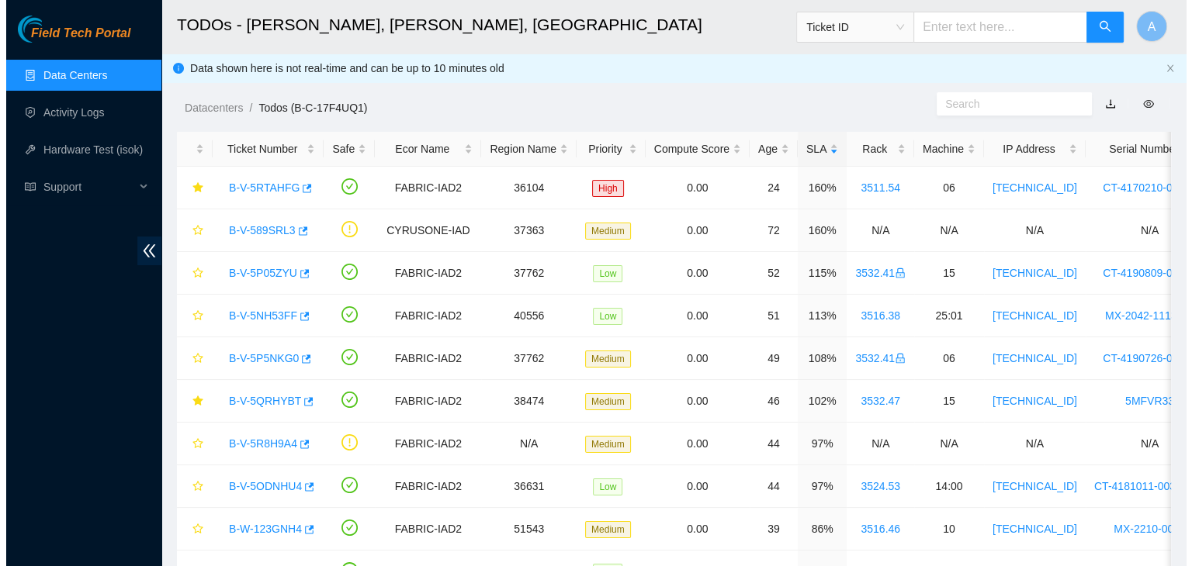
scroll to position [367, 0]
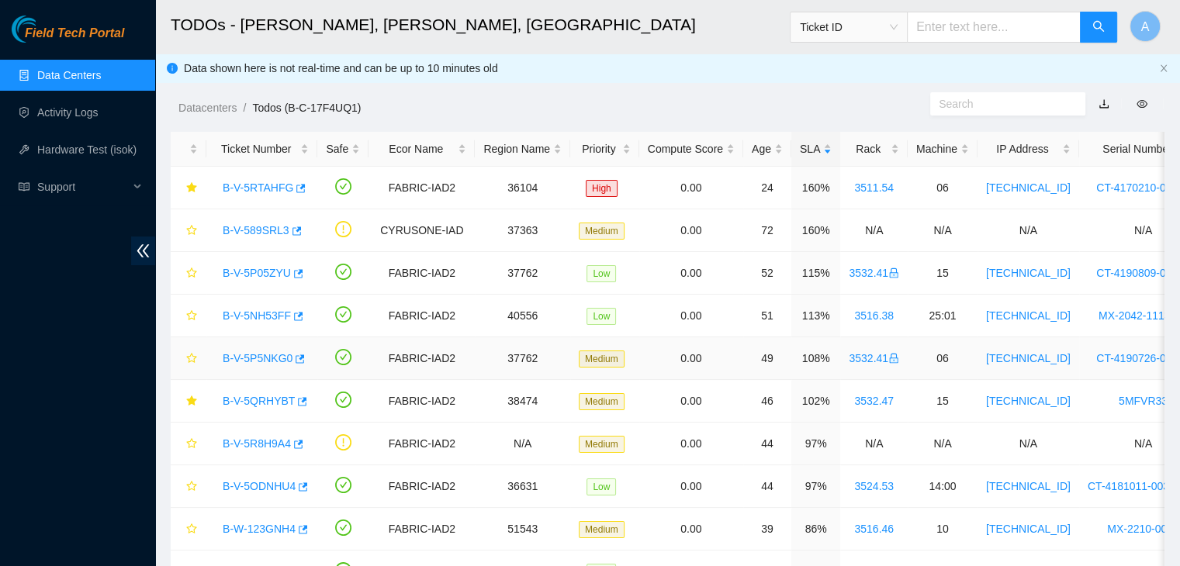
click at [272, 355] on link "B-V-5P5NKG0" at bounding box center [258, 358] width 70 height 12
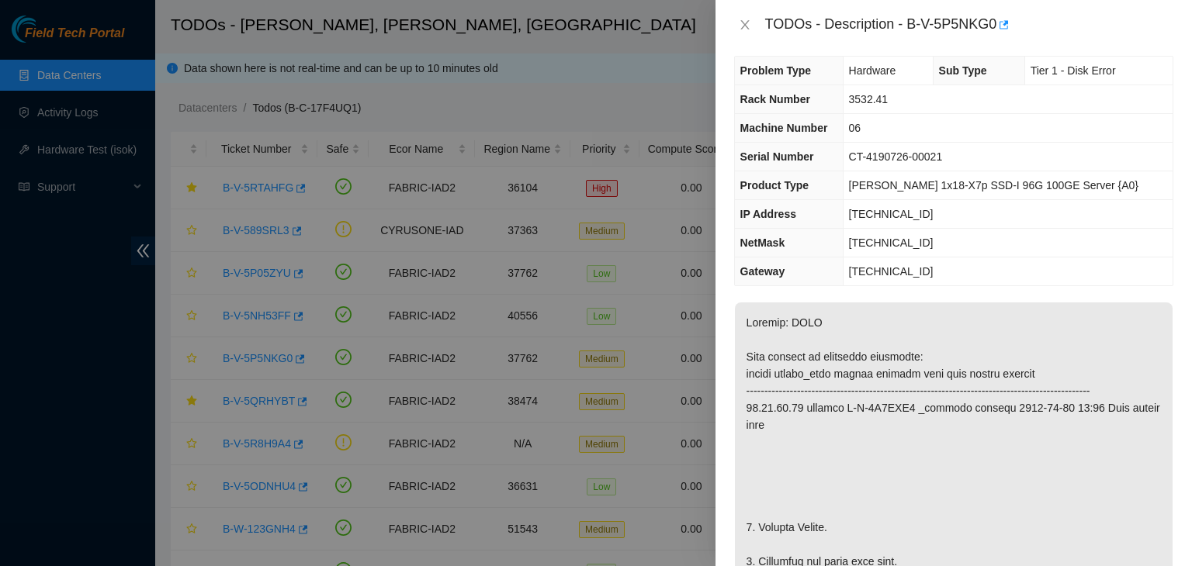
scroll to position [0, 0]
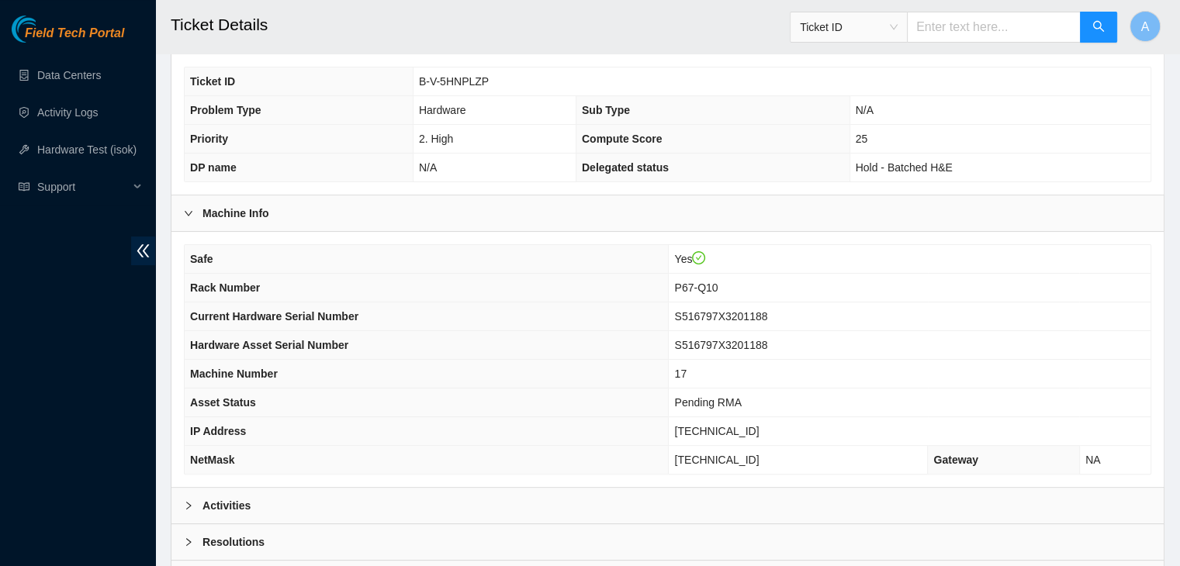
scroll to position [431, 0]
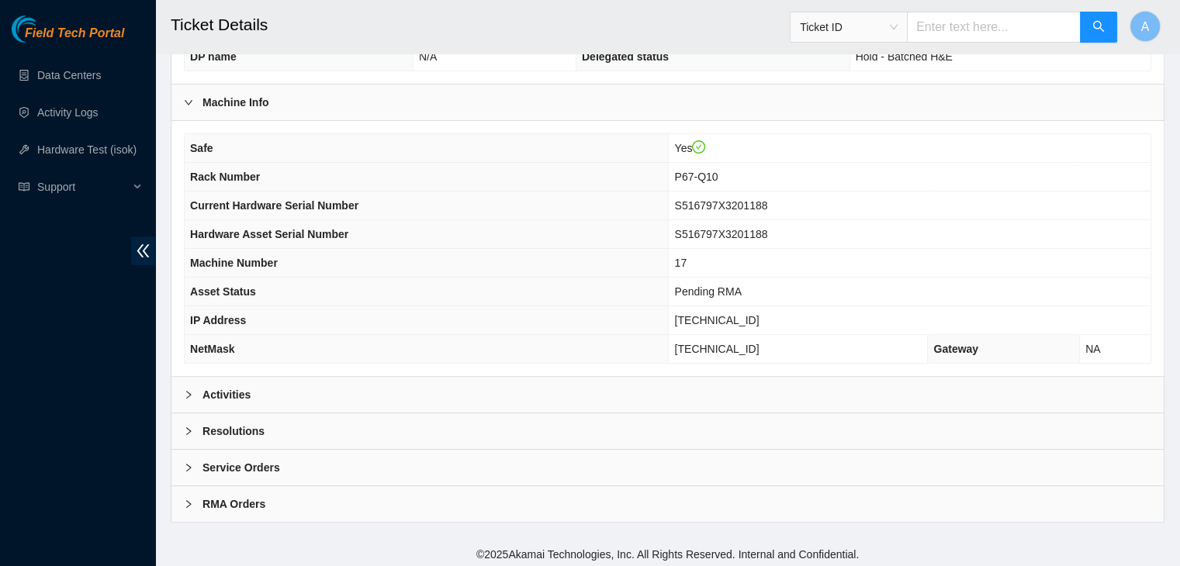
click at [521, 393] on div "Activities" at bounding box center [667, 395] width 992 height 36
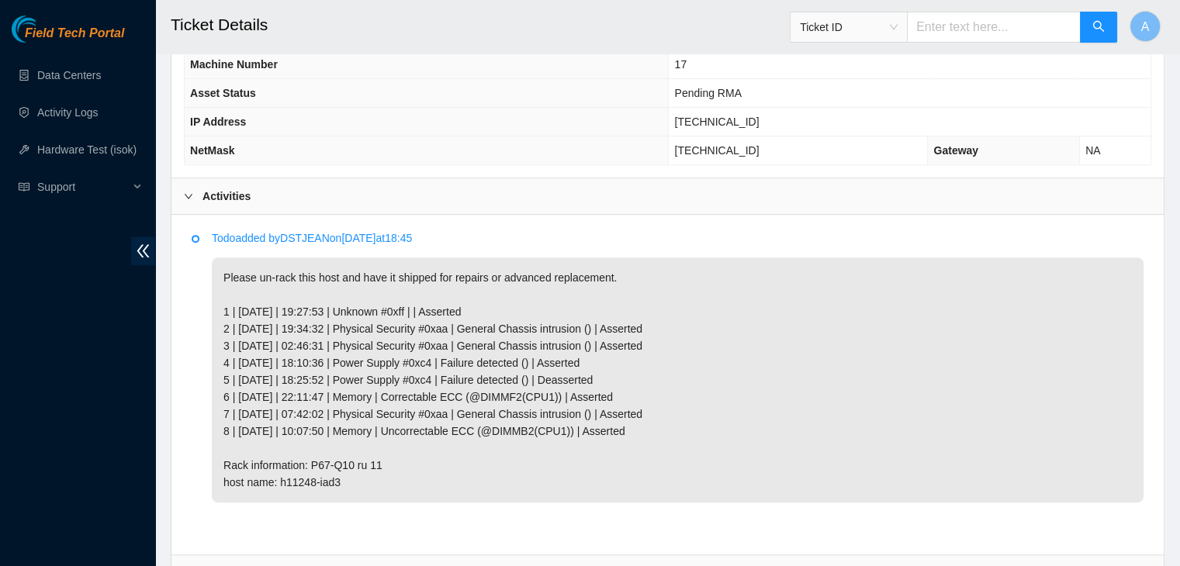
scroll to position [630, 0]
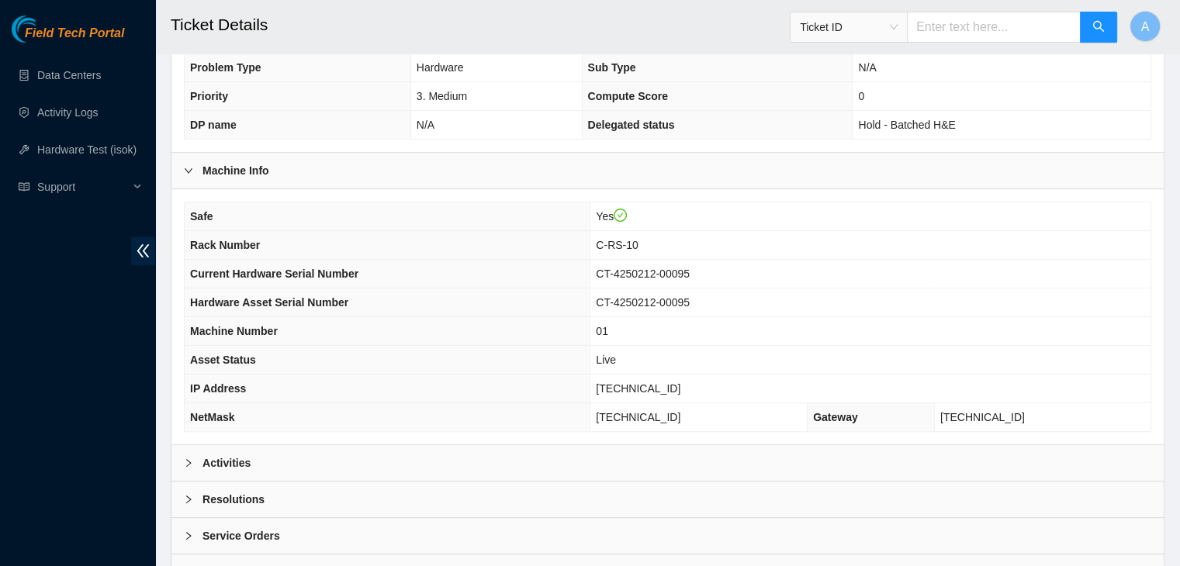
scroll to position [431, 0]
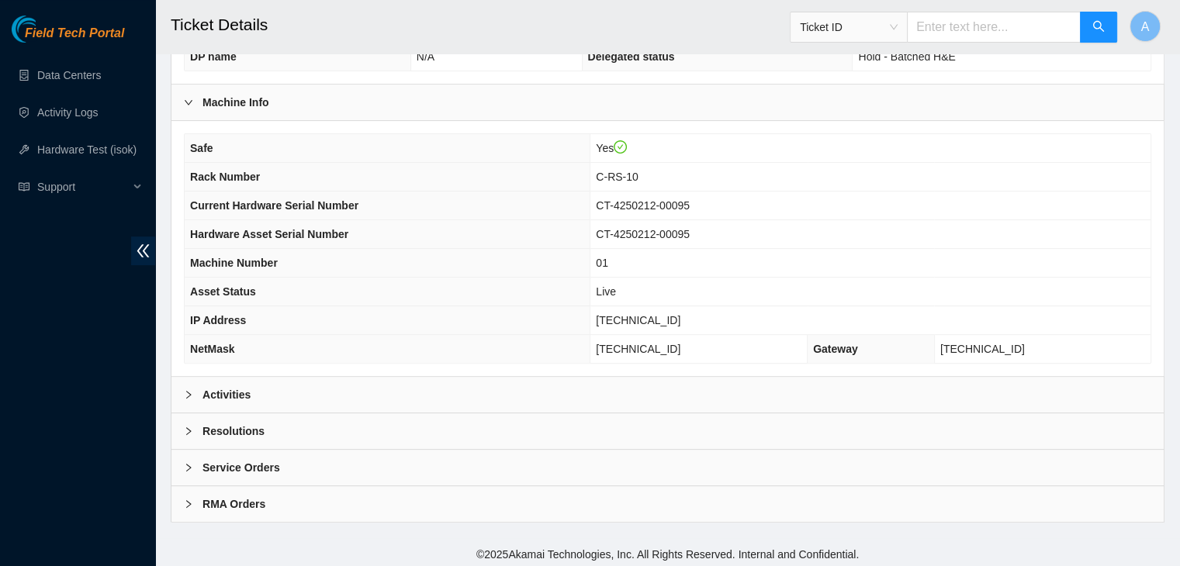
click at [493, 379] on div "Activities" at bounding box center [667, 395] width 992 height 36
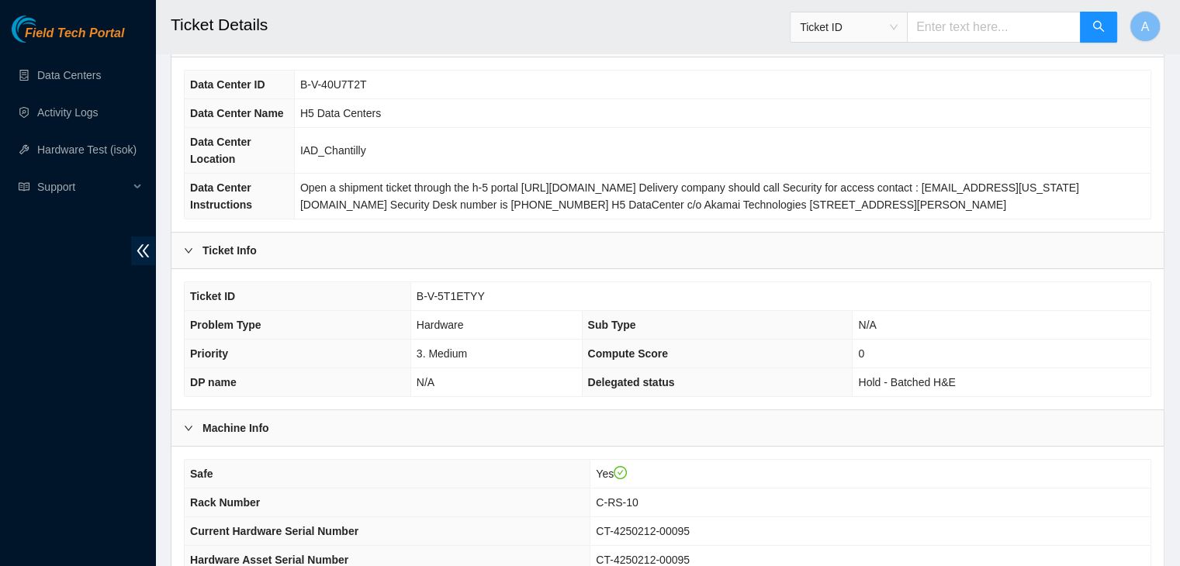
scroll to position [0, 0]
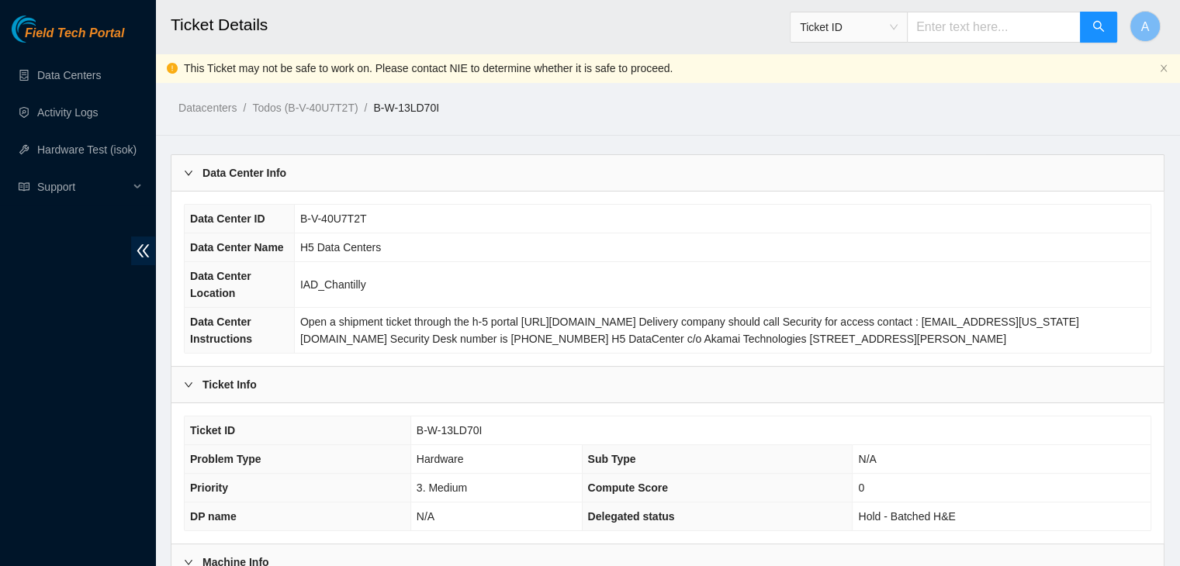
scroll to position [436, 0]
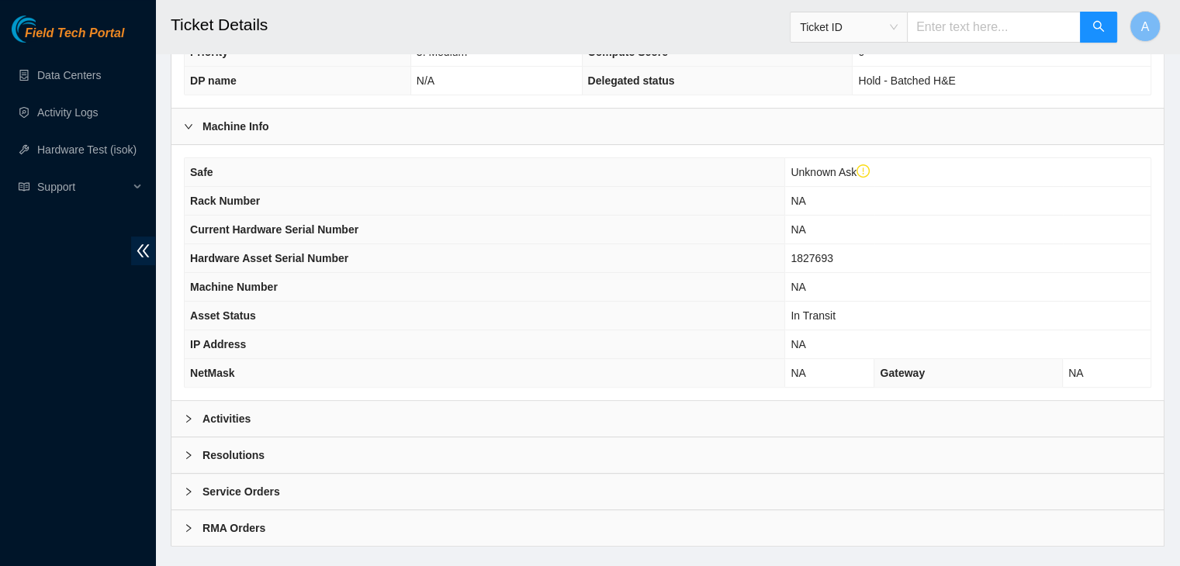
click at [403, 421] on div "Activities" at bounding box center [667, 419] width 992 height 36
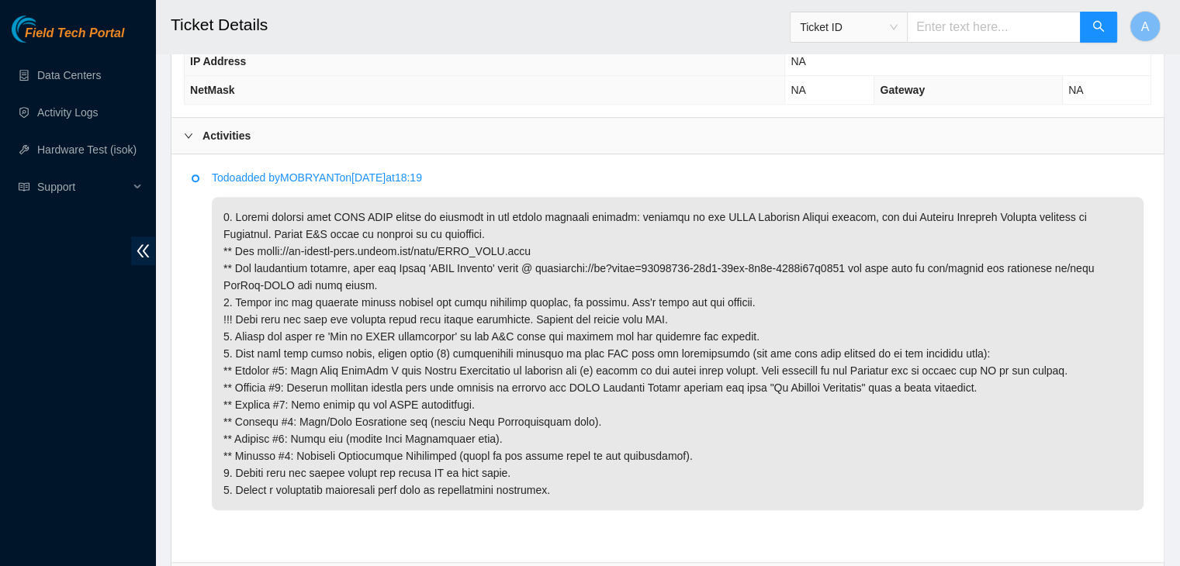
scroll to position [718, 0]
drag, startPoint x: 296, startPoint y: 178, endPoint x: 341, endPoint y: 173, distance: 45.3
click at [341, 173] on p "Todo added by MOBRYANT on 2025-07-23 at 18:19" at bounding box center [678, 178] width 932 height 17
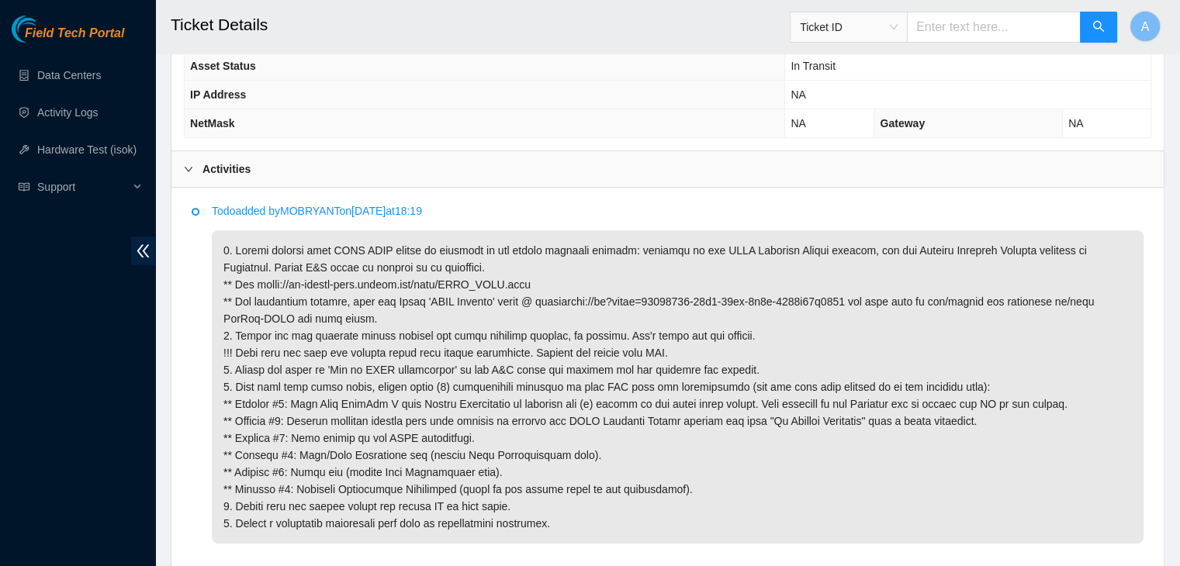
scroll to position [686, 0]
